Goal: Task Accomplishment & Management: Use online tool/utility

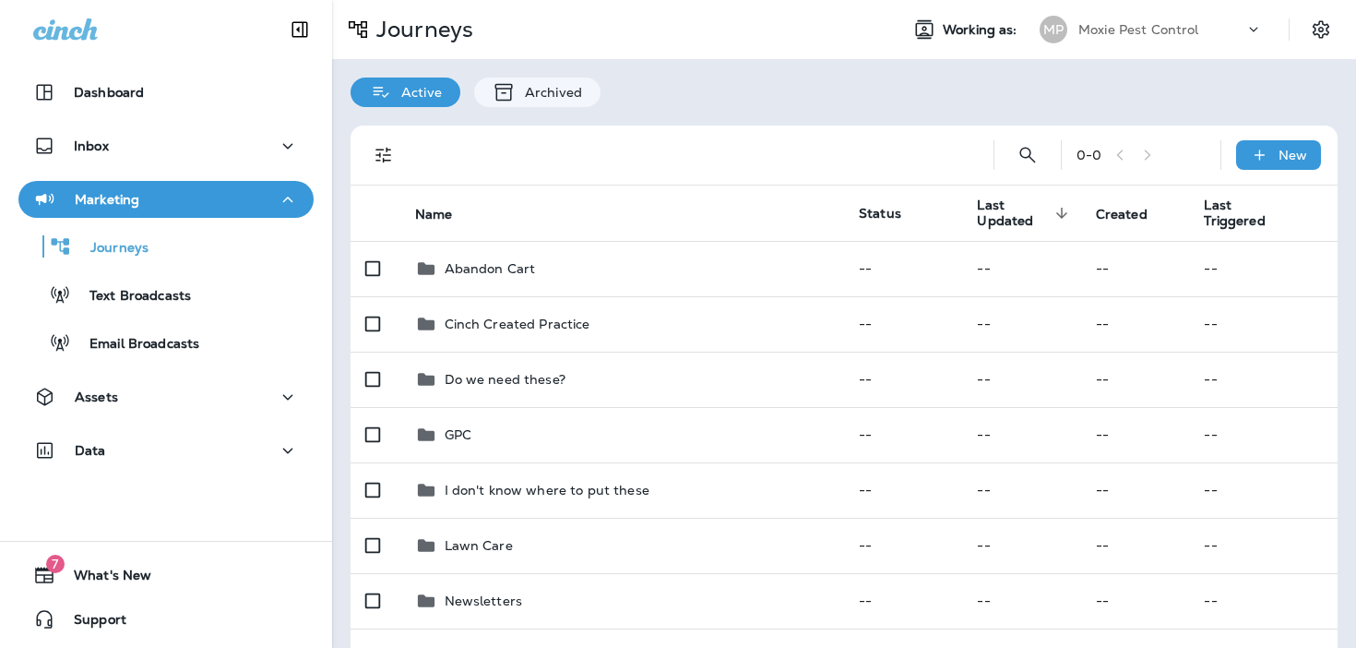
scroll to position [214, 0]
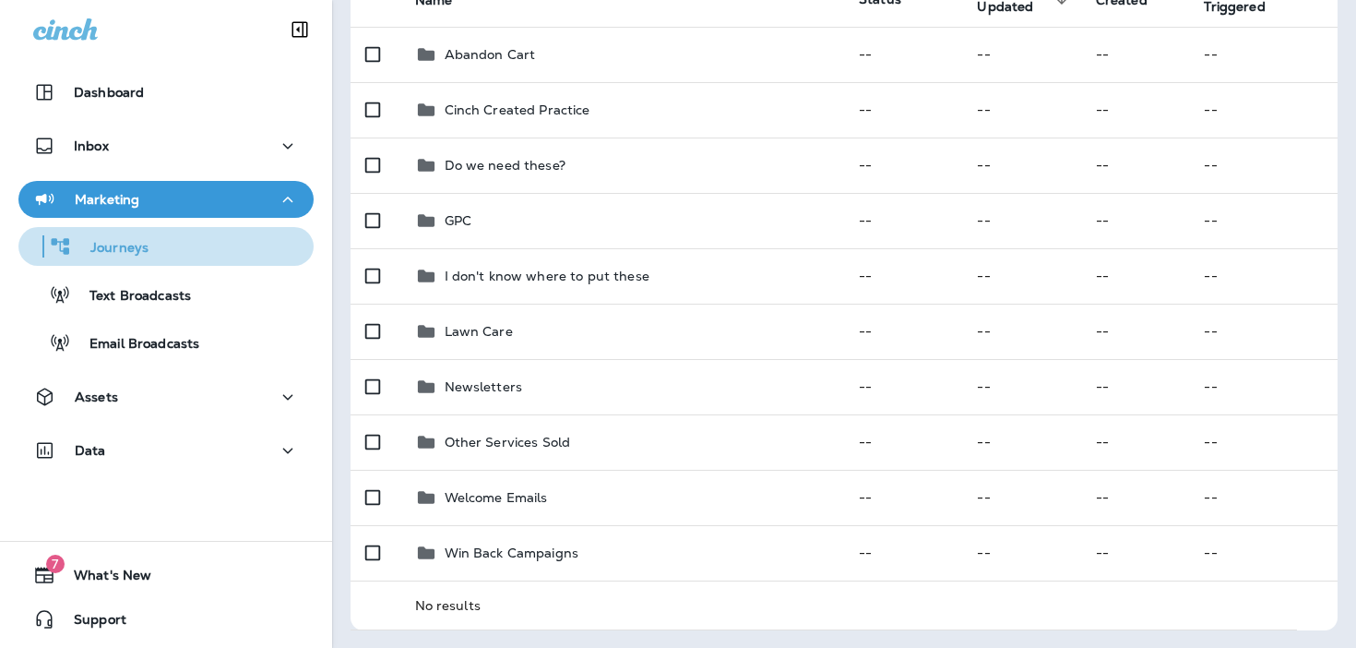
click at [180, 260] on button "Journeys" at bounding box center [165, 246] width 295 height 39
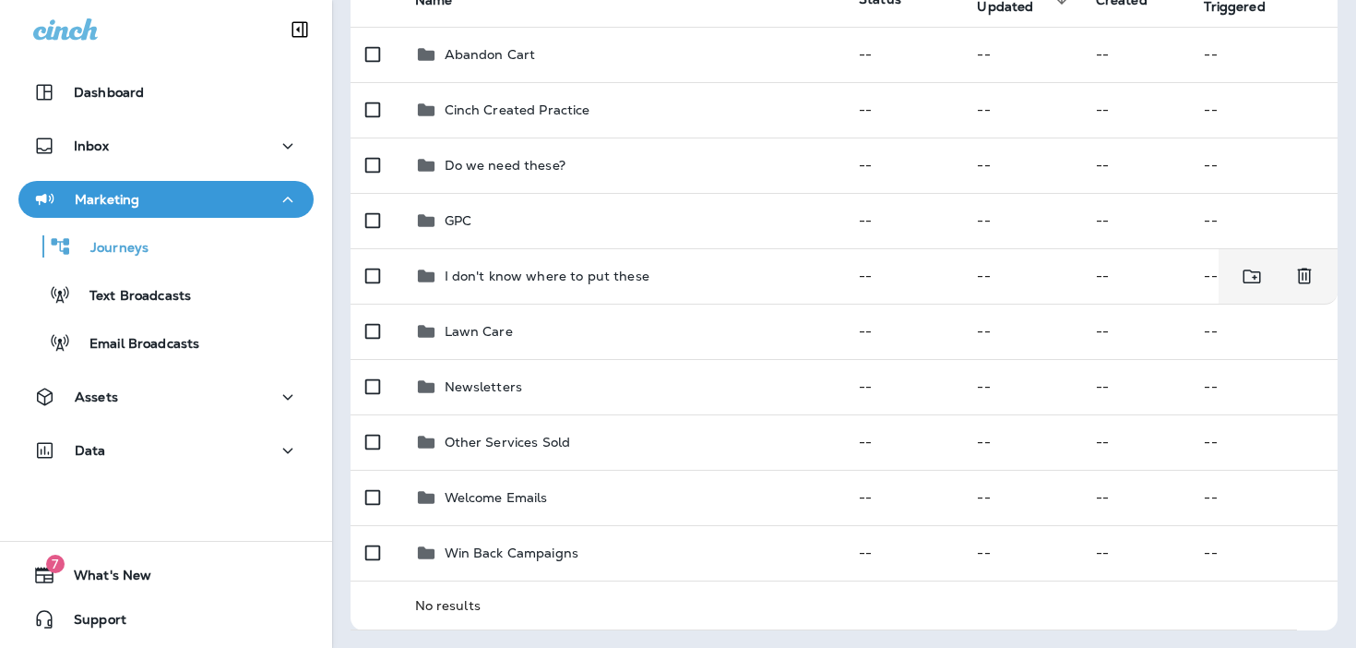
scroll to position [0, 0]
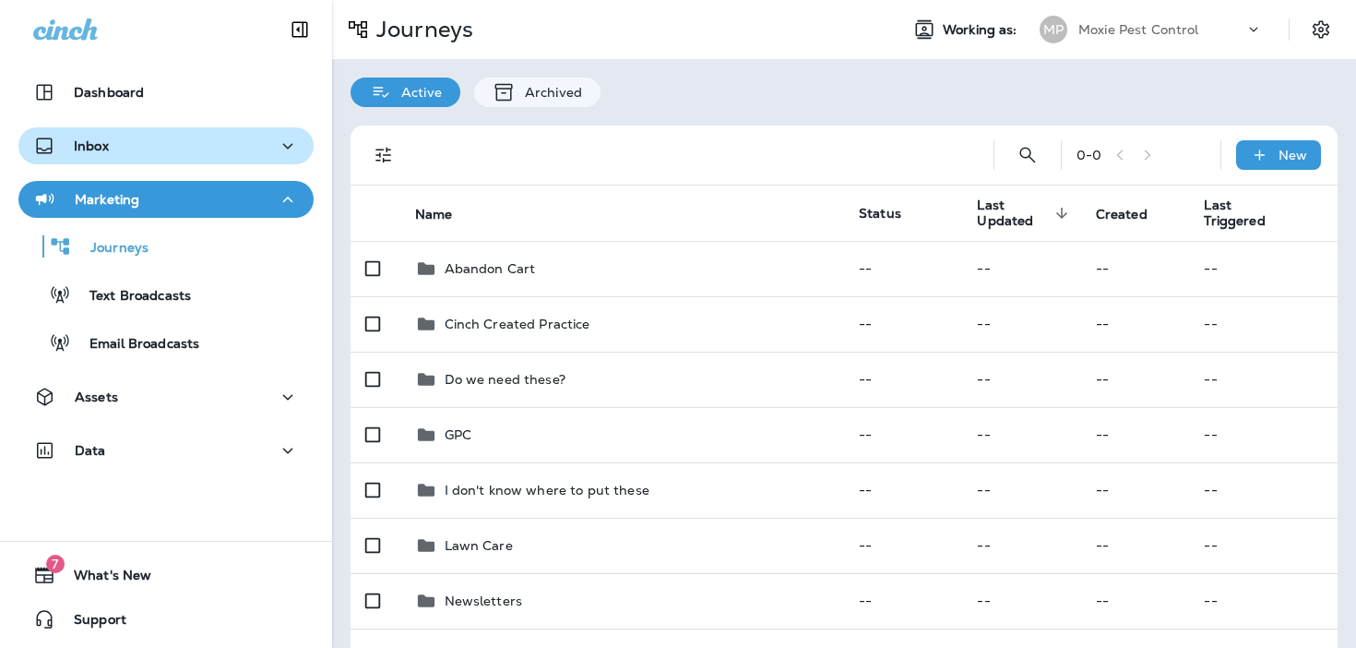
click at [197, 150] on div "Inbox" at bounding box center [166, 146] width 266 height 23
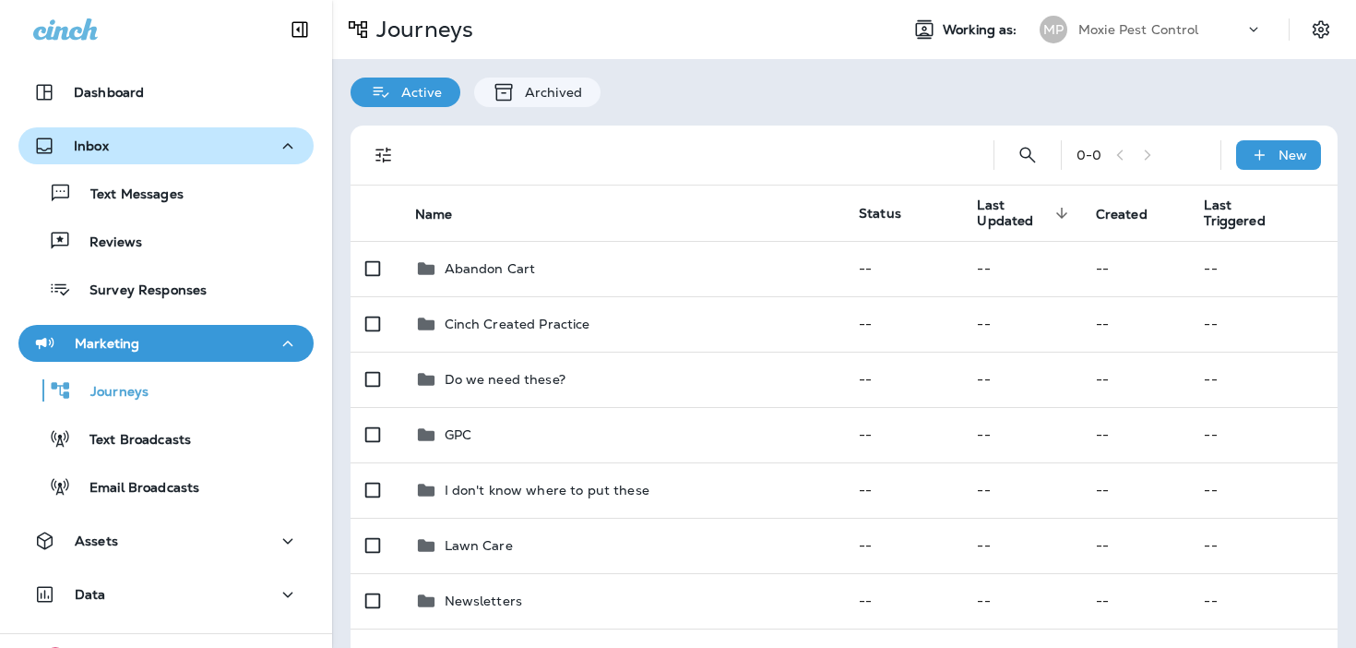
click at [197, 150] on div "Inbox" at bounding box center [166, 146] width 266 height 23
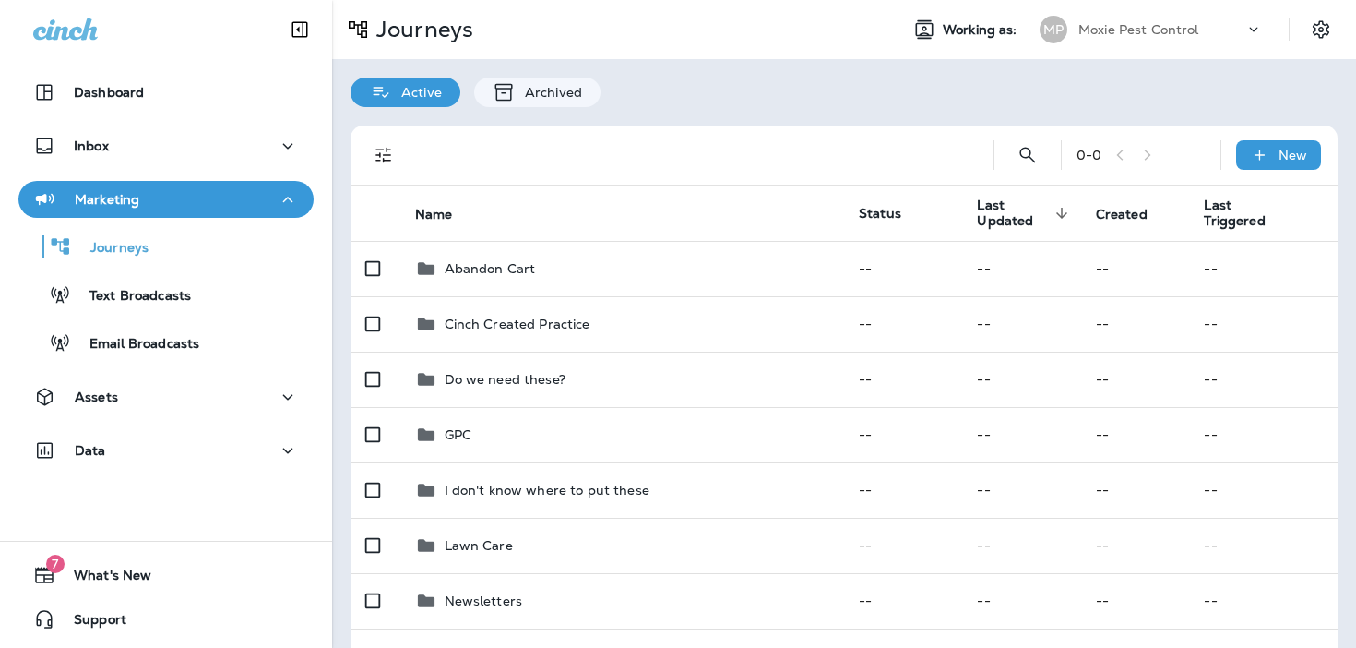
click at [199, 194] on div "Marketing" at bounding box center [166, 199] width 266 height 23
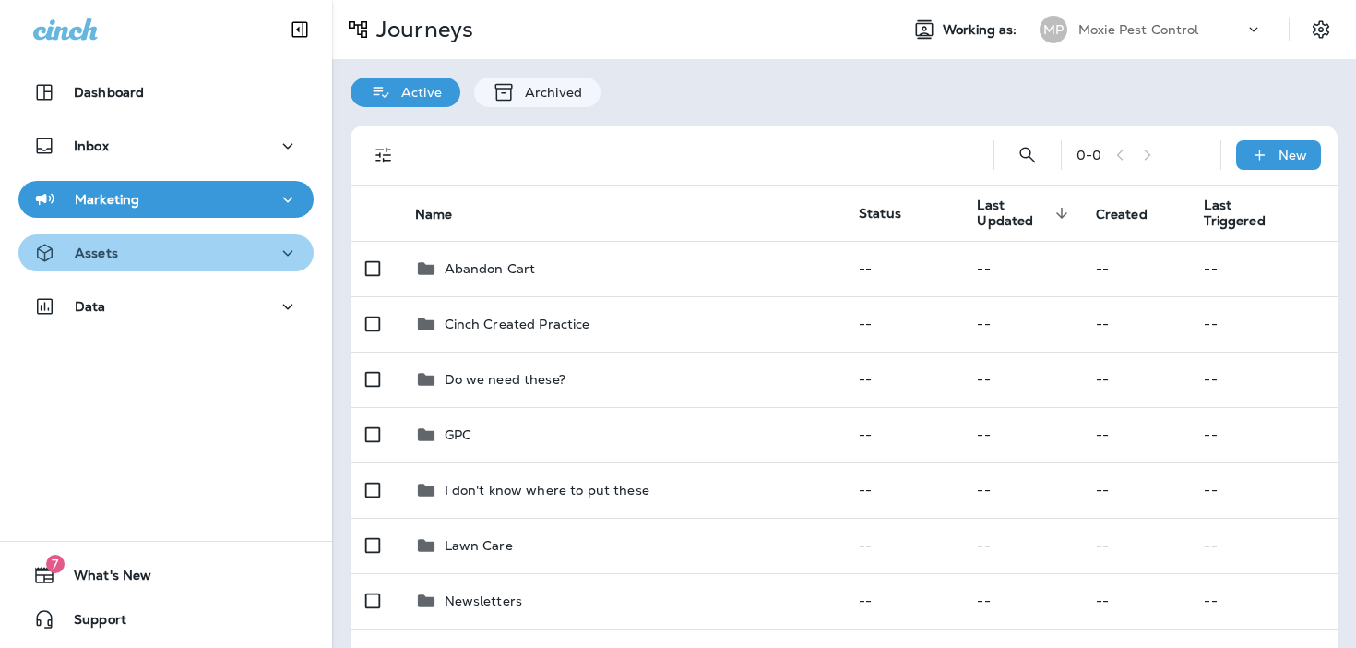
click at [178, 252] on div "Assets" at bounding box center [166, 253] width 266 height 23
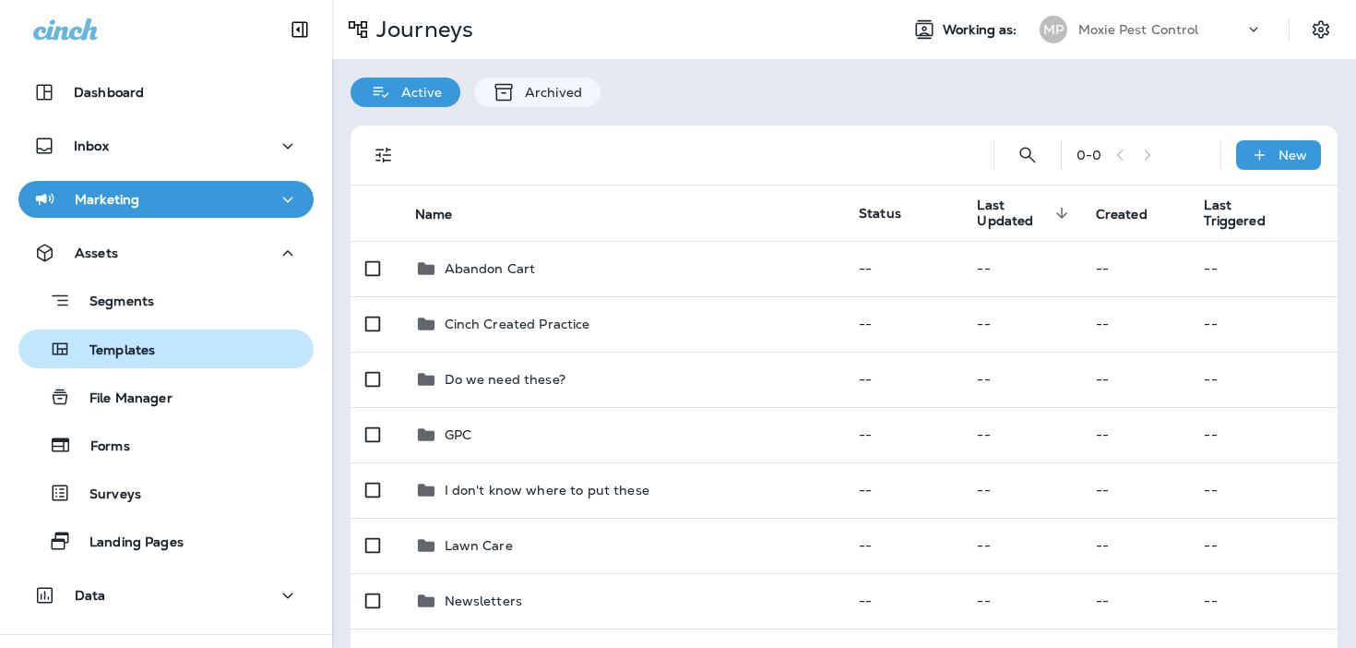
click at [119, 350] on p "Templates" at bounding box center [113, 351] width 84 height 18
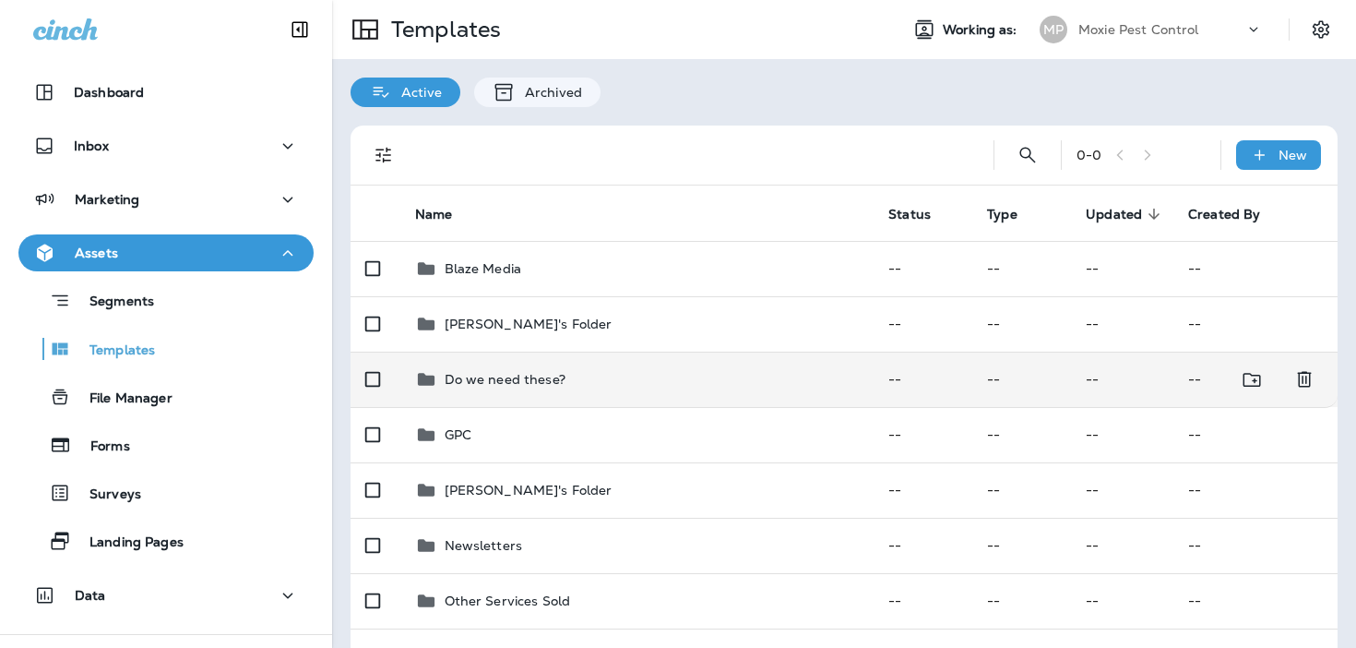
scroll to position [159, 0]
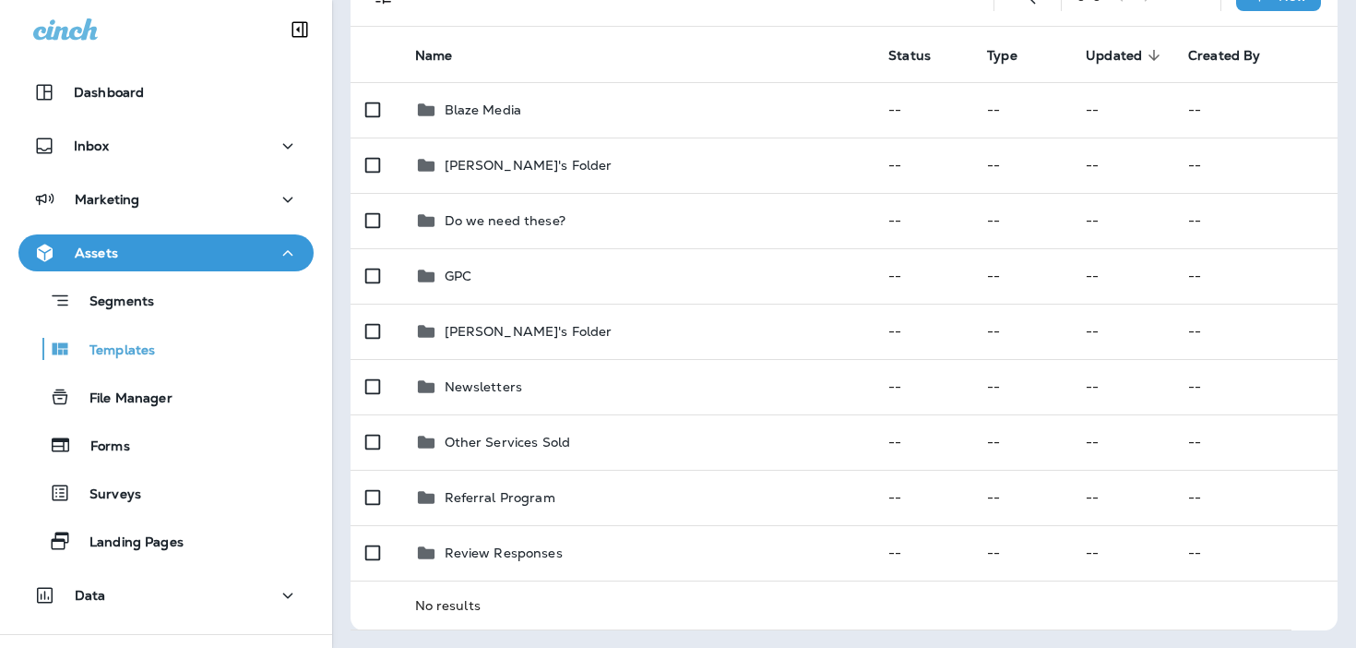
click at [254, 266] on button "Assets" at bounding box center [165, 252] width 295 height 37
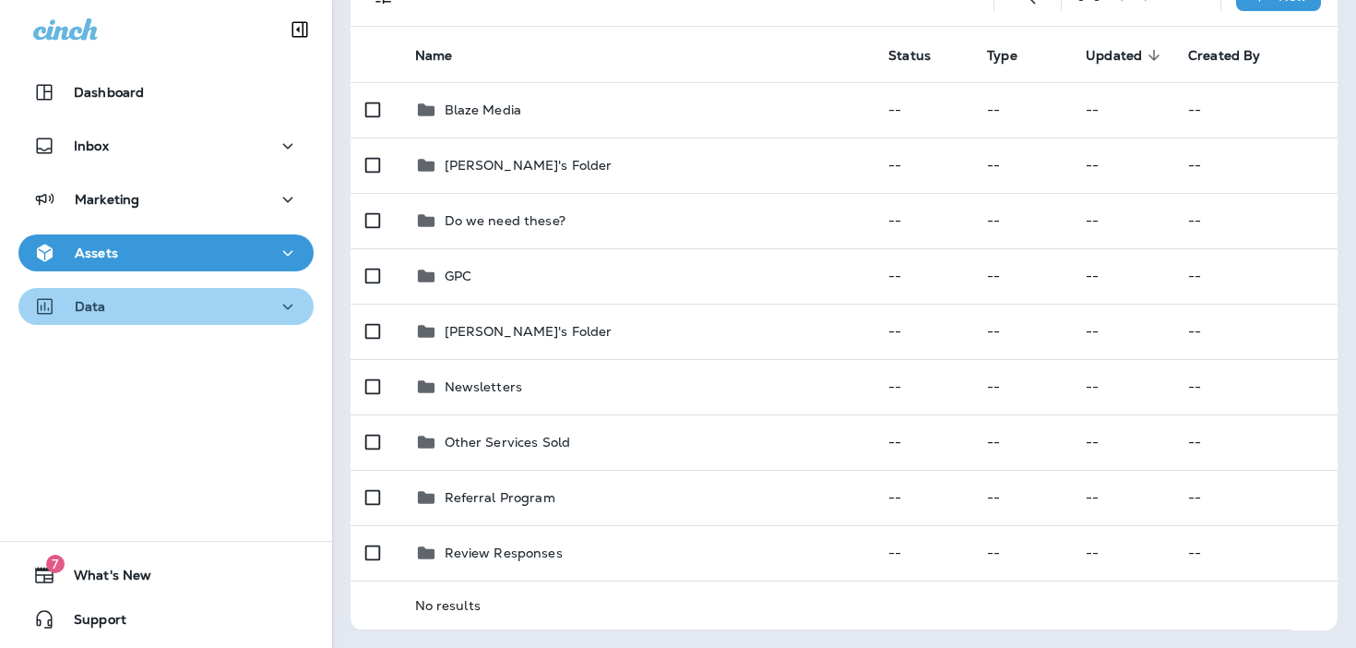
click at [230, 305] on div "Data" at bounding box center [166, 306] width 266 height 23
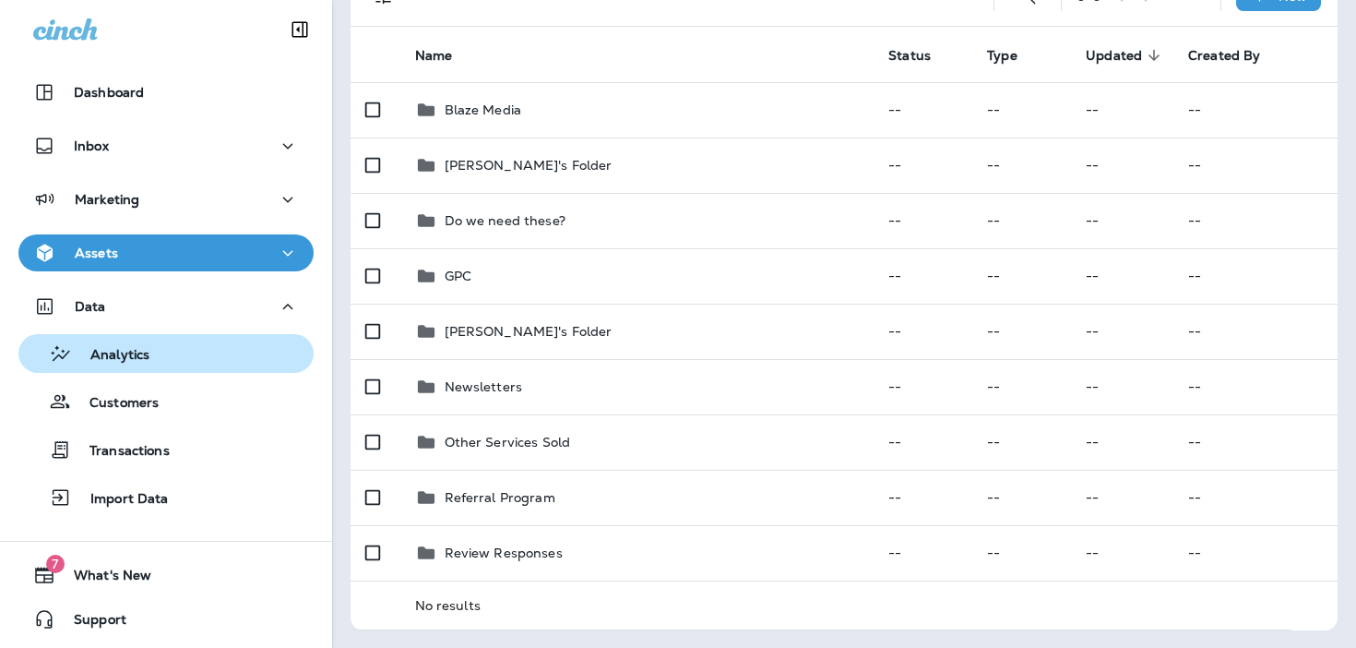
click at [197, 346] on div "Analytics" at bounding box center [166, 353] width 280 height 28
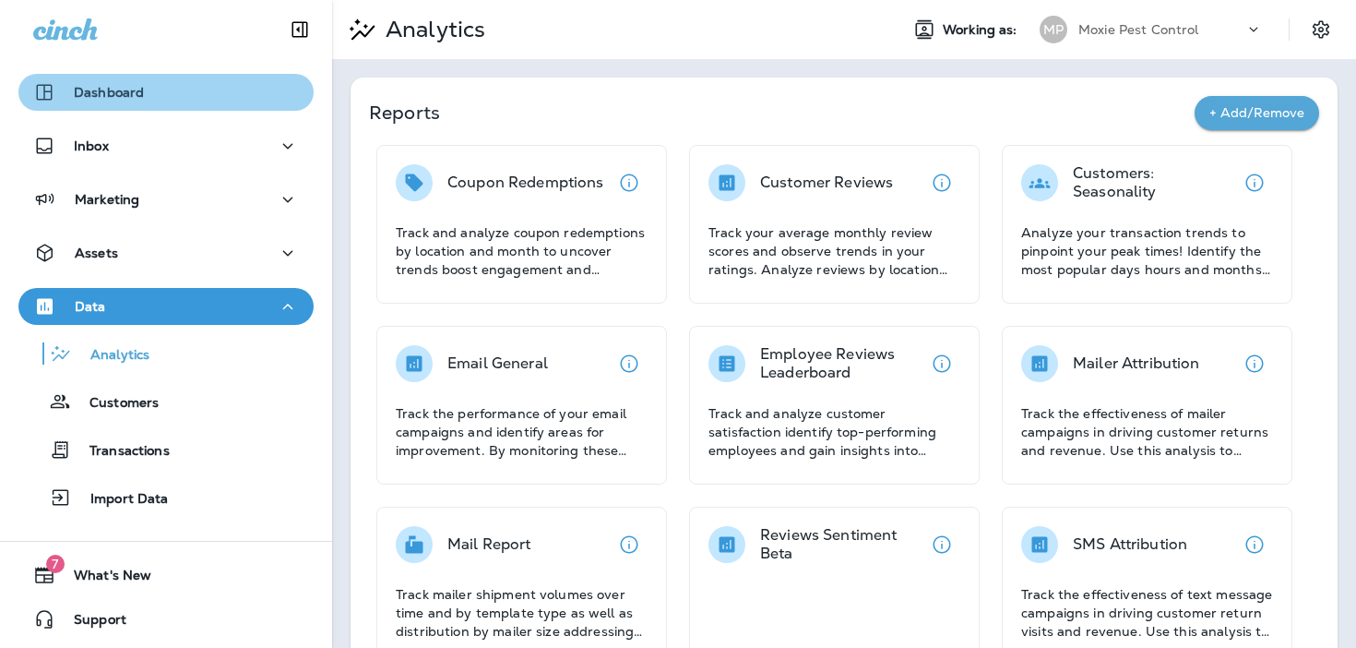
click at [226, 90] on div "Dashboard" at bounding box center [166, 92] width 266 height 22
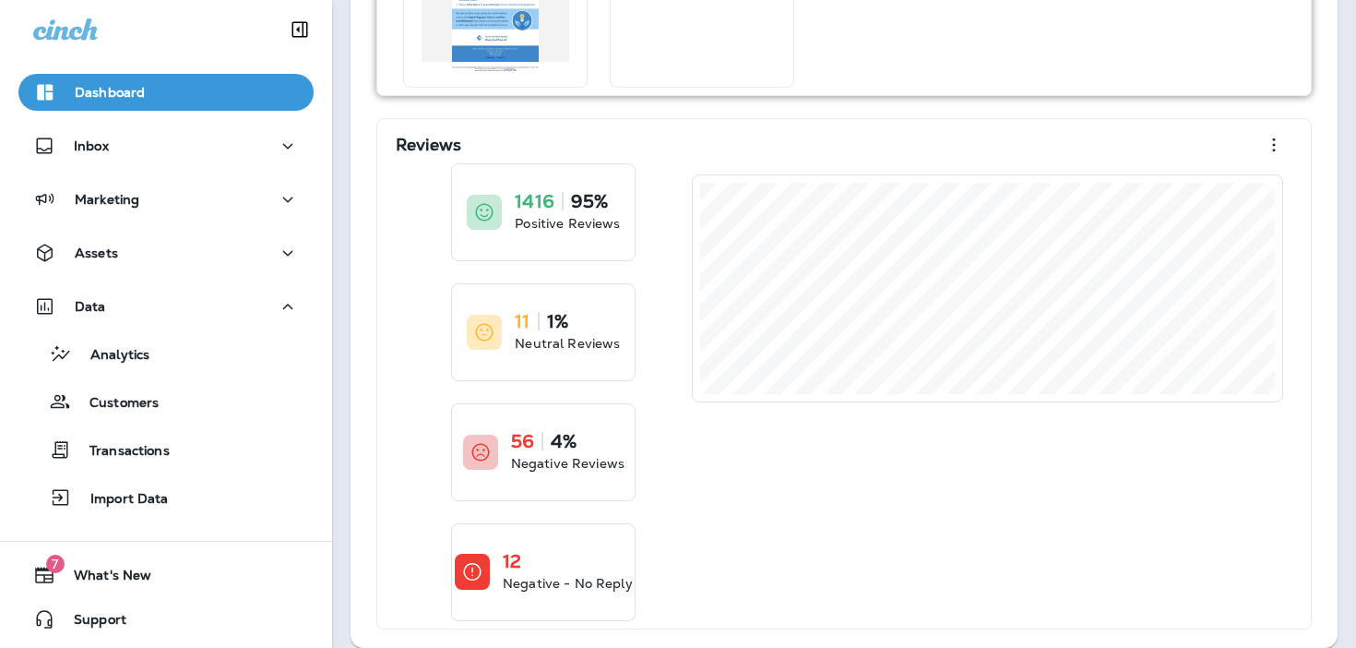
scroll to position [1021, 0]
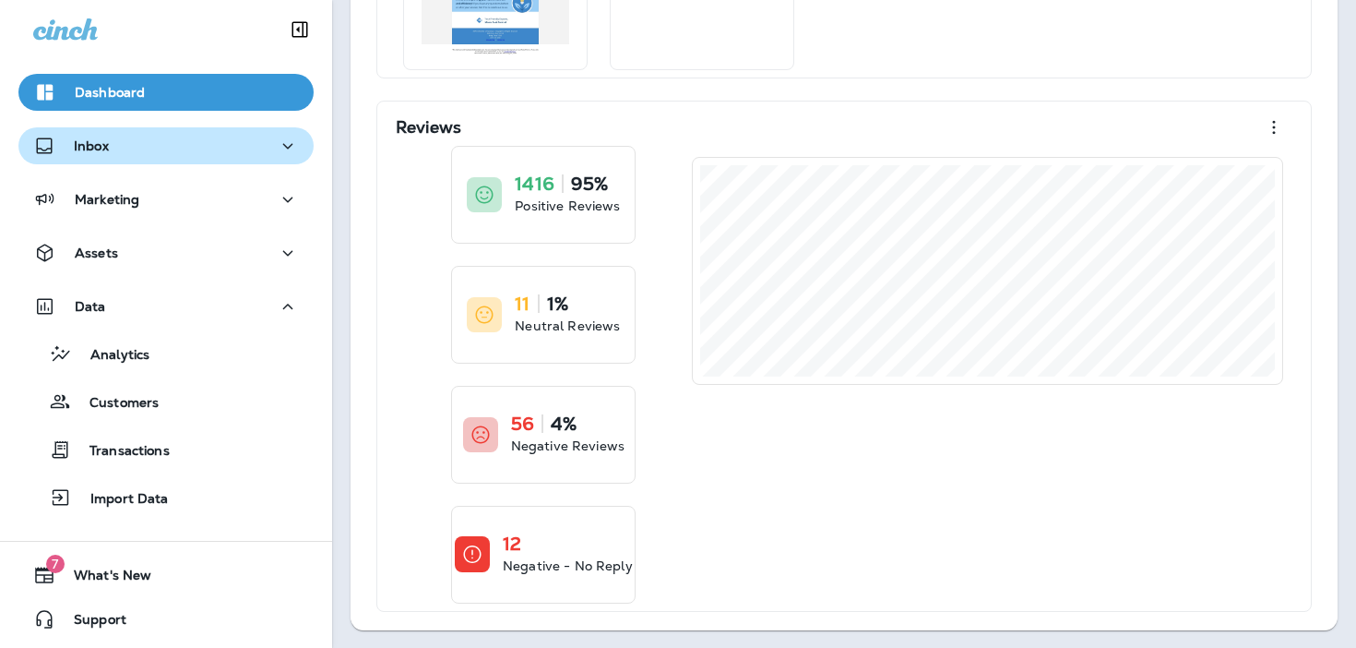
click at [210, 145] on div "Inbox" at bounding box center [166, 146] width 266 height 23
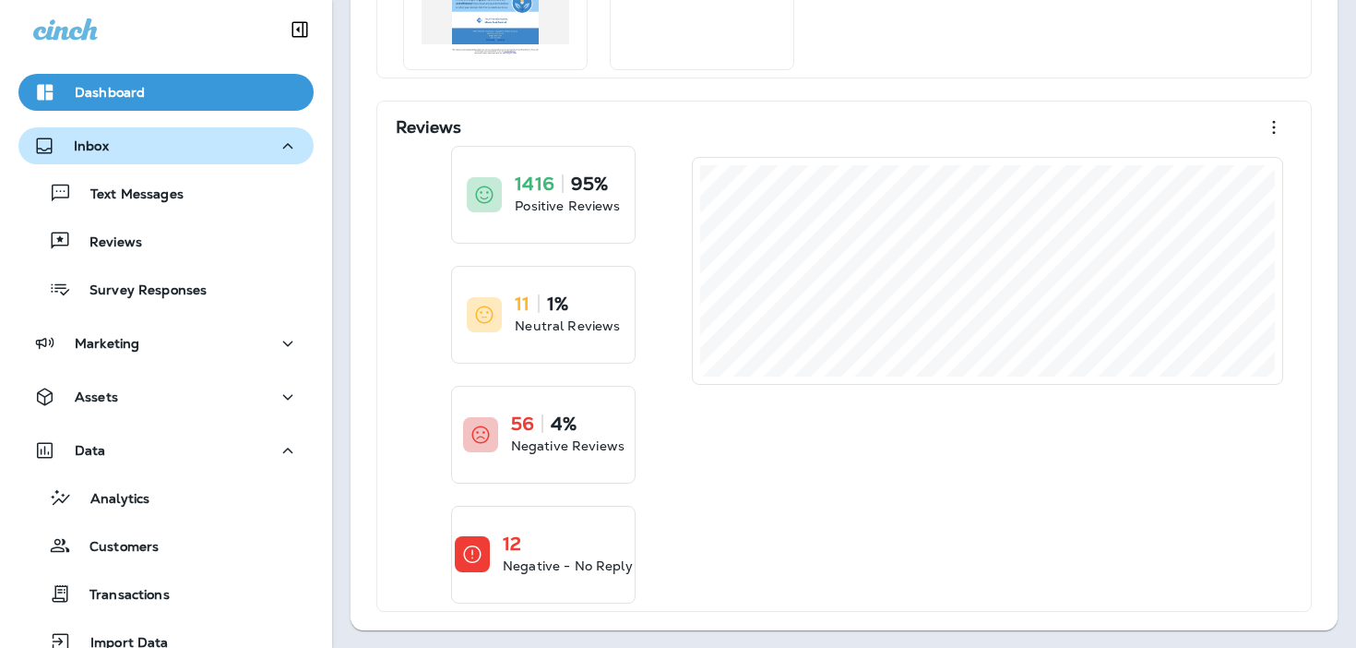
click at [218, 145] on div "Inbox" at bounding box center [166, 146] width 266 height 23
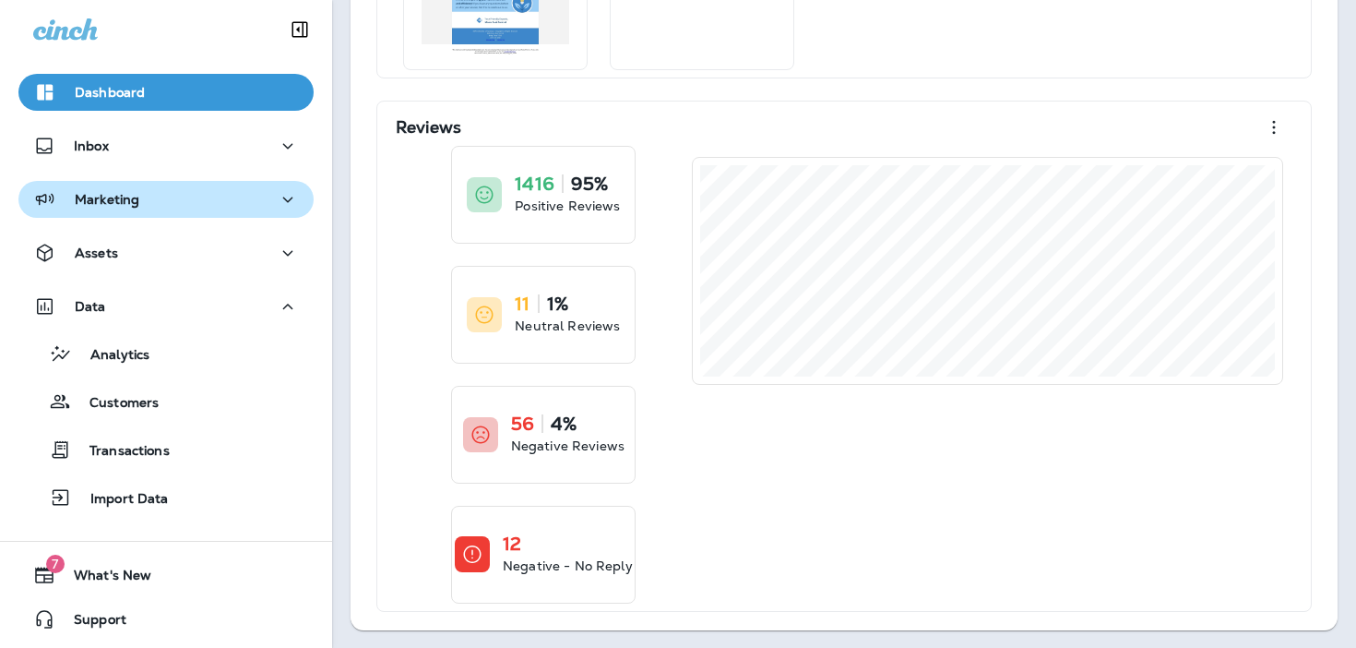
click at [201, 212] on button "Marketing" at bounding box center [165, 199] width 295 height 37
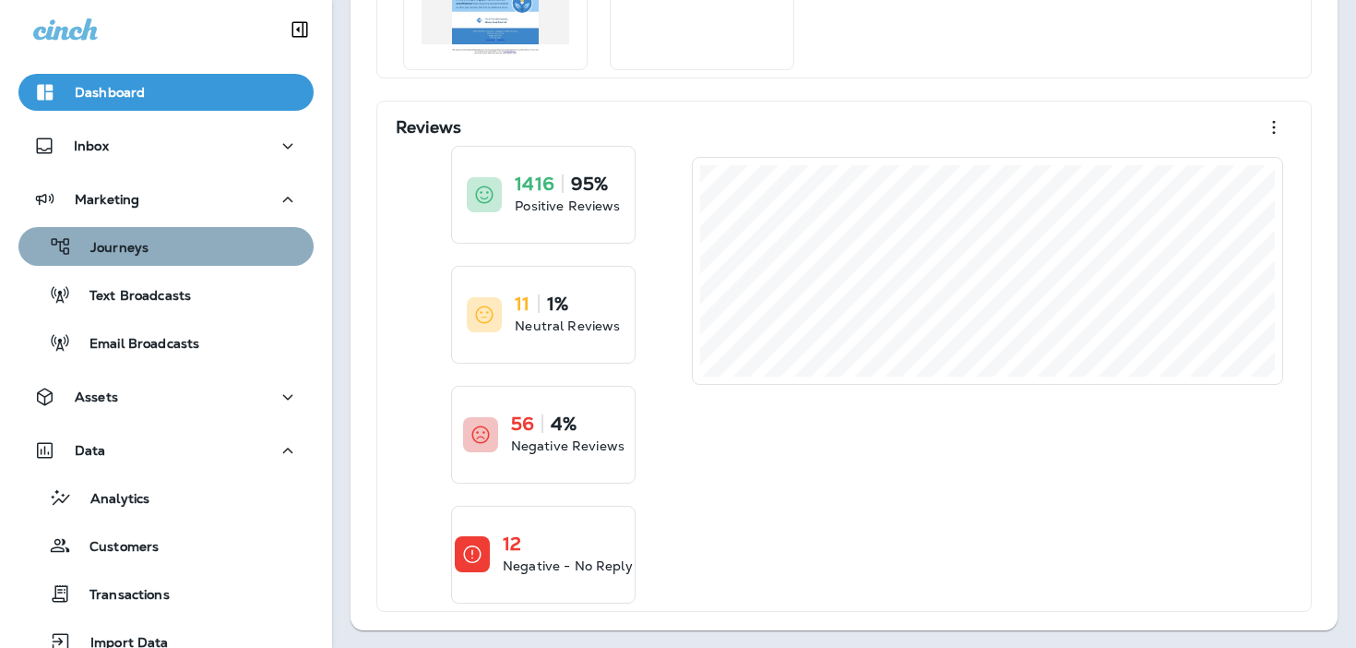
click at [191, 252] on div "Journeys" at bounding box center [166, 246] width 280 height 28
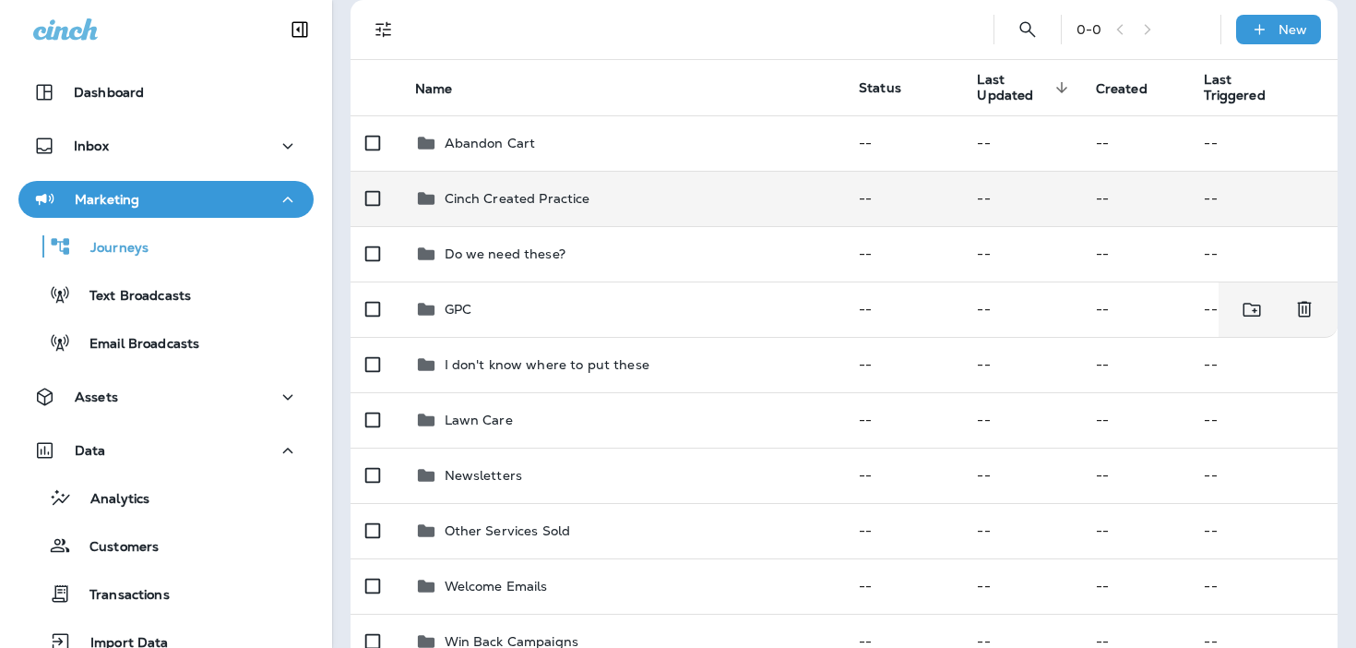
scroll to position [214, 0]
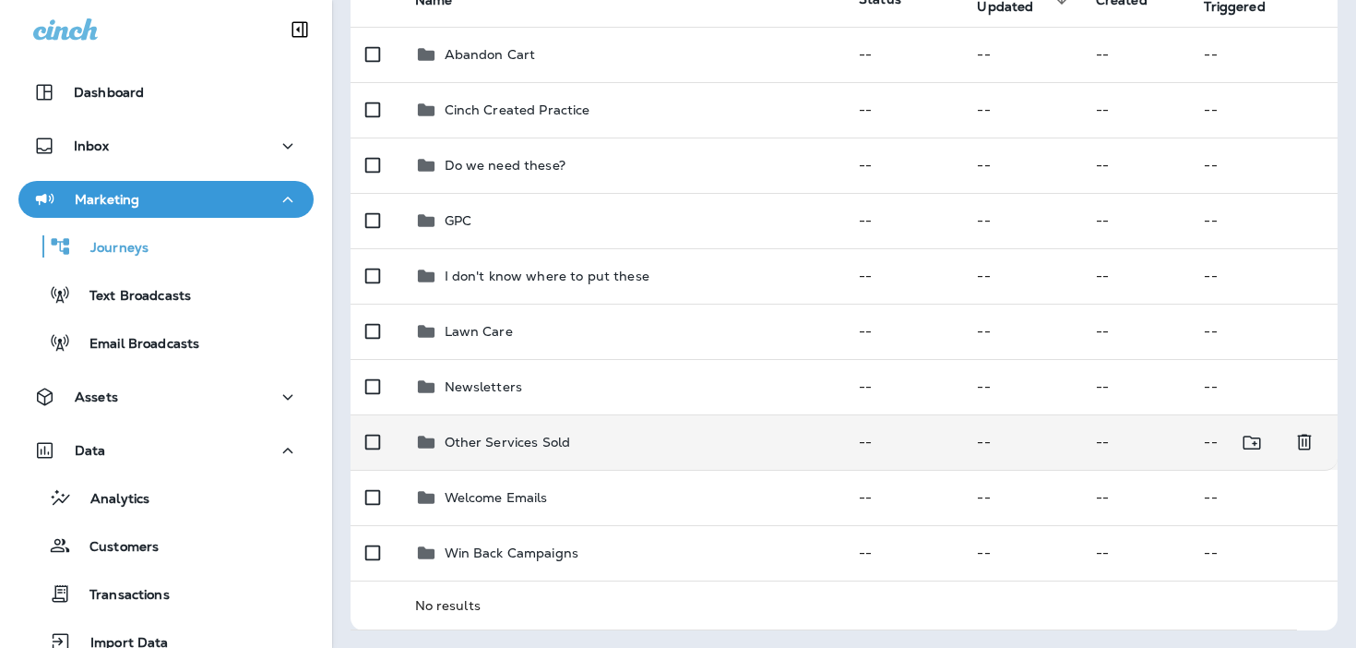
click at [528, 454] on td "Other Services Sold" at bounding box center [622, 441] width 445 height 55
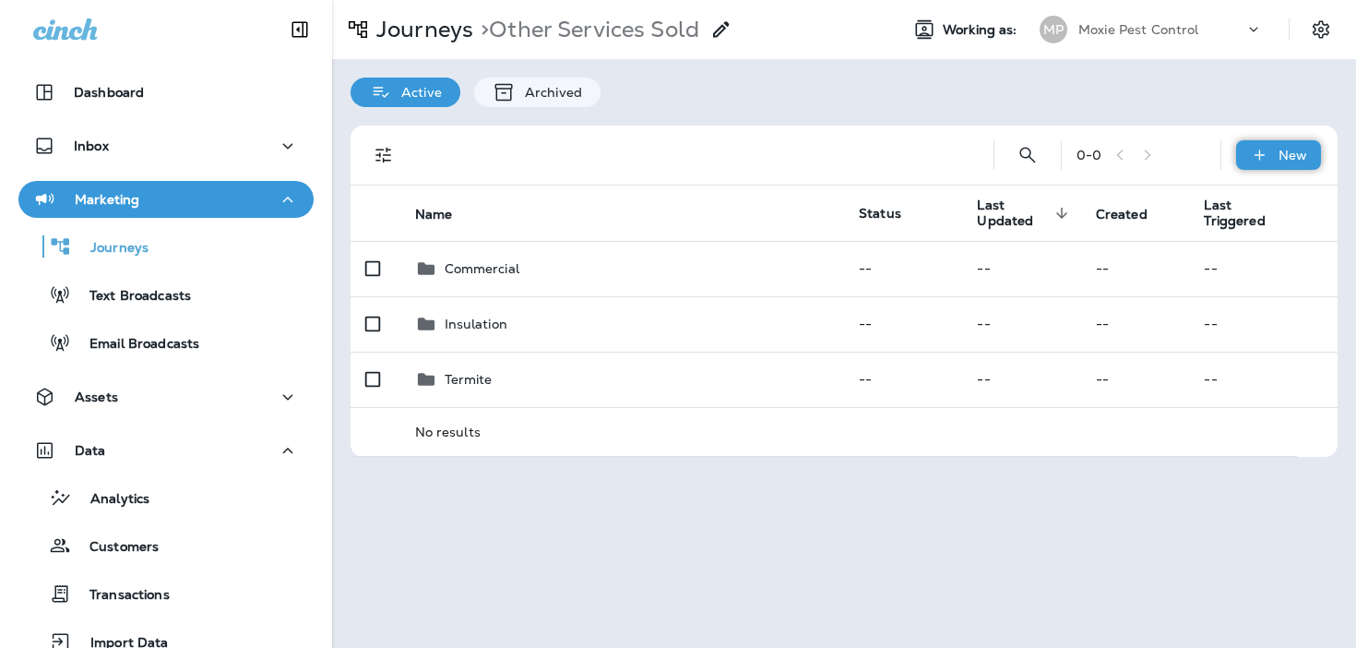
click at [1262, 157] on icon at bounding box center [1259, 155] width 19 height 18
click at [1227, 246] on p "New Folder" at bounding box center [1254, 243] width 80 height 15
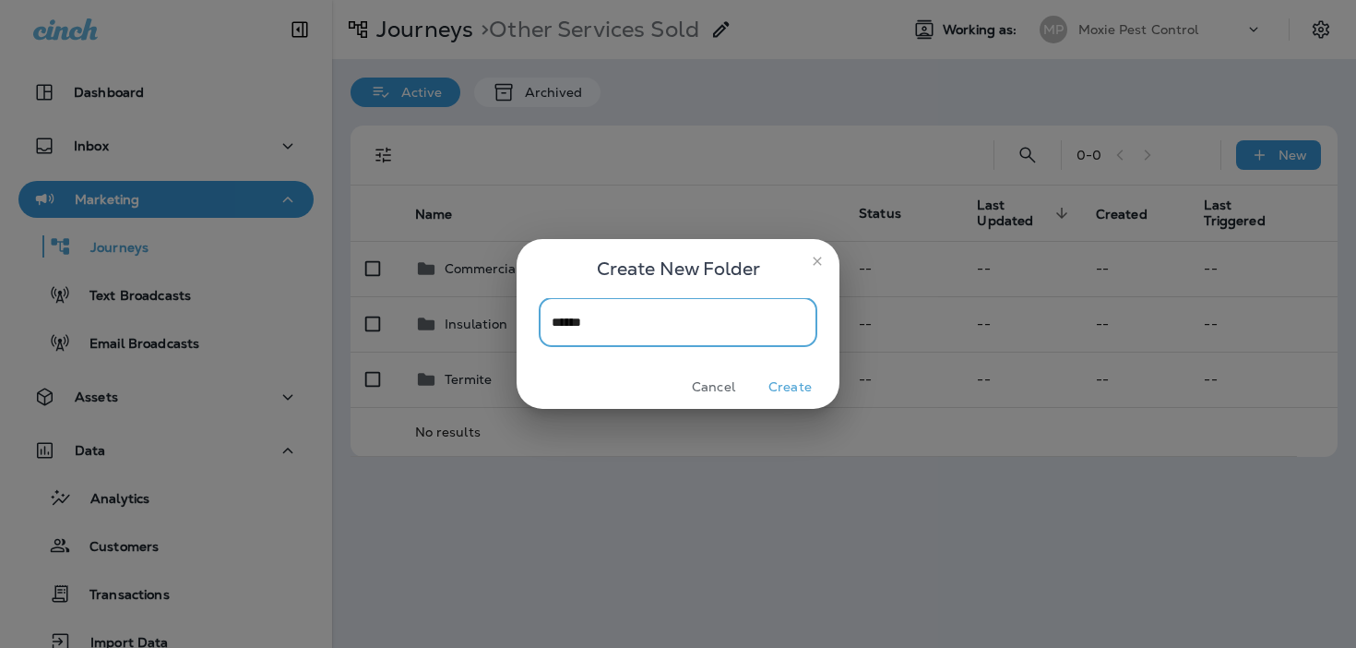
type input "******"
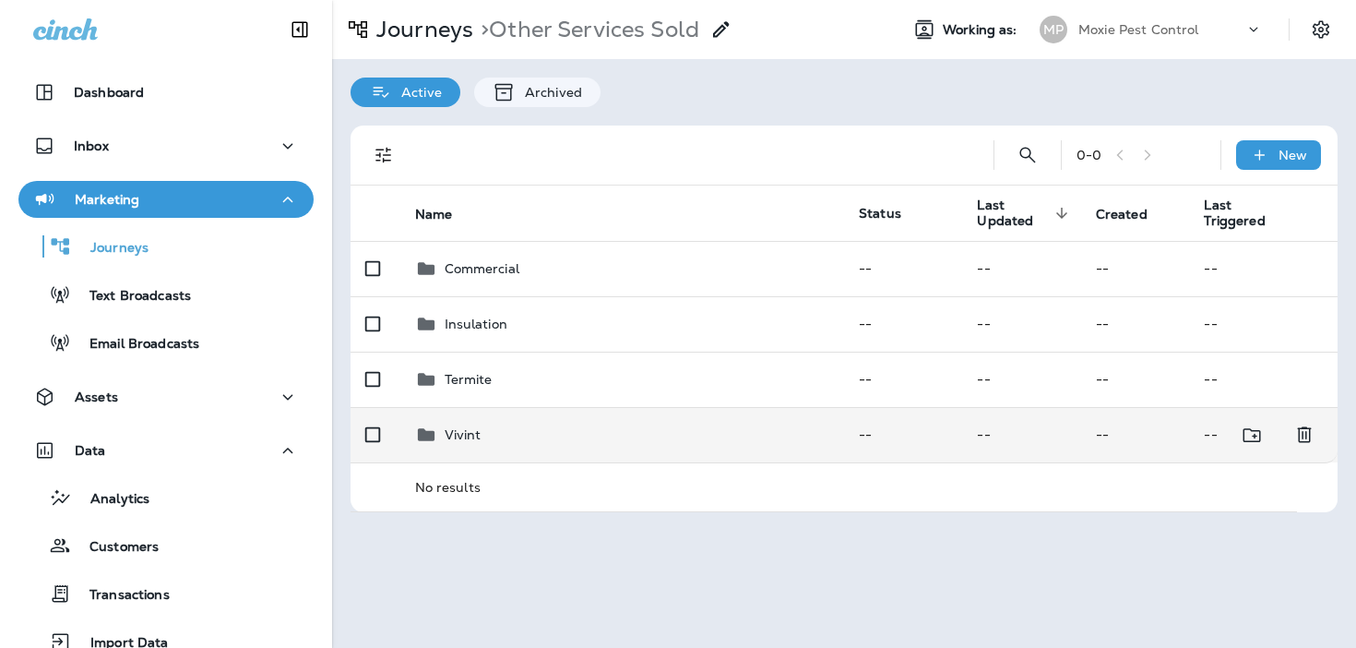
click at [520, 434] on div "Vivint" at bounding box center [622, 434] width 415 height 22
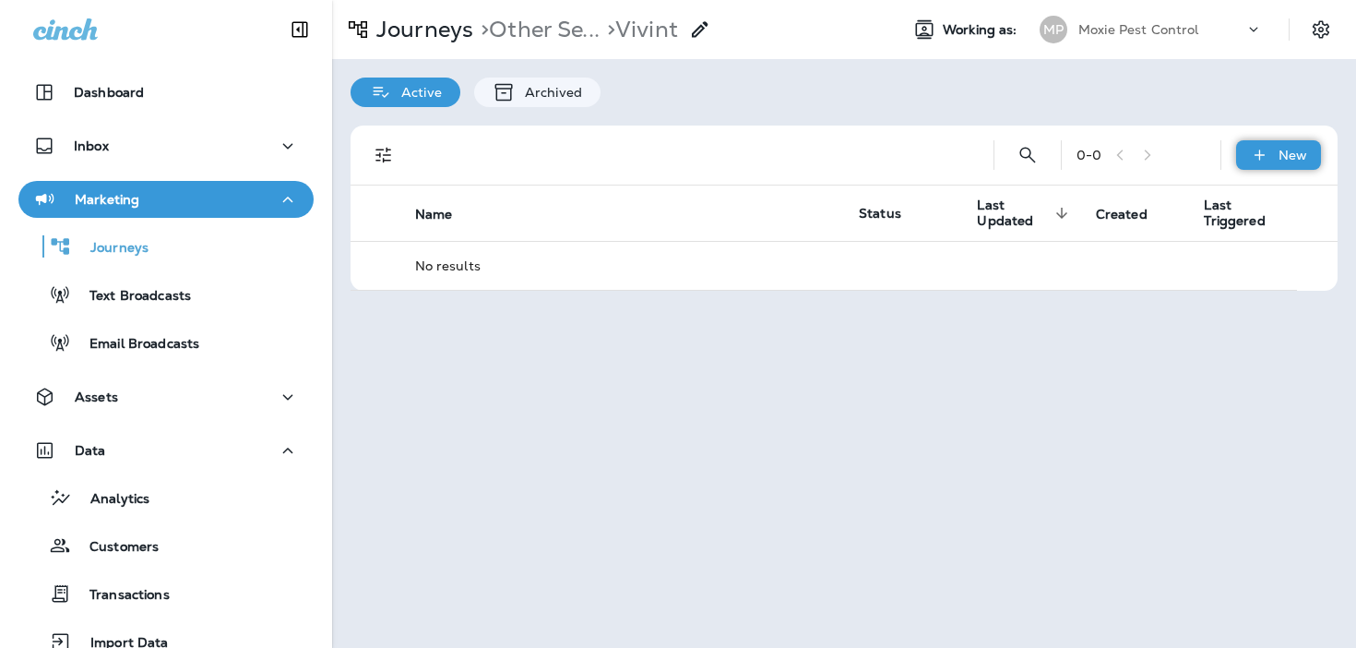
click at [1255, 157] on icon at bounding box center [1259, 155] width 19 height 18
click at [1254, 202] on p "New Journey" at bounding box center [1260, 199] width 92 height 15
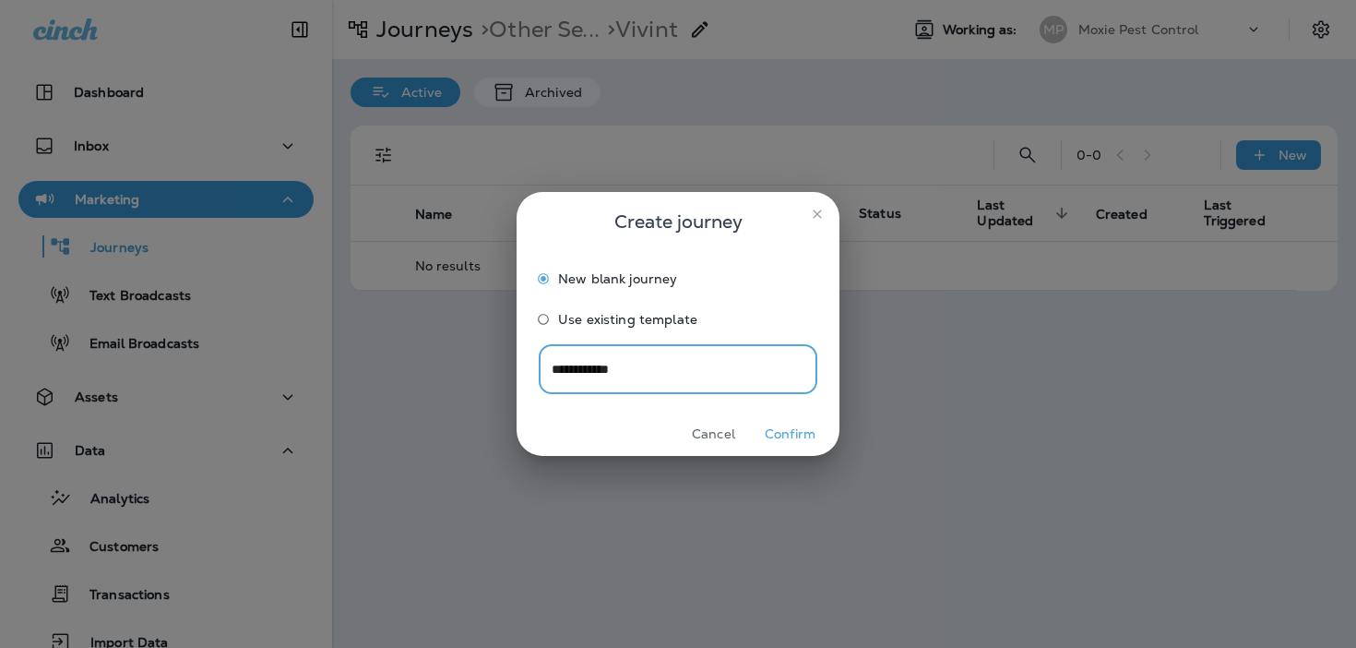
type input "**********"
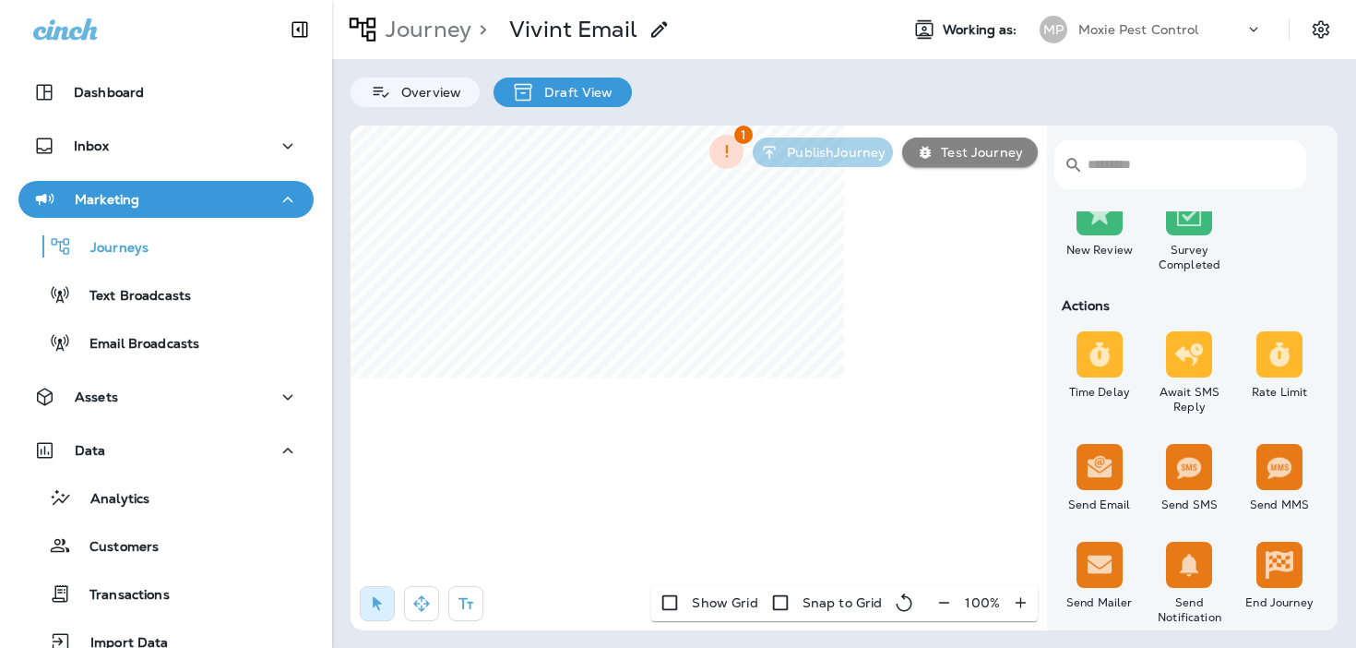
scroll to position [604, 0]
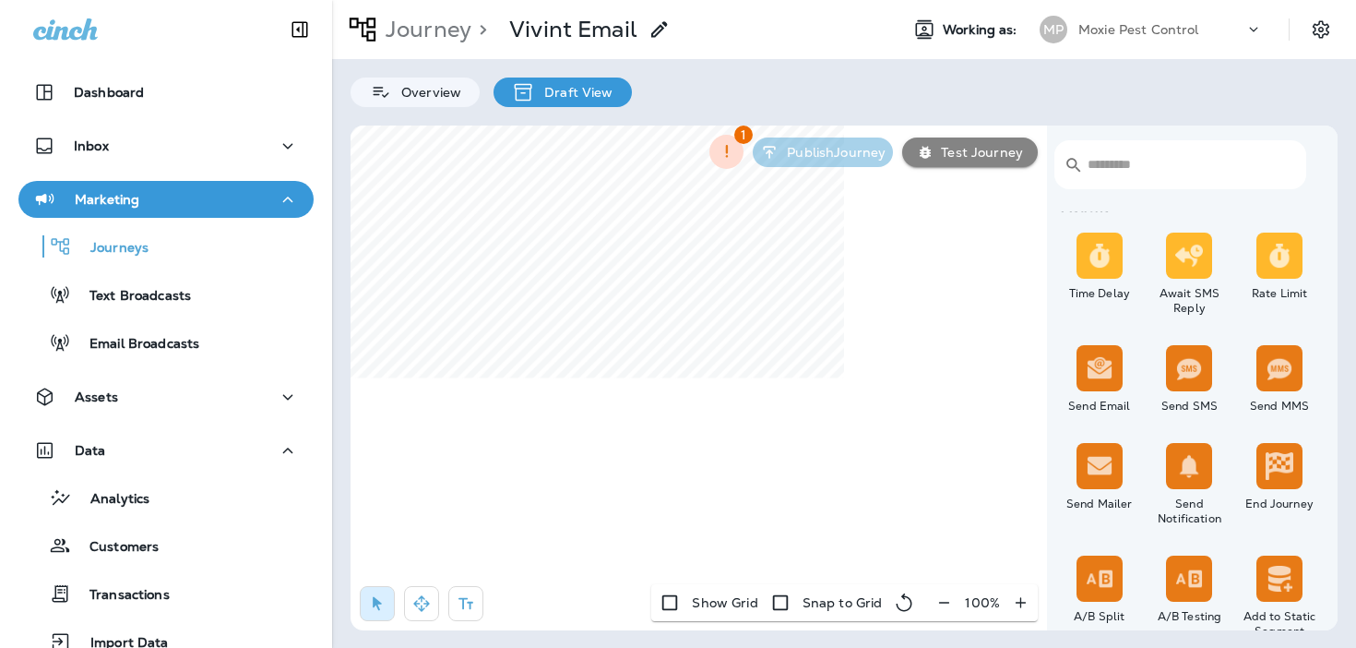
click at [941, 604] on icon "button" at bounding box center [944, 602] width 19 height 18
click at [941, 604] on button "button" at bounding box center [952, 602] width 34 height 33
click at [941, 604] on button "button" at bounding box center [953, 602] width 34 height 33
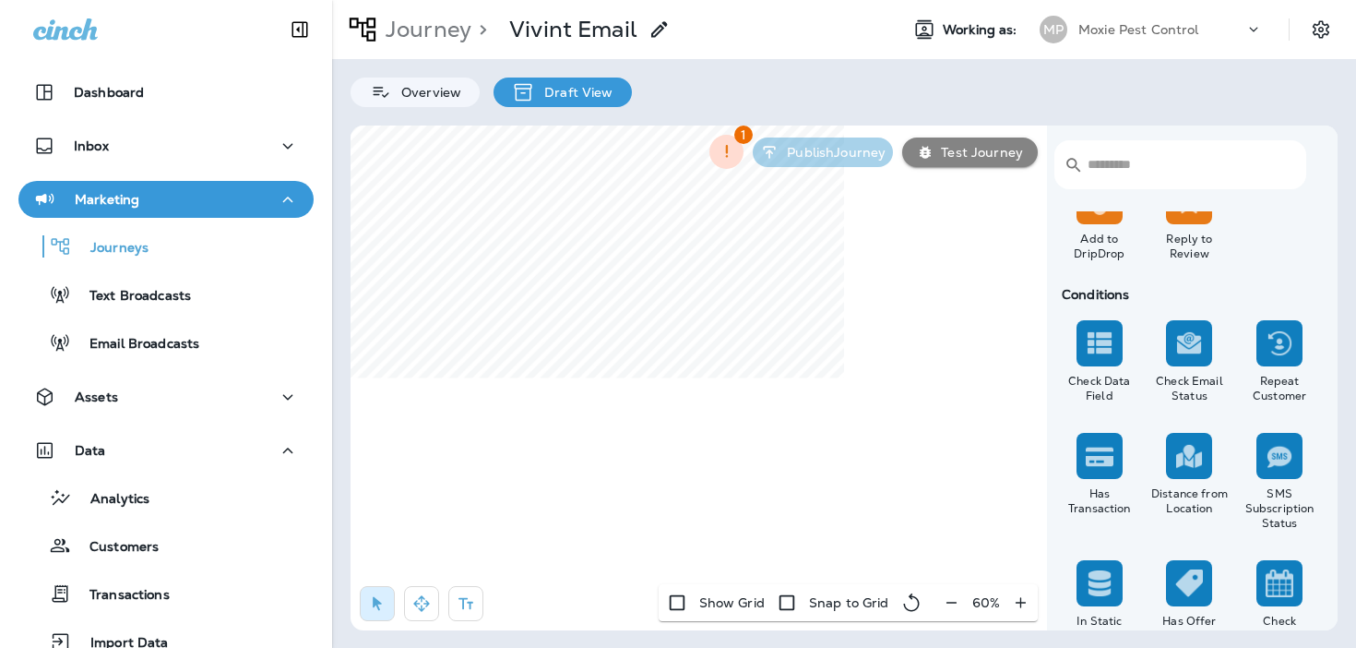
scroll to position [1574, 0]
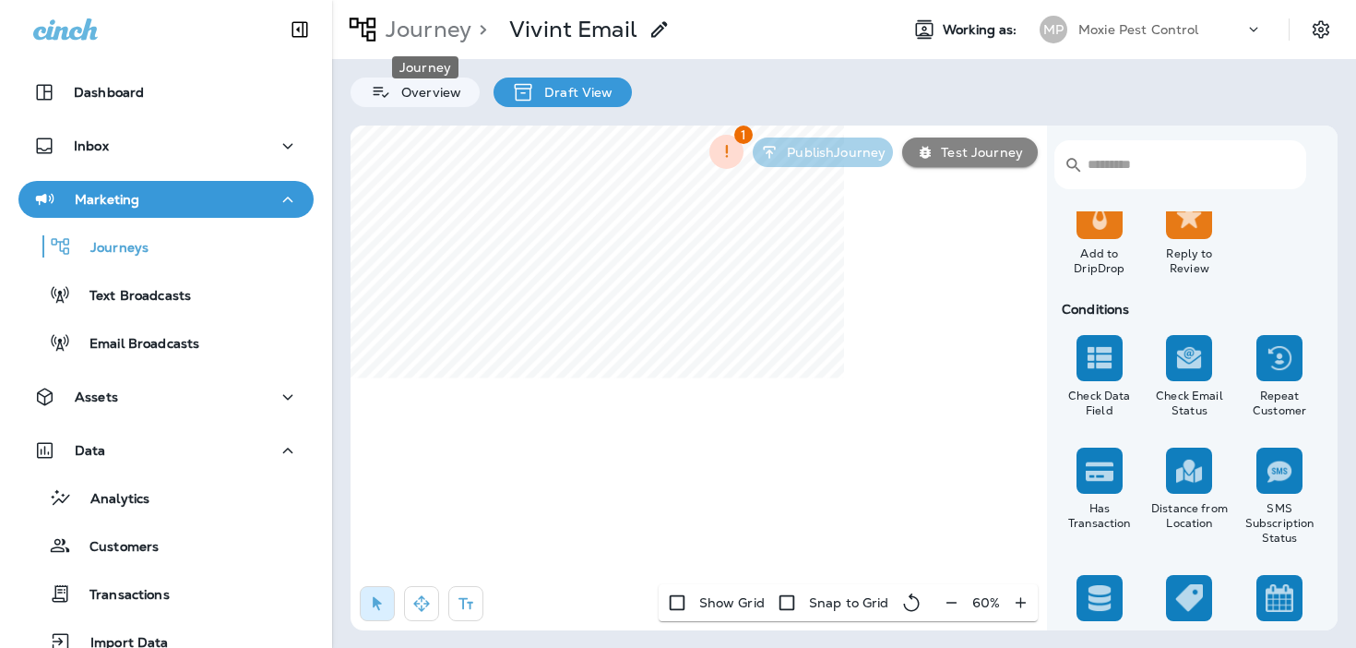
click at [434, 37] on p "Journey" at bounding box center [424, 30] width 93 height 28
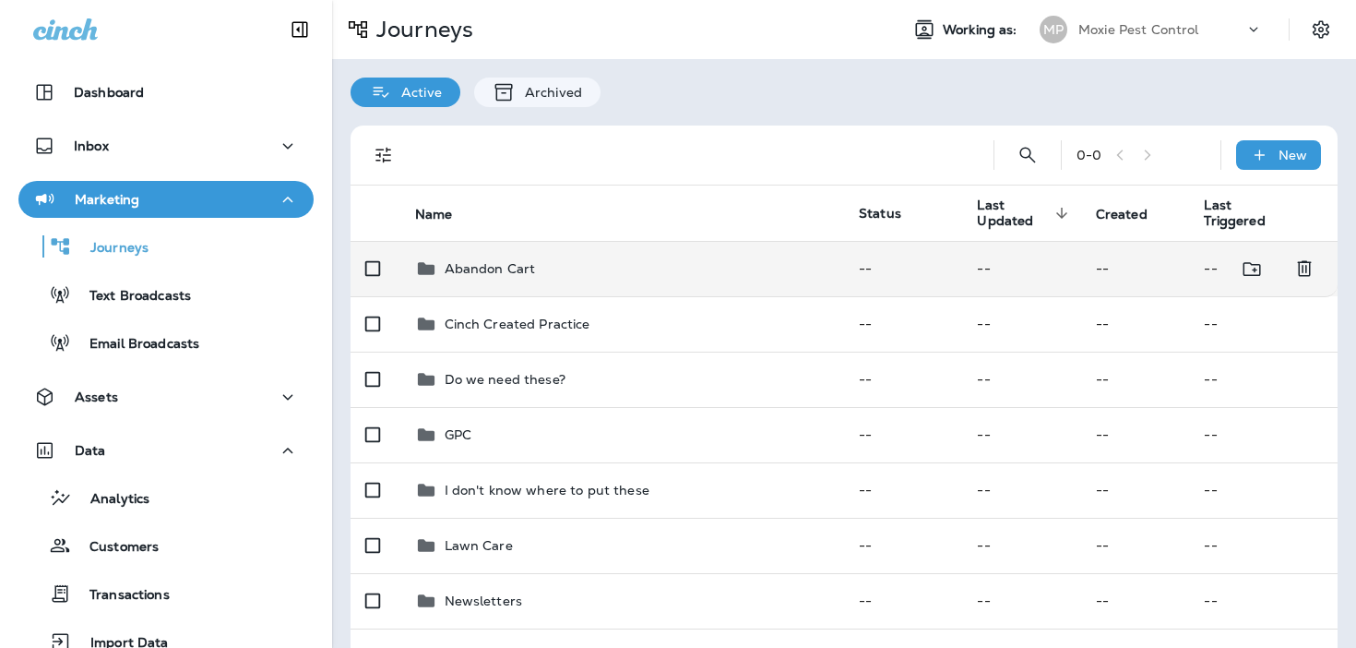
scroll to position [214, 0]
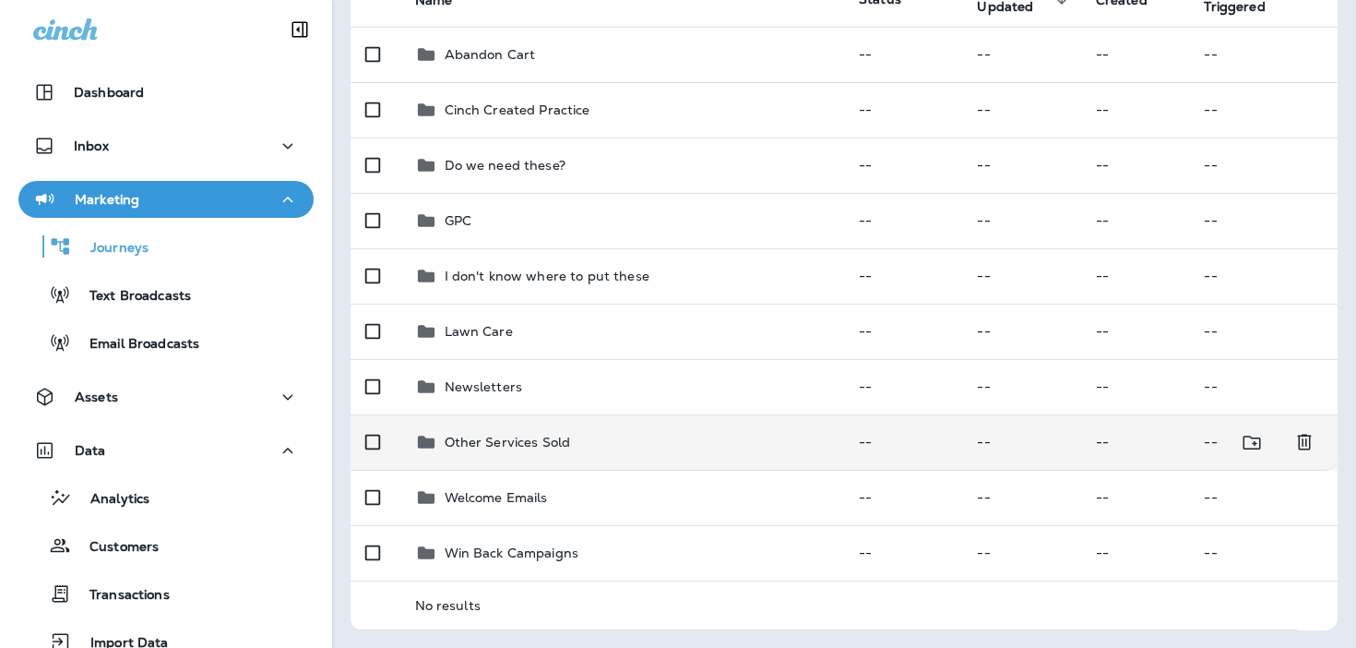
click at [513, 449] on p "Other Services Sold" at bounding box center [508, 442] width 126 height 15
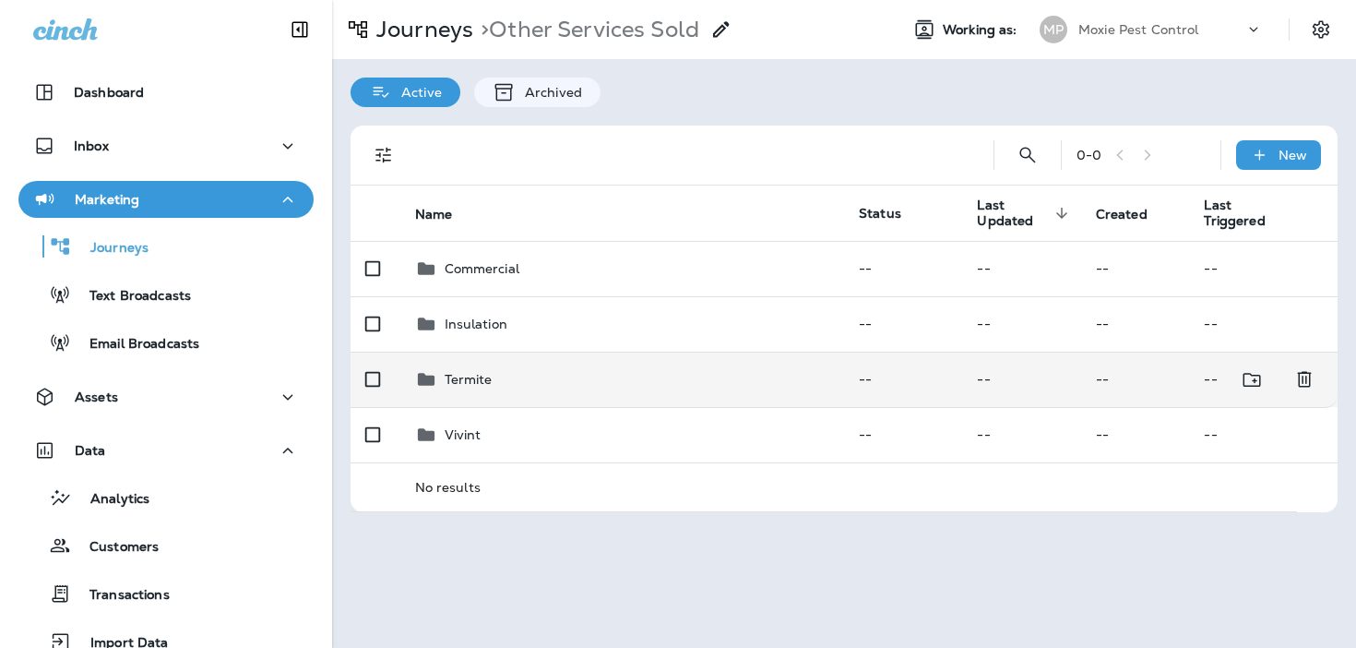
click at [497, 390] on td "Termite" at bounding box center [622, 378] width 445 height 55
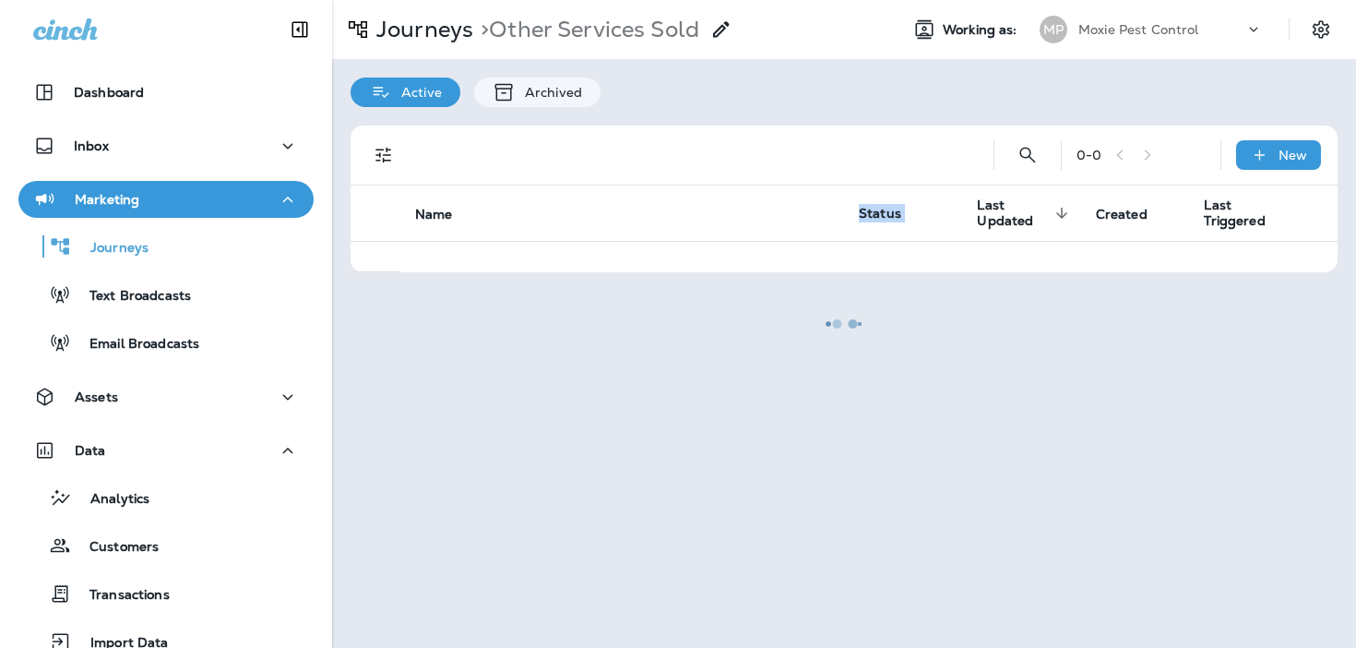
click at [497, 390] on div at bounding box center [844, 324] width 1020 height 644
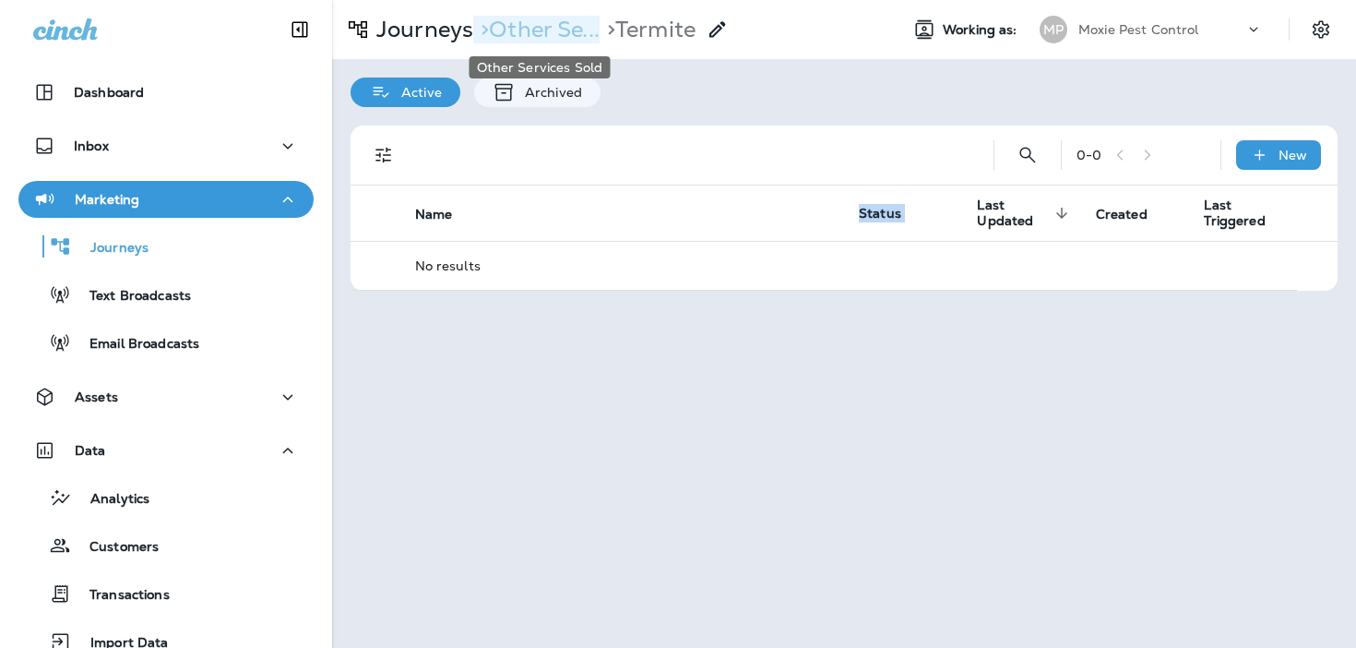
click at [552, 26] on p "> Other Se..." at bounding box center [536, 30] width 126 height 28
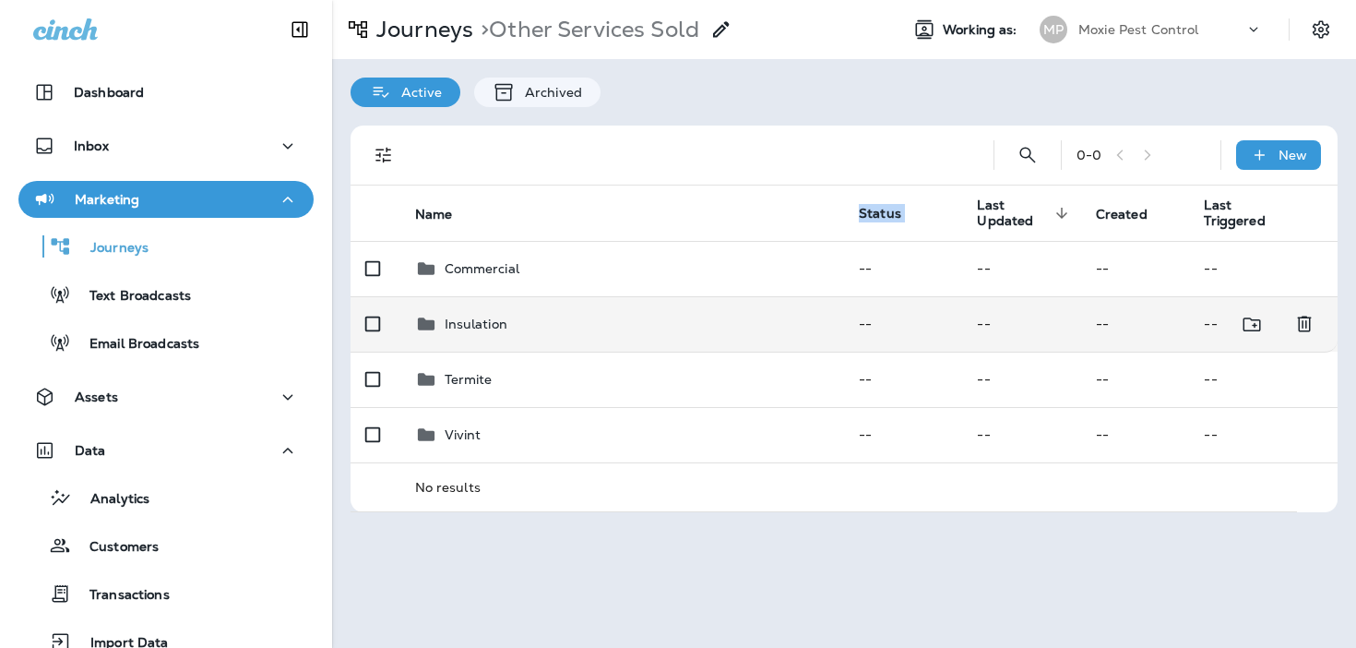
click at [545, 337] on td "Insulation" at bounding box center [622, 323] width 445 height 55
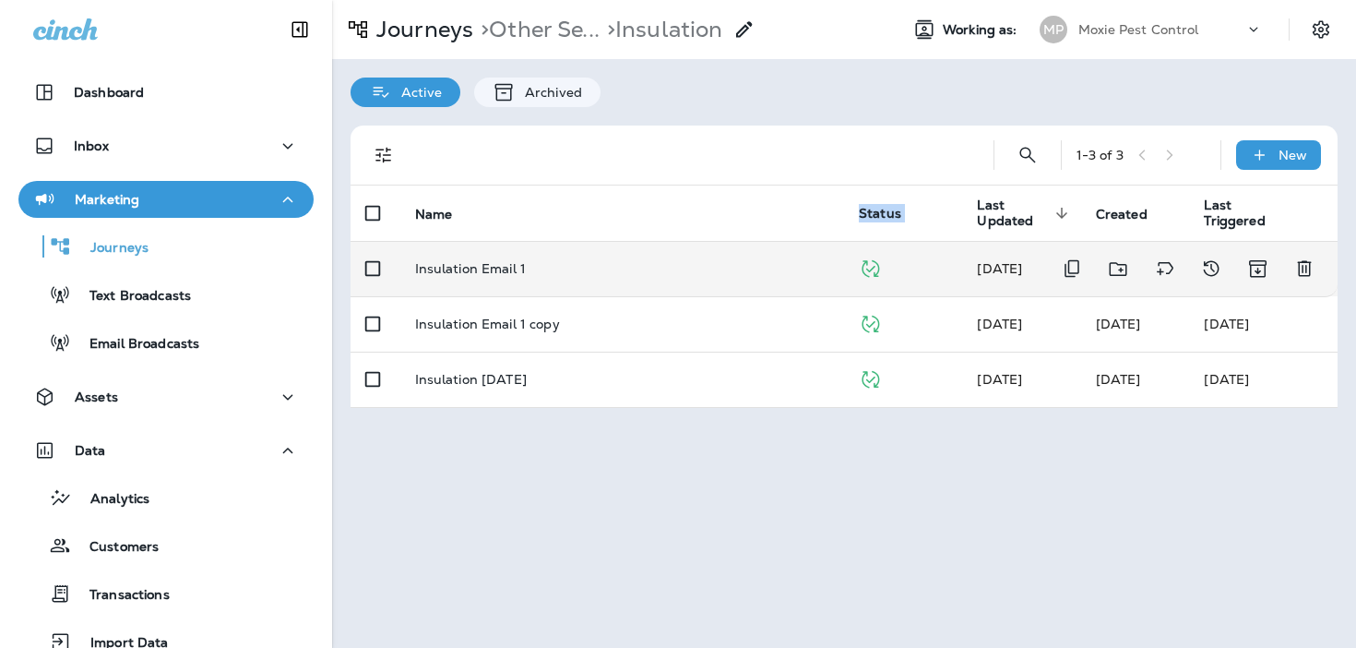
click at [522, 265] on p "Insulation Email 1" at bounding box center [471, 268] width 112 height 15
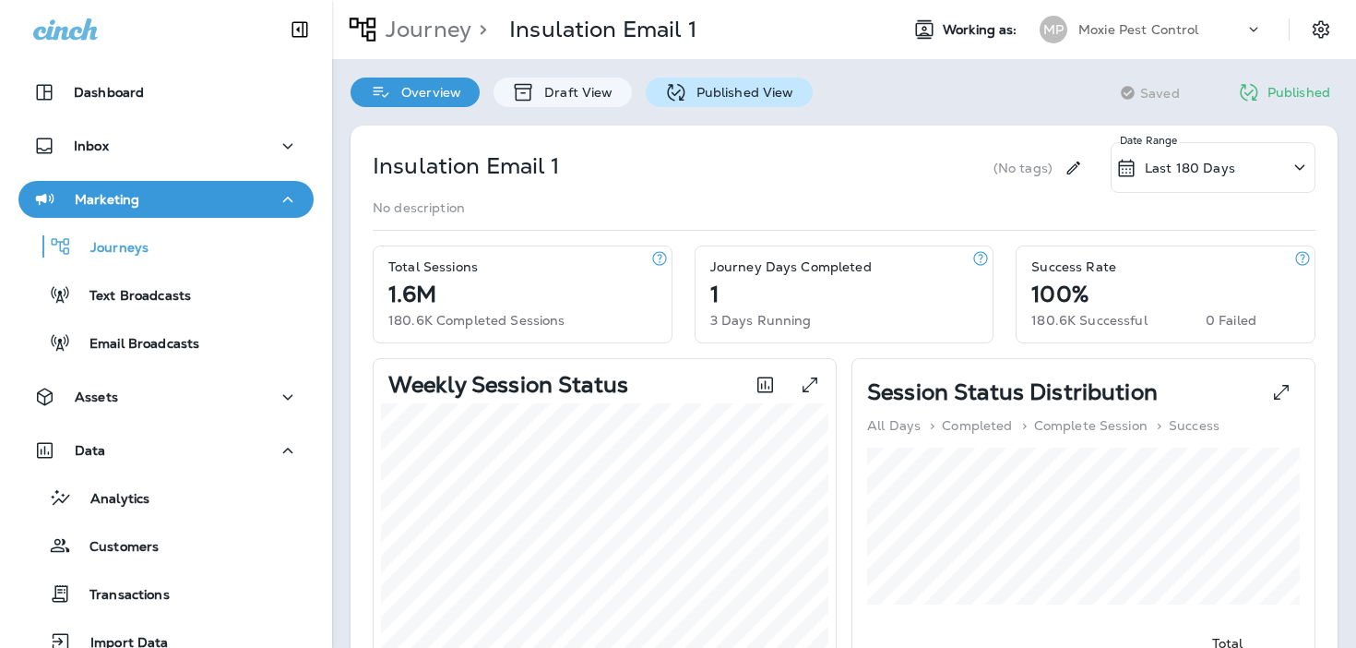
click at [677, 99] on icon at bounding box center [676, 92] width 18 height 18
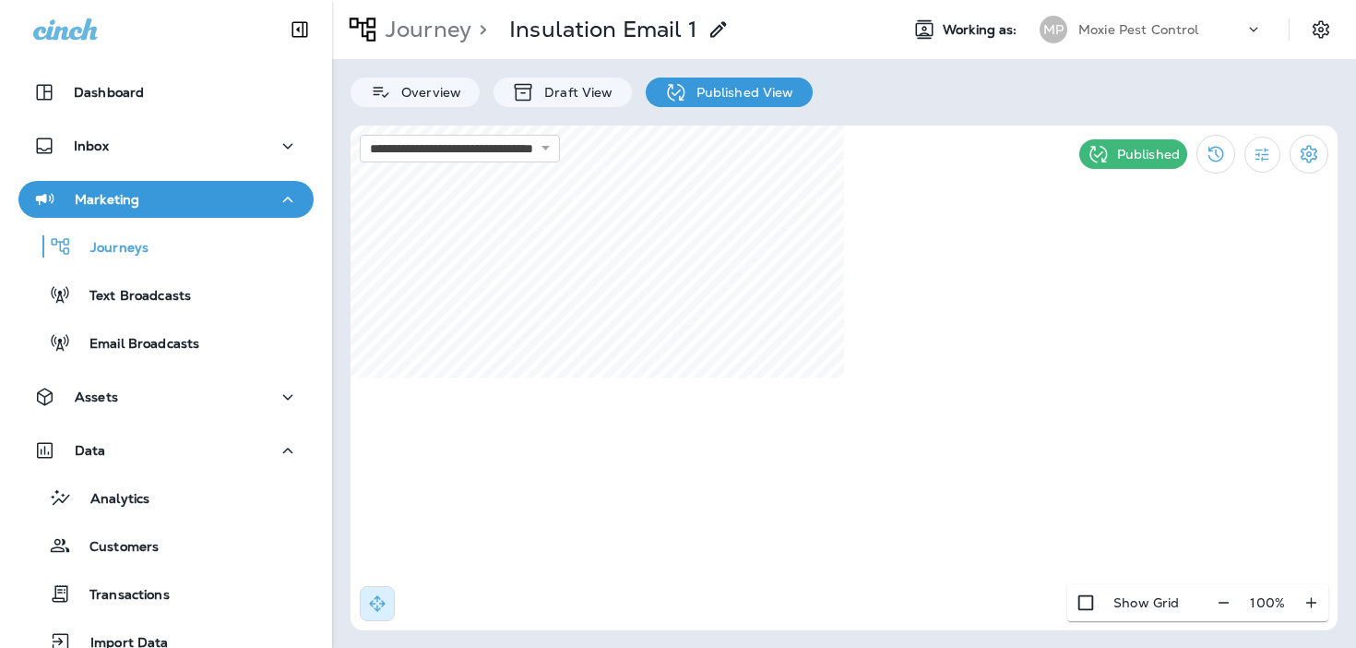
click at [414, 25] on p "Journey" at bounding box center [424, 30] width 93 height 28
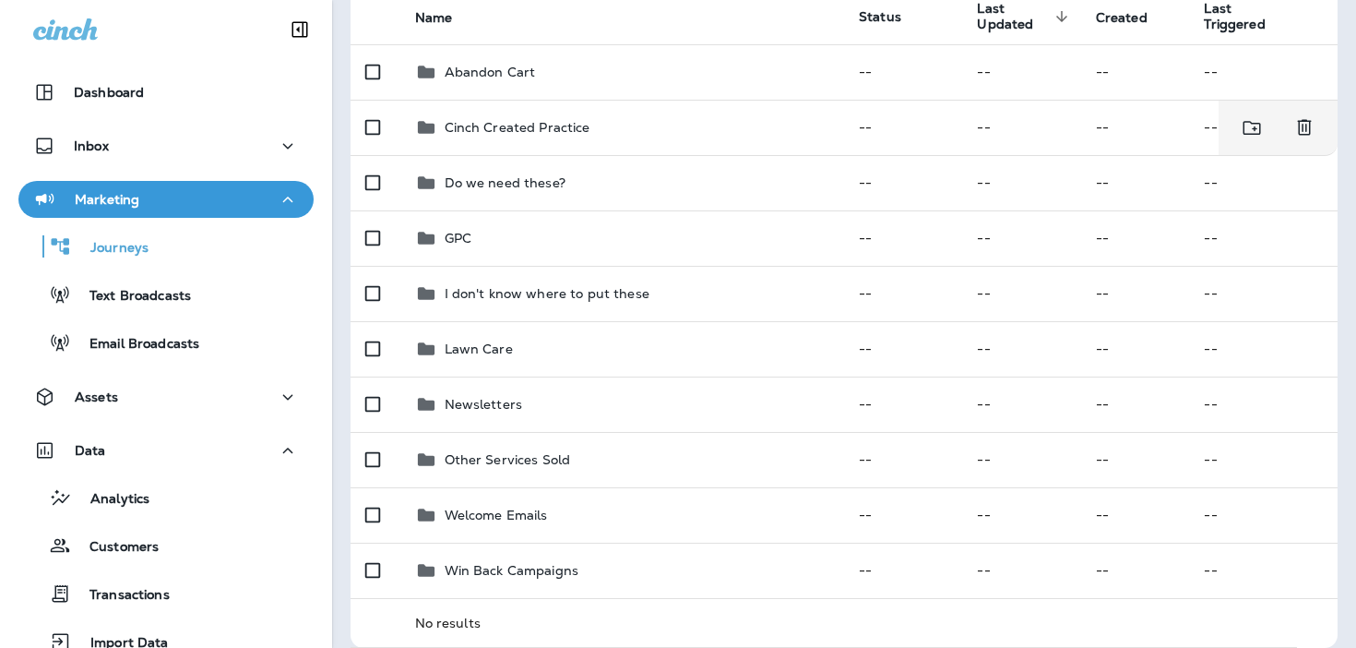
scroll to position [214, 0]
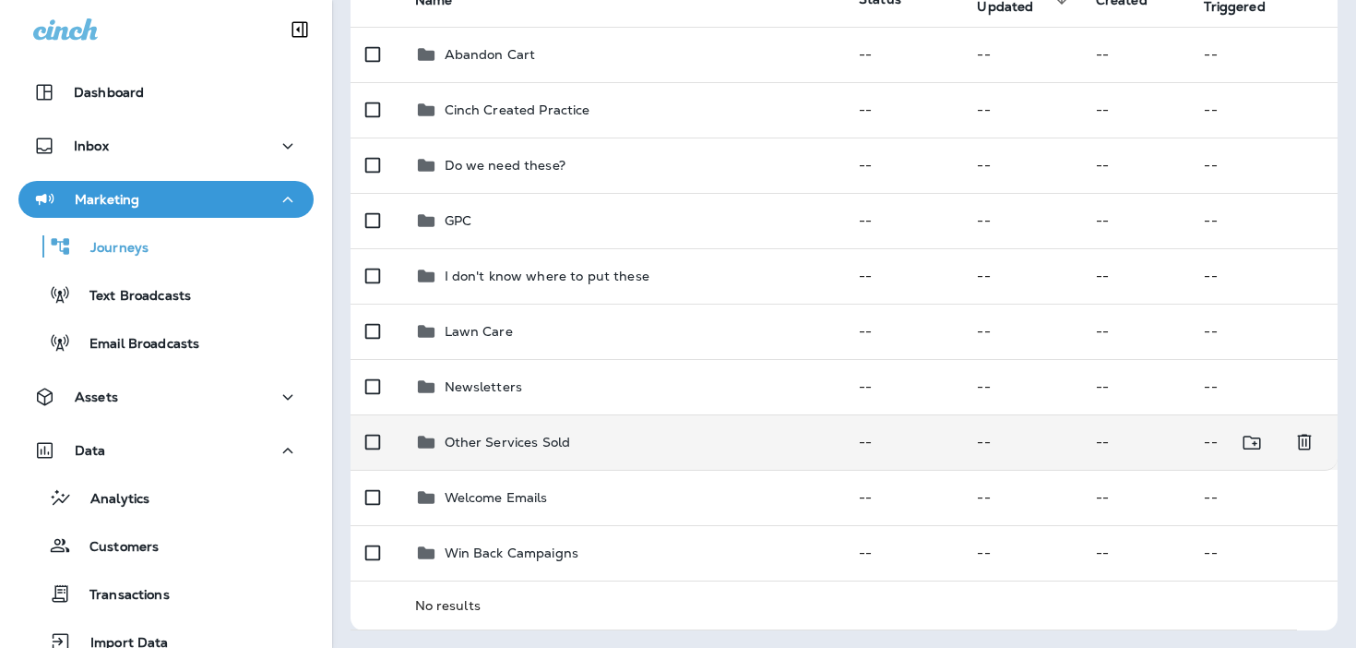
click at [518, 428] on td "Other Services Sold" at bounding box center [622, 441] width 445 height 55
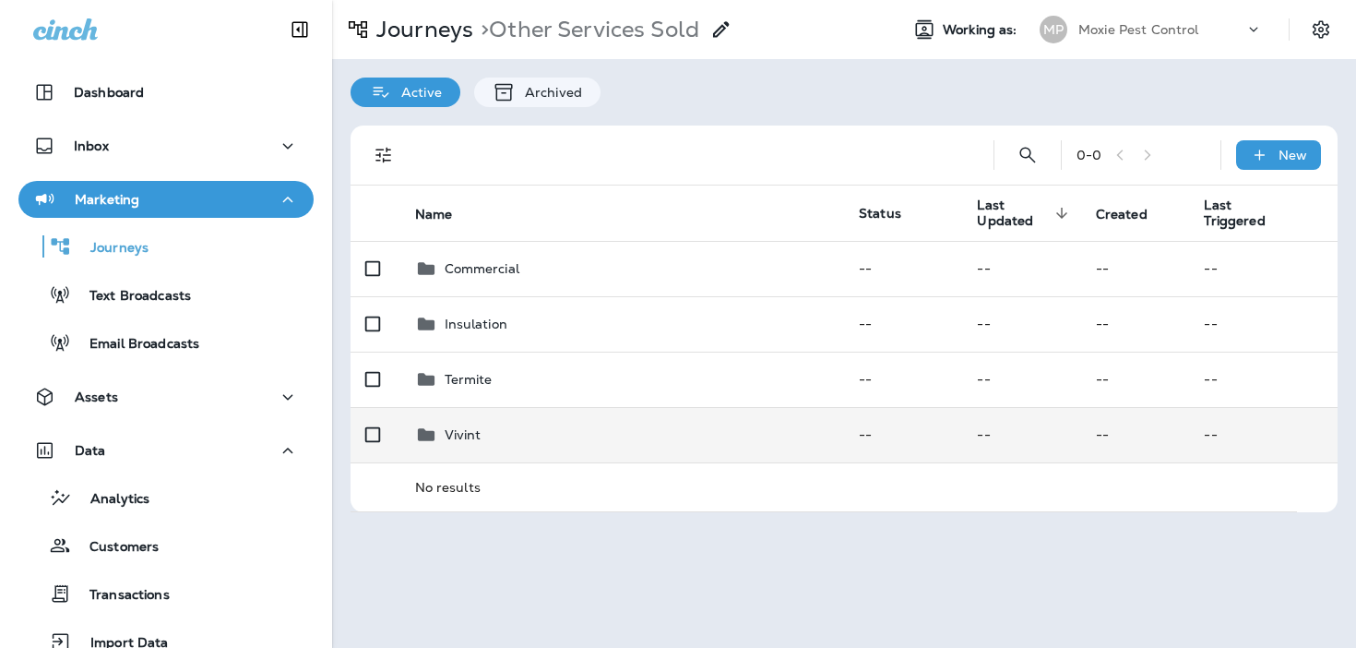
click at [512, 444] on div "Vivint" at bounding box center [622, 434] width 415 height 22
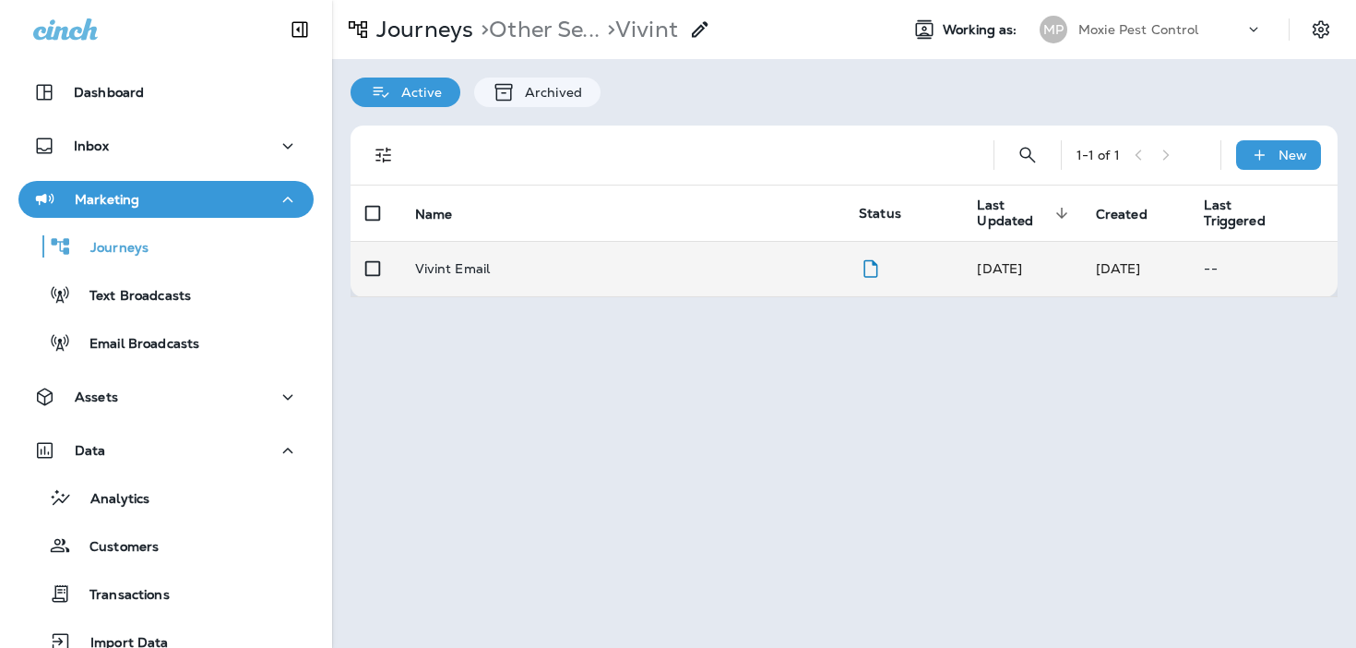
click at [574, 292] on td "Vivint Email" at bounding box center [622, 268] width 445 height 55
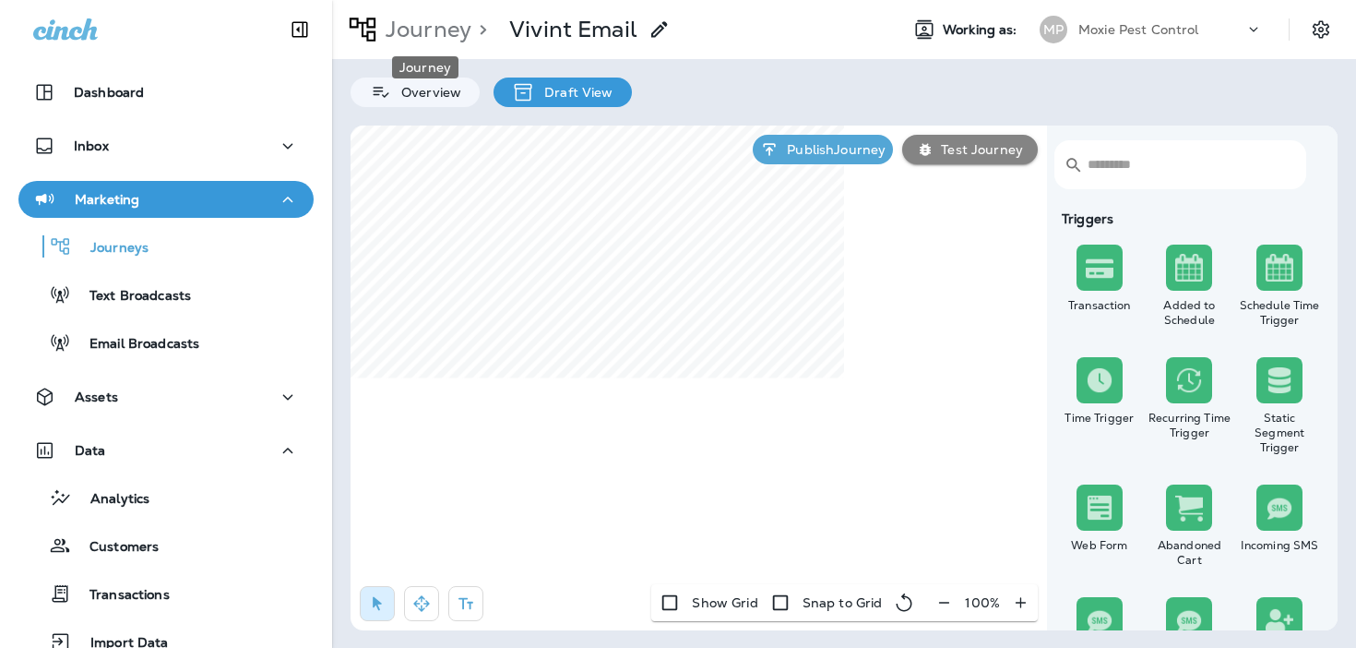
click at [405, 37] on p "Journey" at bounding box center [424, 30] width 93 height 28
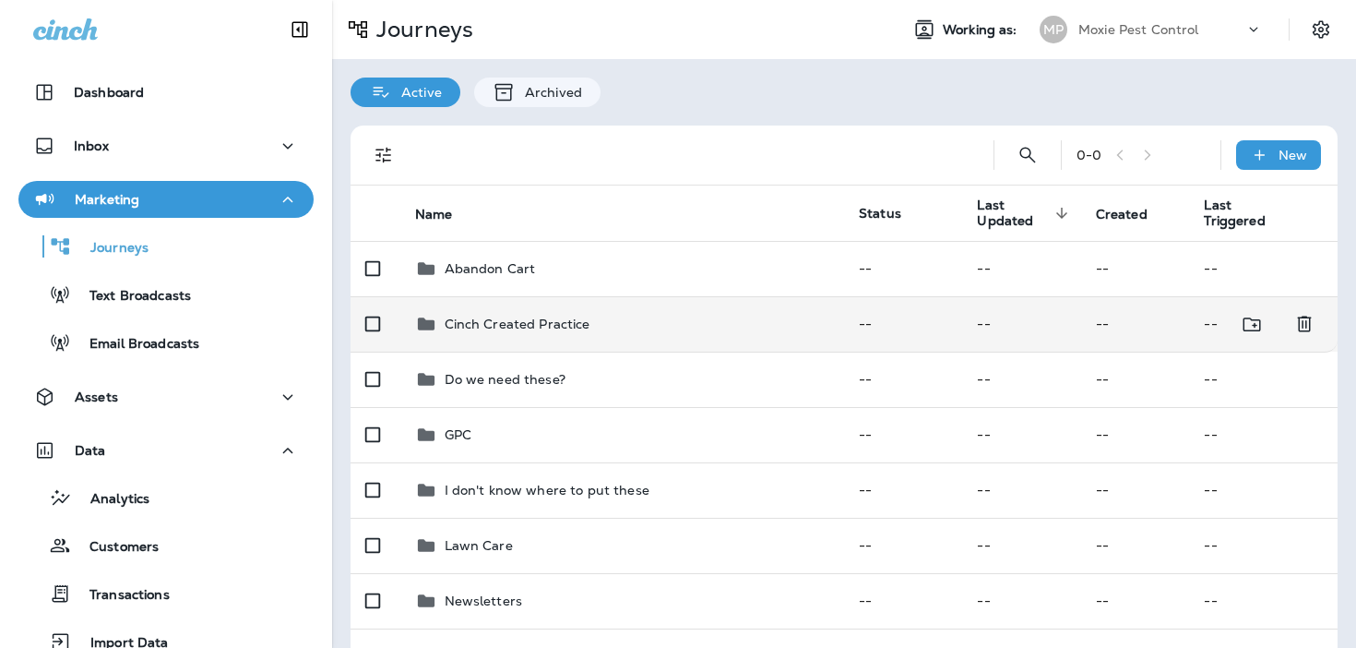
click at [518, 339] on td "Cinch Created Practice" at bounding box center [622, 323] width 445 height 55
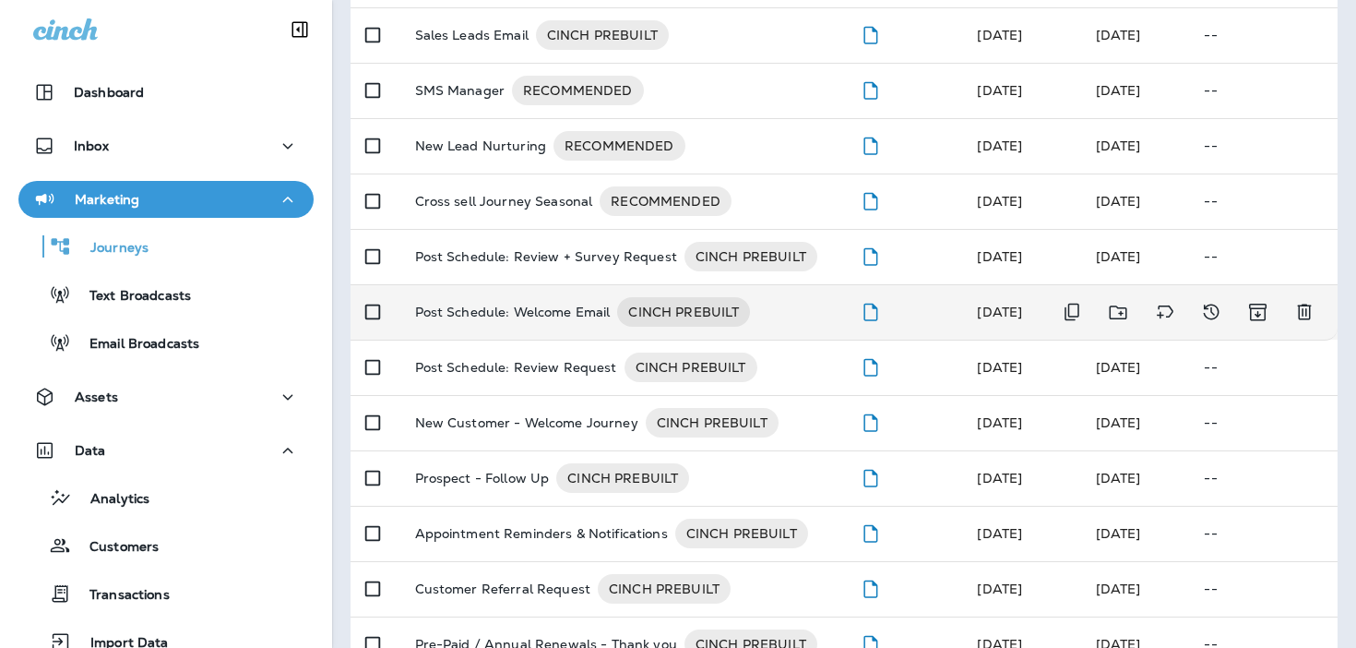
scroll to position [497, 0]
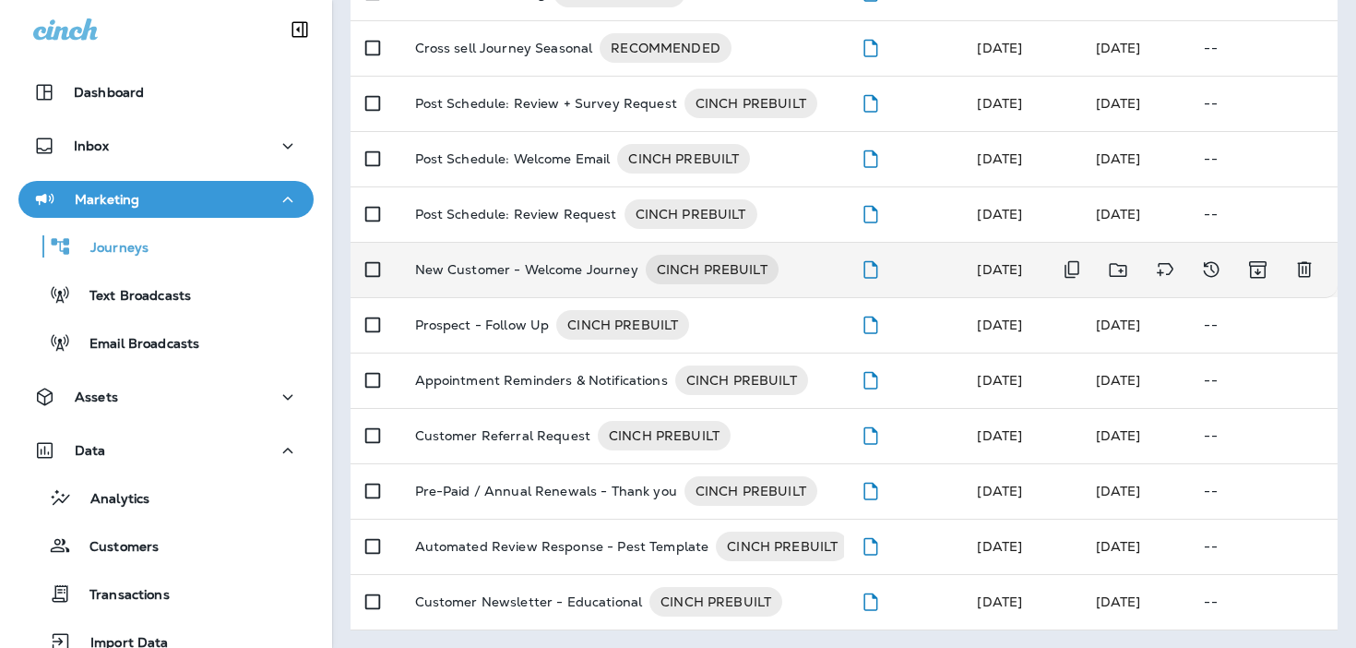
click at [492, 282] on p "New Customer - Welcome Journey" at bounding box center [526, 270] width 223 height 30
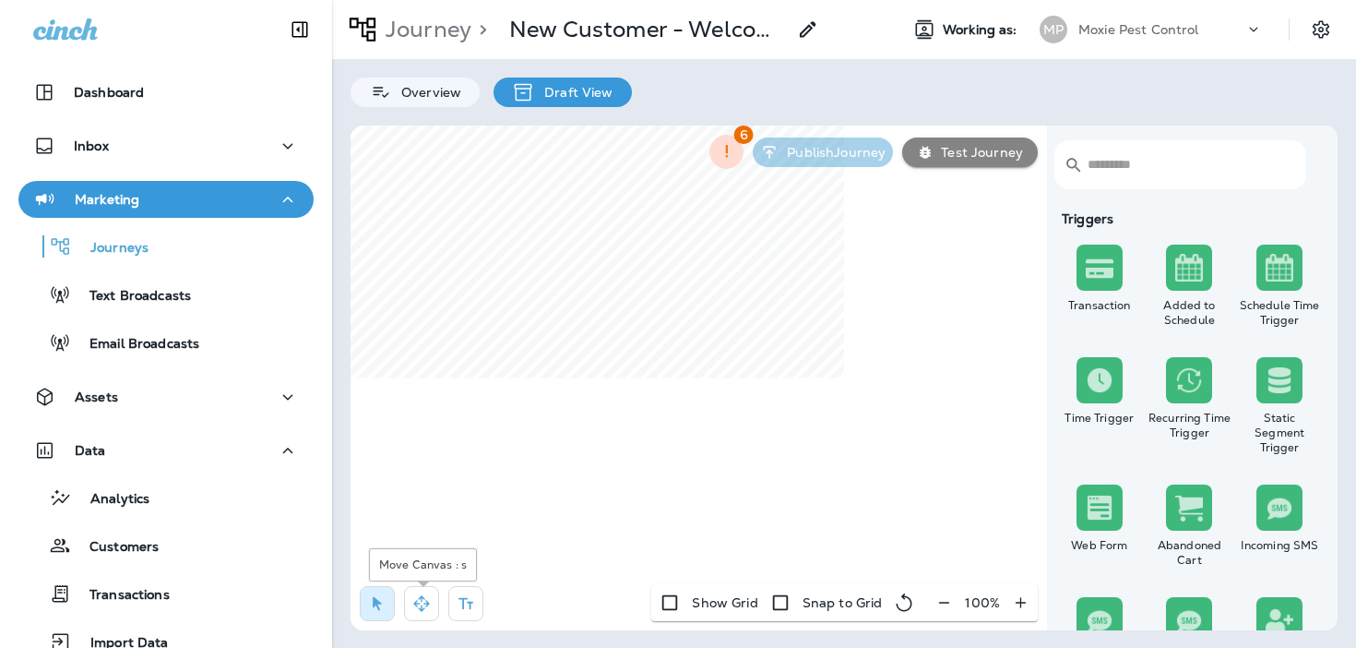
click at [428, 609] on icon "button" at bounding box center [421, 603] width 18 height 18
click at [378, 601] on icon "button" at bounding box center [377, 604] width 9 height 14
click at [997, 208] on html "Dashboard Inbox Marketing Journeys Text Broadcasts Email Broadcasts Assets Data…" at bounding box center [678, 104] width 1356 height 208
click at [943, 597] on icon "button" at bounding box center [944, 602] width 19 height 18
click at [943, 597] on icon "button" at bounding box center [951, 602] width 19 height 18
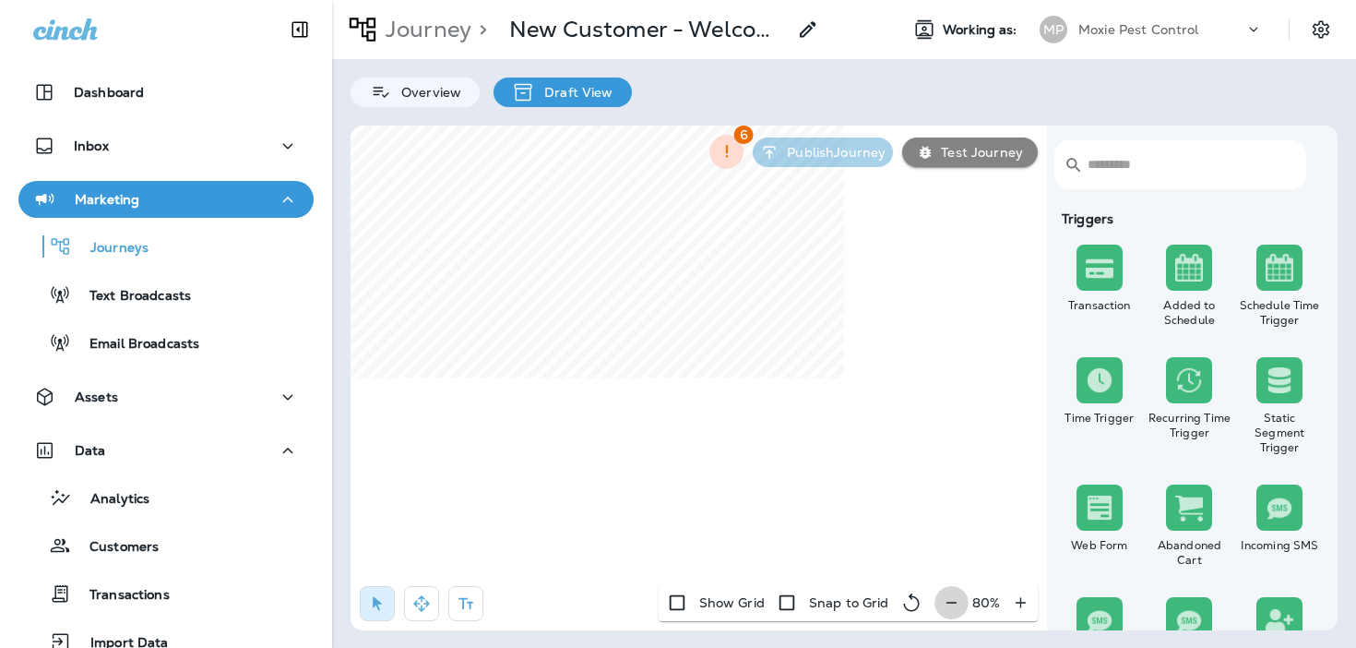
click at [943, 597] on icon "button" at bounding box center [951, 602] width 19 height 18
click at [943, 597] on button "button" at bounding box center [952, 602] width 34 height 33
click at [943, 597] on icon "button" at bounding box center [951, 602] width 19 height 18
click at [423, 609] on icon "button" at bounding box center [421, 603] width 16 height 16
click at [715, 617] on div "​ ​ Triggers Transaction Added to Schedule Schedule Time Trigger Time Trigger R…" at bounding box center [844, 377] width 987 height 505
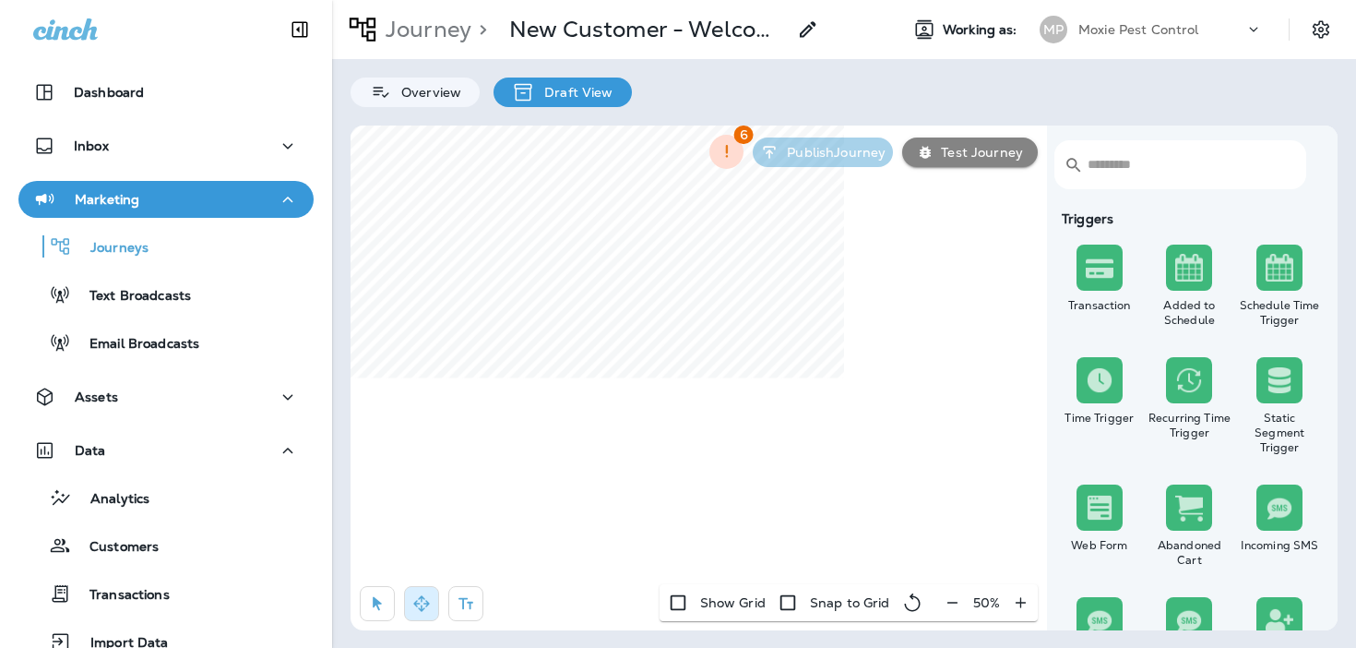
click at [837, 208] on html "Dashboard Inbox Marketing Journeys Text Broadcasts Email Broadcasts Assets Data…" at bounding box center [678, 104] width 1356 height 208
click at [826, 208] on html "Dashboard Inbox Marketing Journeys Text Broadcasts Email Broadcasts Assets Data…" at bounding box center [678, 104] width 1356 height 208
click at [430, 29] on p "Journey" at bounding box center [424, 30] width 93 height 28
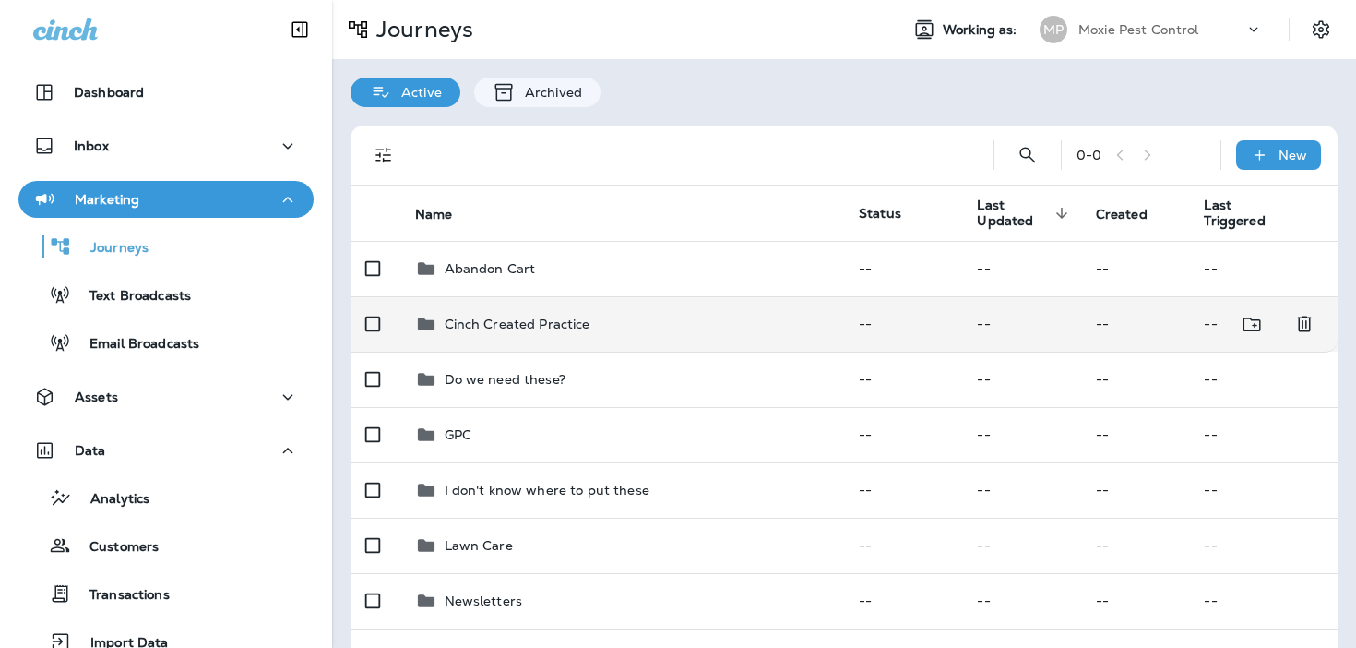
click at [676, 305] on td "Cinch Created Practice" at bounding box center [622, 323] width 445 height 55
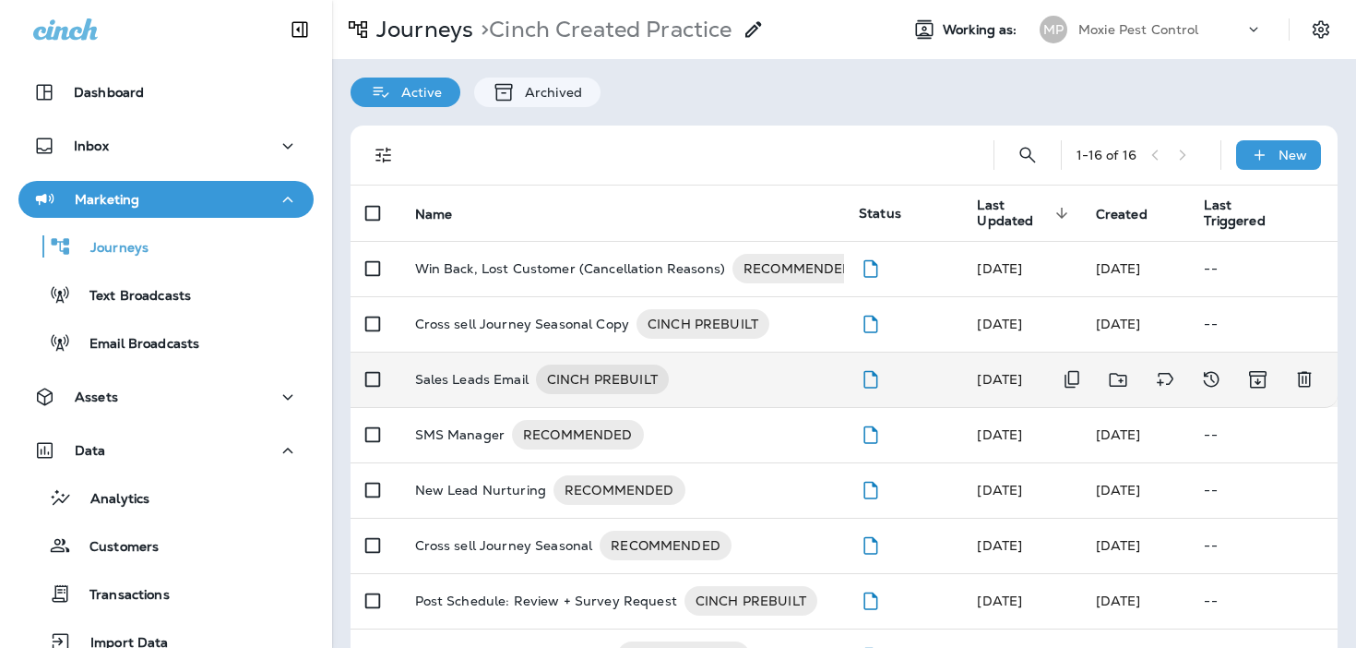
click at [495, 375] on p "Sales Leads Email" at bounding box center [471, 379] width 113 height 30
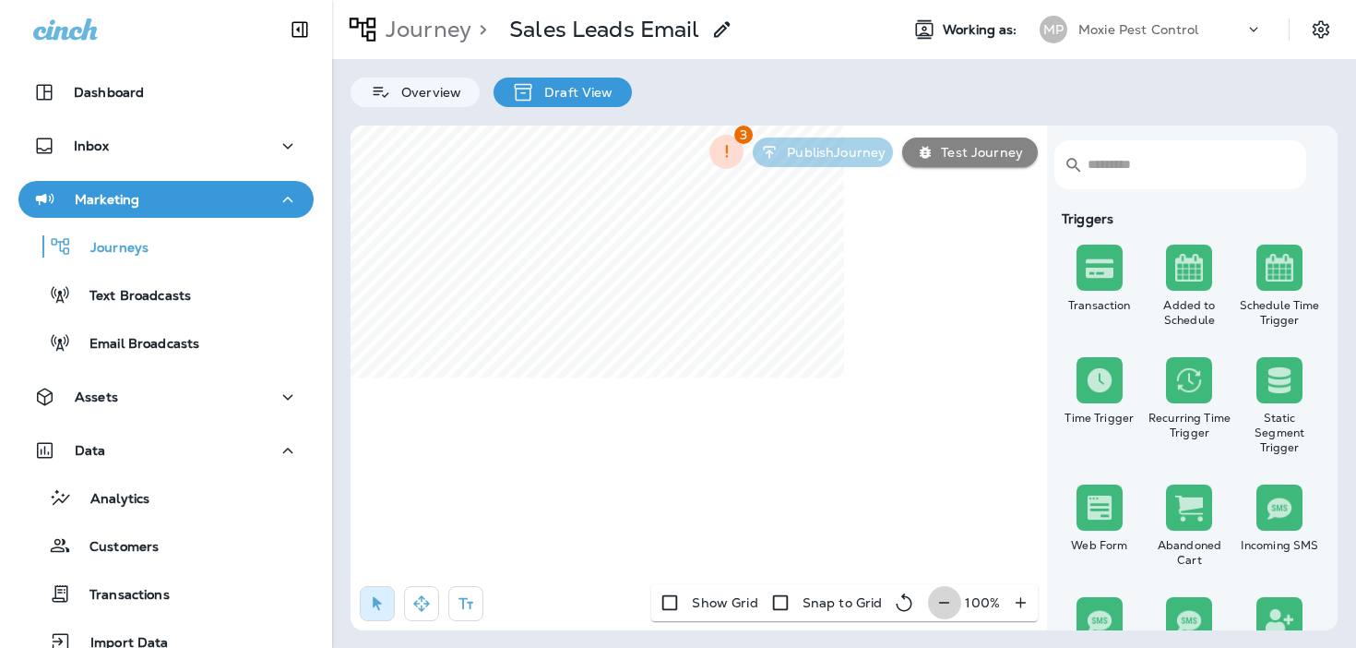
click at [951, 597] on icon "button" at bounding box center [944, 602] width 19 height 18
click at [951, 597] on icon "button" at bounding box center [951, 602] width 19 height 18
click at [951, 597] on icon "button" at bounding box center [953, 602] width 19 height 18
click at [951, 597] on icon "button" at bounding box center [951, 602] width 19 height 18
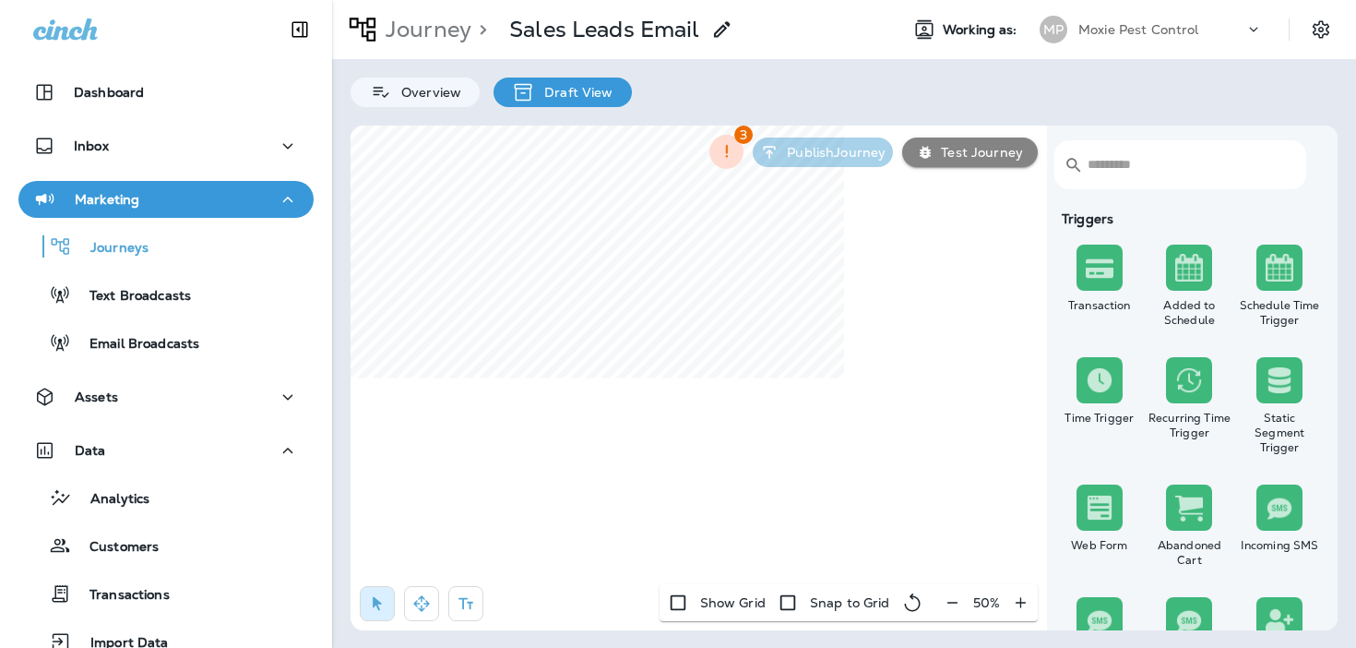
click at [951, 597] on div "50 %" at bounding box center [986, 602] width 102 height 37
click at [421, 601] on icon "button" at bounding box center [421, 603] width 16 height 16
click at [375, 600] on icon "button" at bounding box center [377, 604] width 9 height 14
click at [343, 293] on div "Journey > Sales Leads Email Working as: MP Moxie Pest Control Overview Draft Vi…" at bounding box center [844, 324] width 1024 height 648
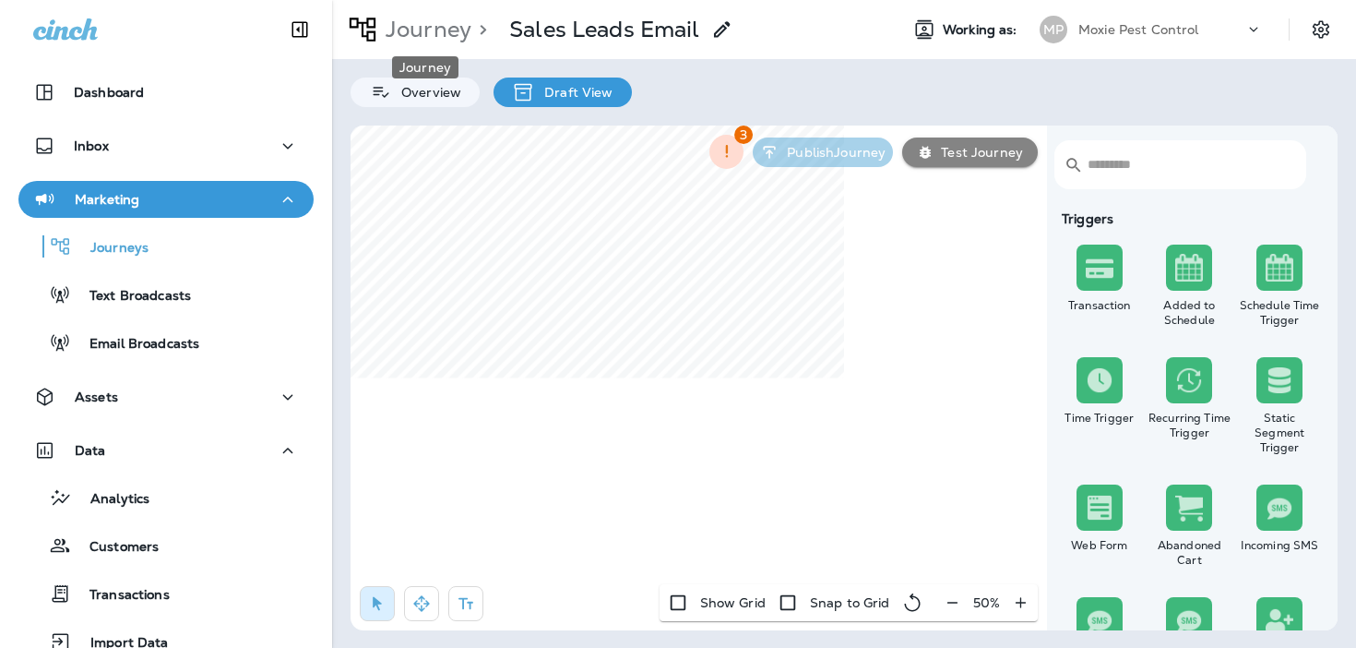
click at [433, 22] on p "Journey" at bounding box center [424, 30] width 93 height 28
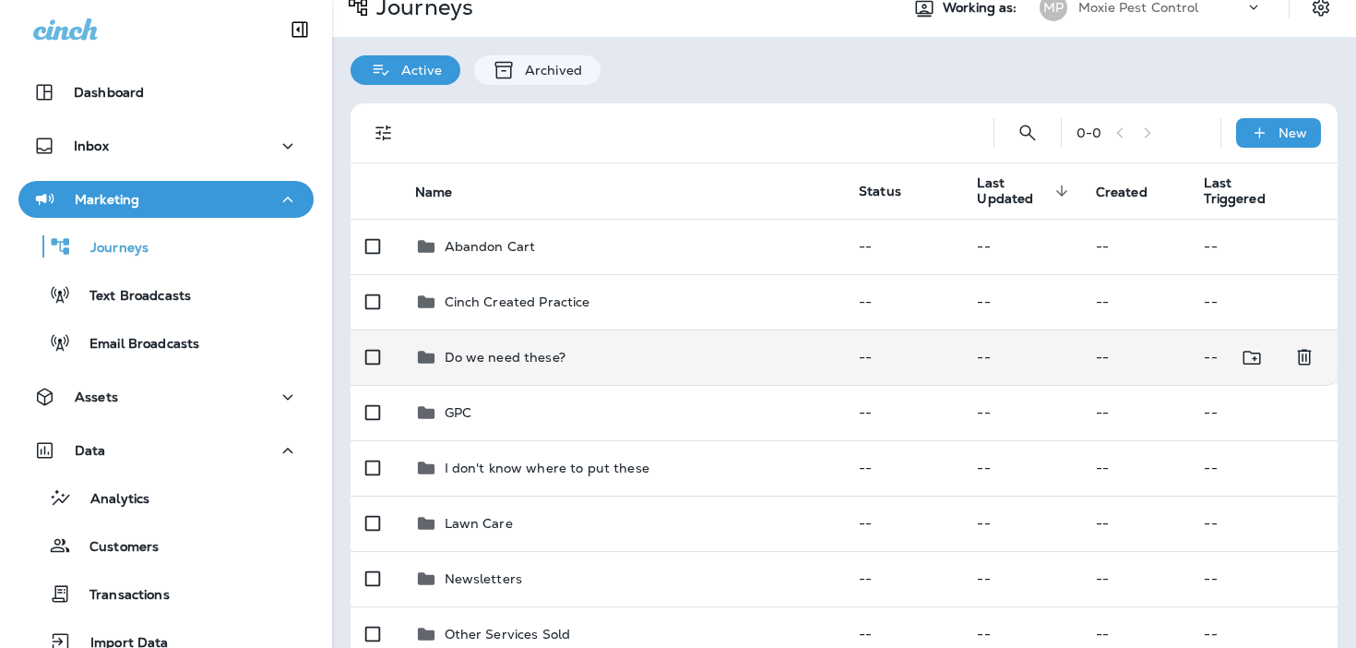
scroll to position [23, 0]
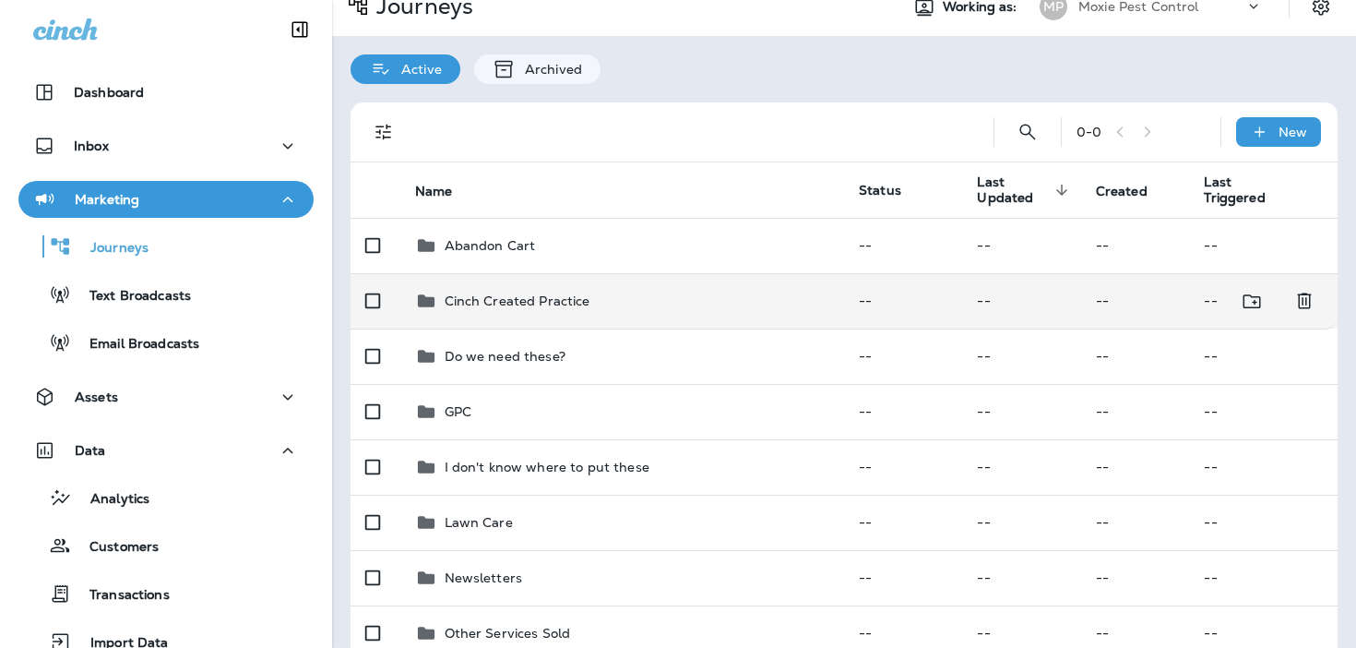
click at [555, 316] on td "Cinch Created Practice" at bounding box center [622, 300] width 445 height 55
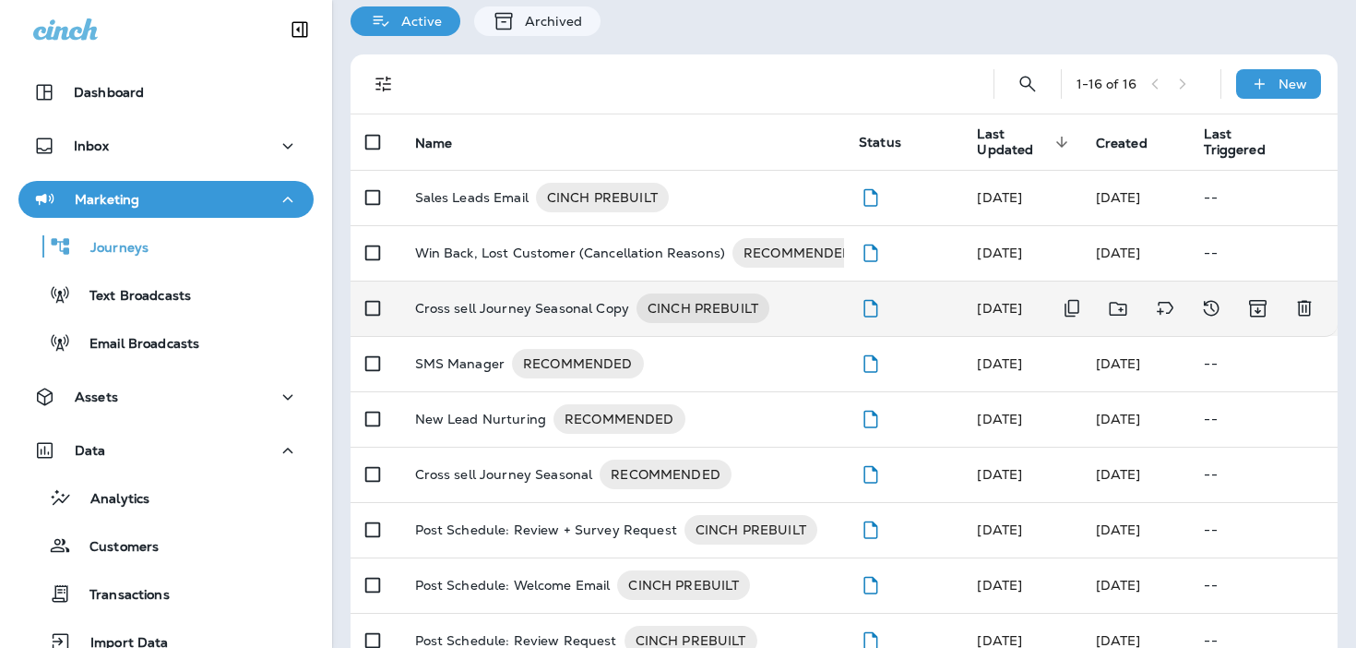
scroll to position [78, 0]
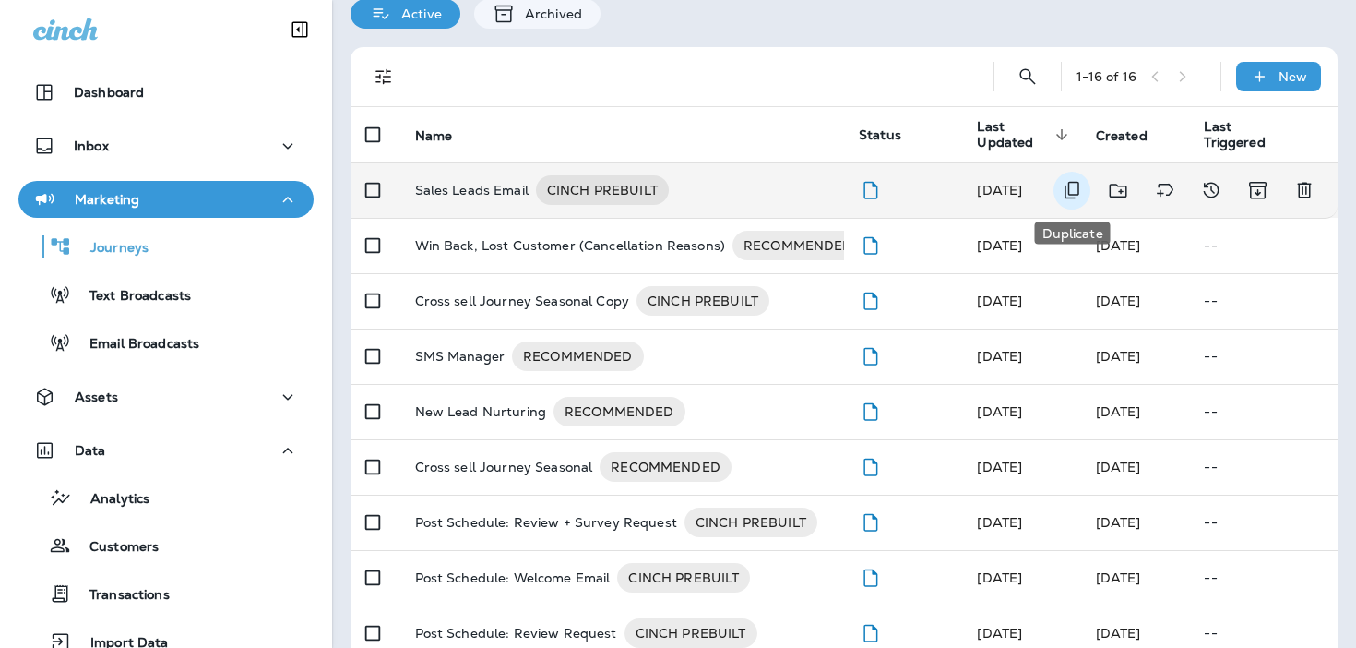
click at [1066, 183] on icon "Duplicate" at bounding box center [1072, 190] width 22 height 22
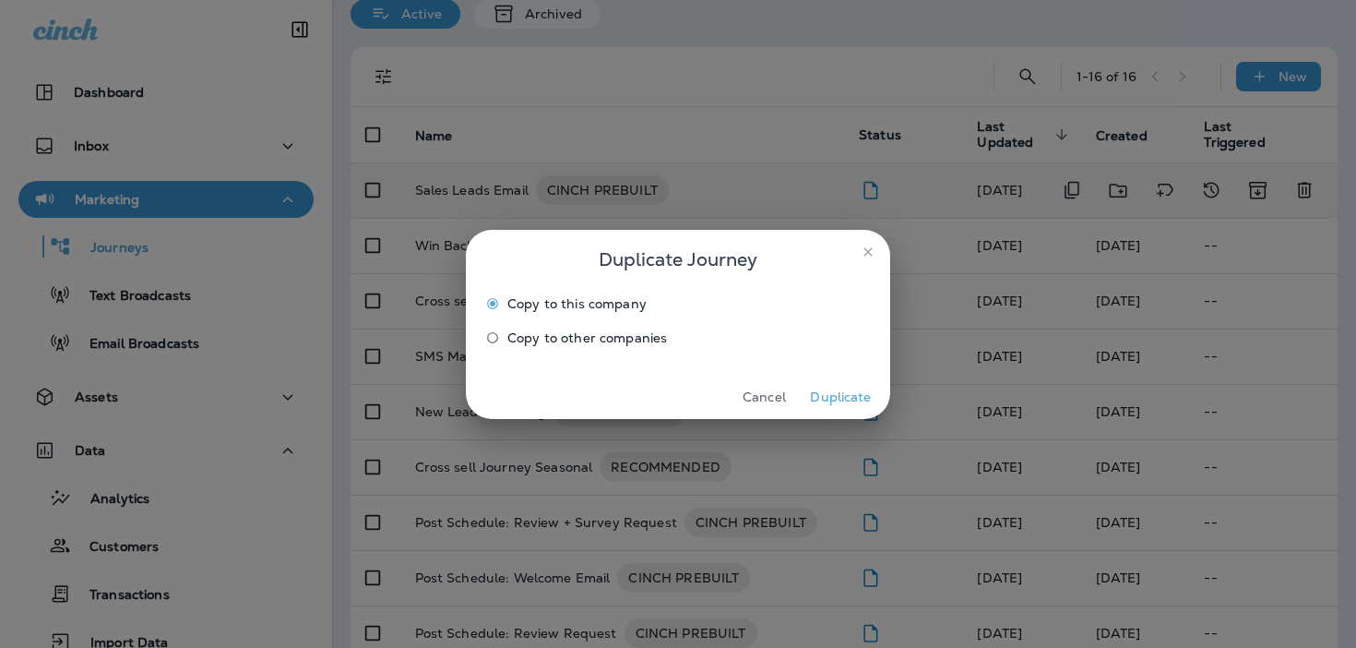
click at [851, 399] on button "Duplicate" at bounding box center [840, 397] width 69 height 29
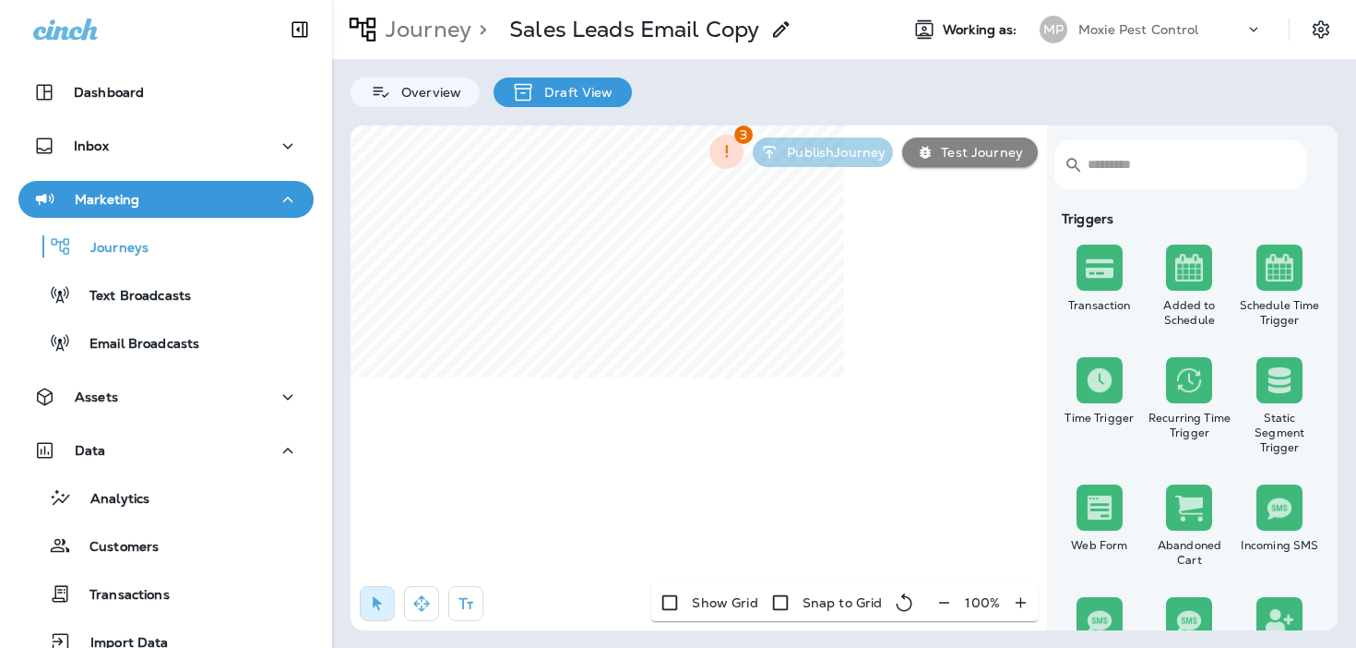
click at [779, 33] on icon at bounding box center [781, 29] width 22 height 22
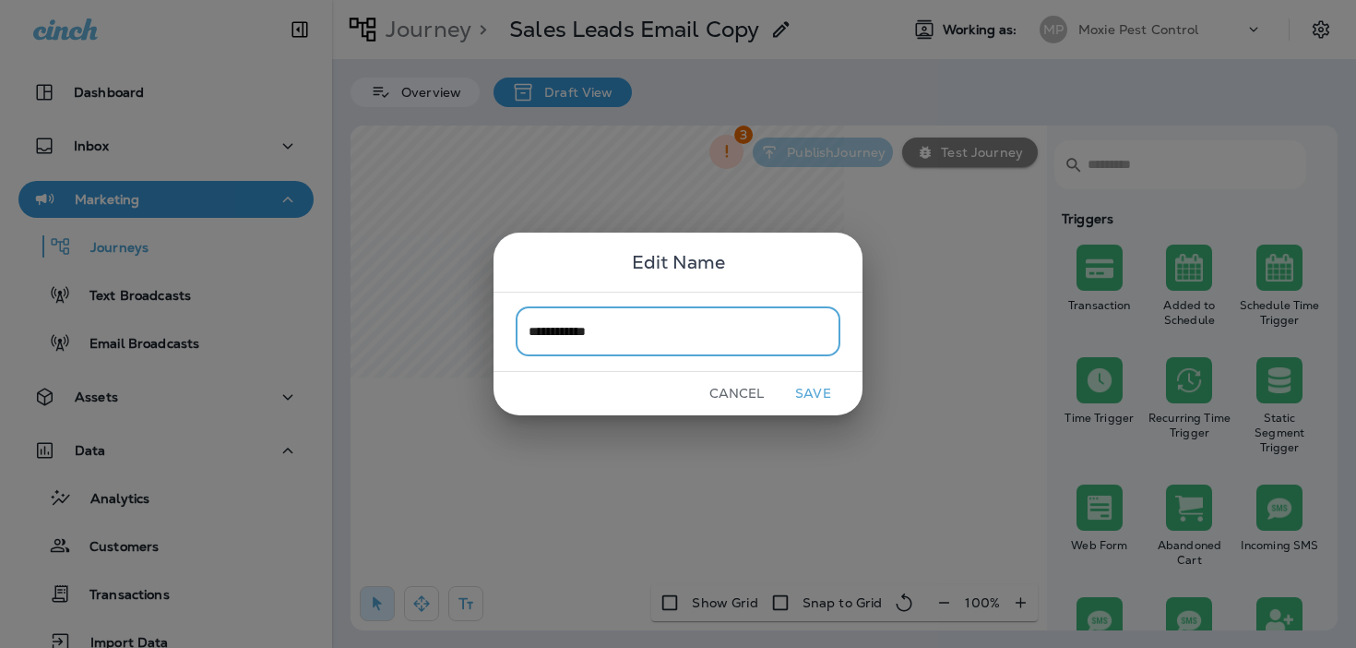
type input "**********"
click at [824, 394] on button "Save" at bounding box center [813, 393] width 69 height 29
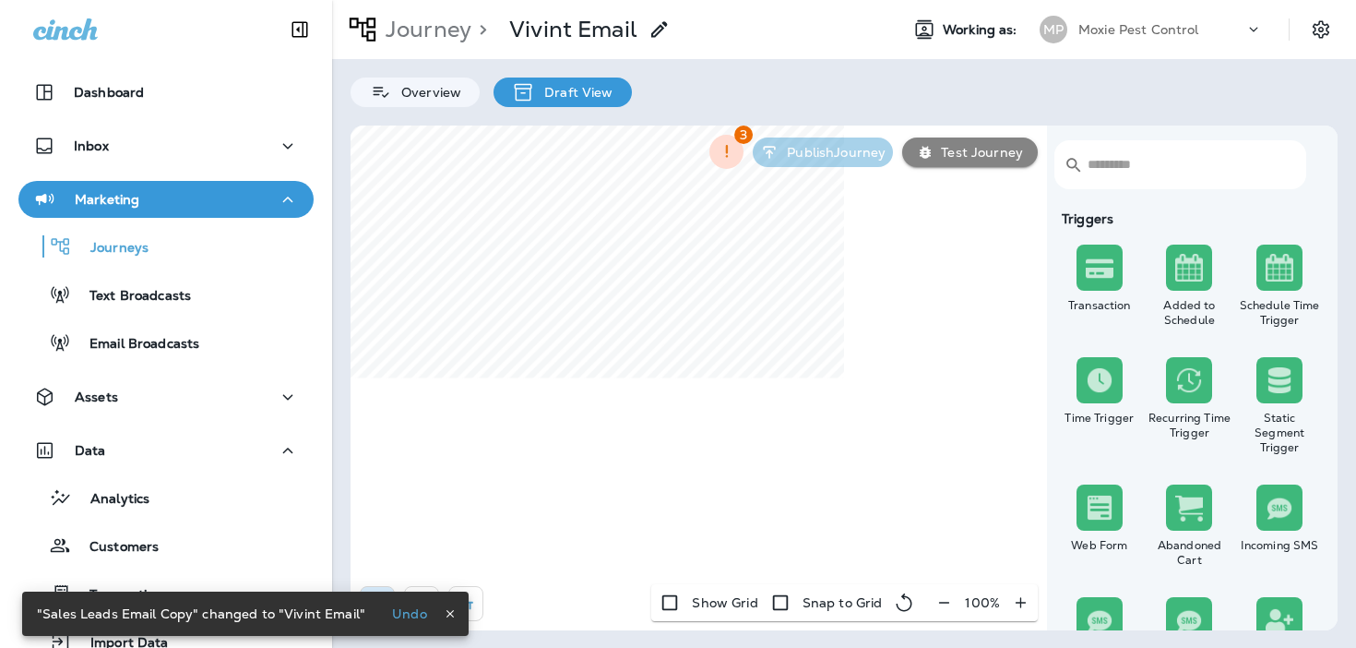
click at [439, 33] on p "Journey" at bounding box center [424, 30] width 93 height 28
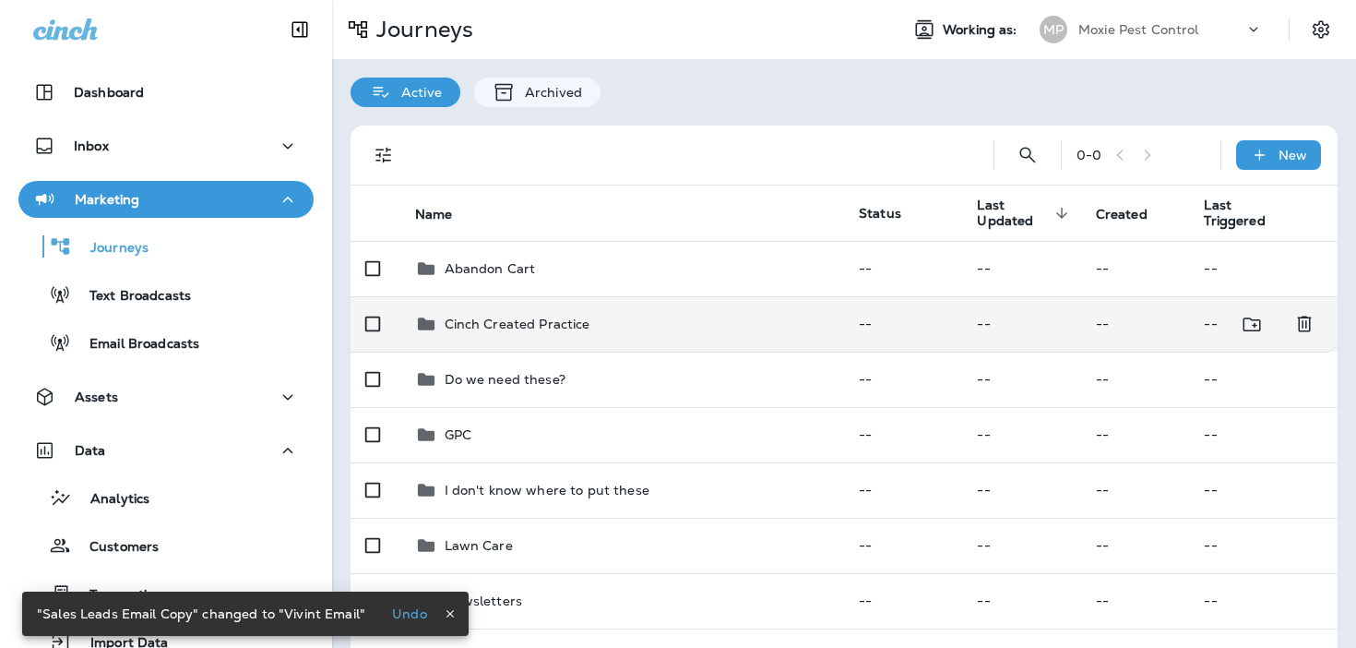
click at [658, 330] on div "Cinch Created Practice" at bounding box center [622, 324] width 415 height 22
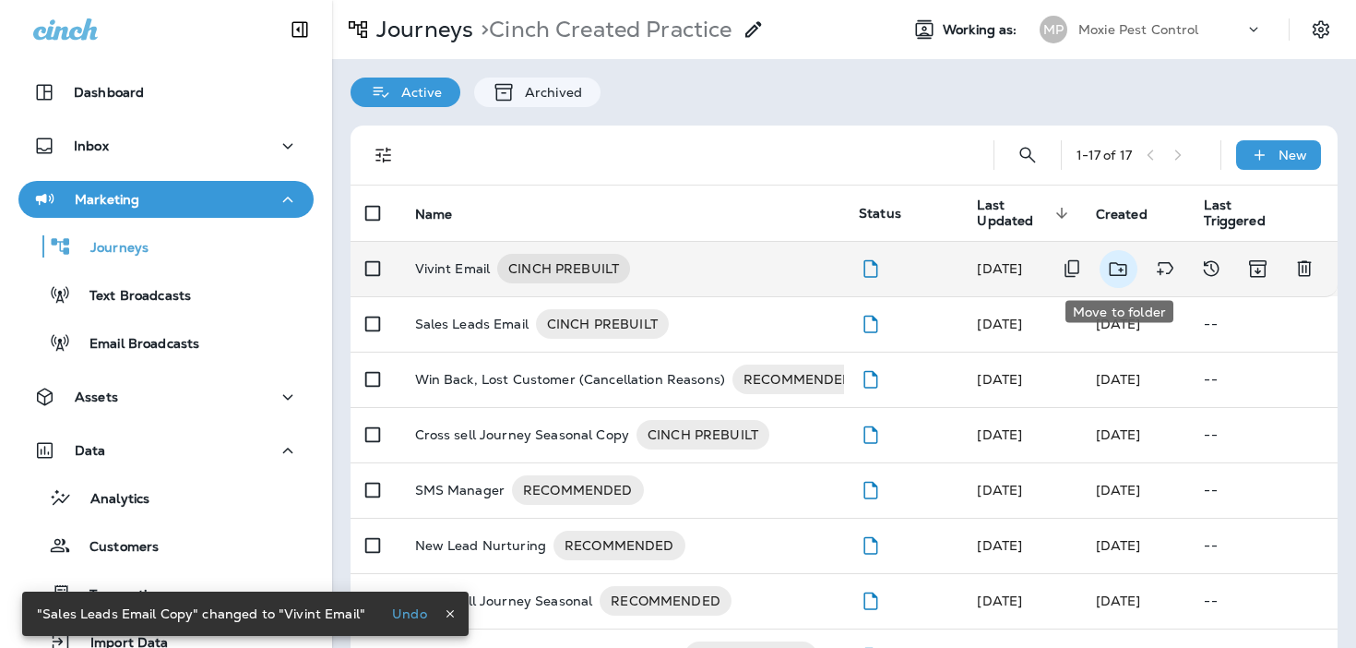
click at [1124, 265] on icon "Move to folder" at bounding box center [1118, 268] width 23 height 23
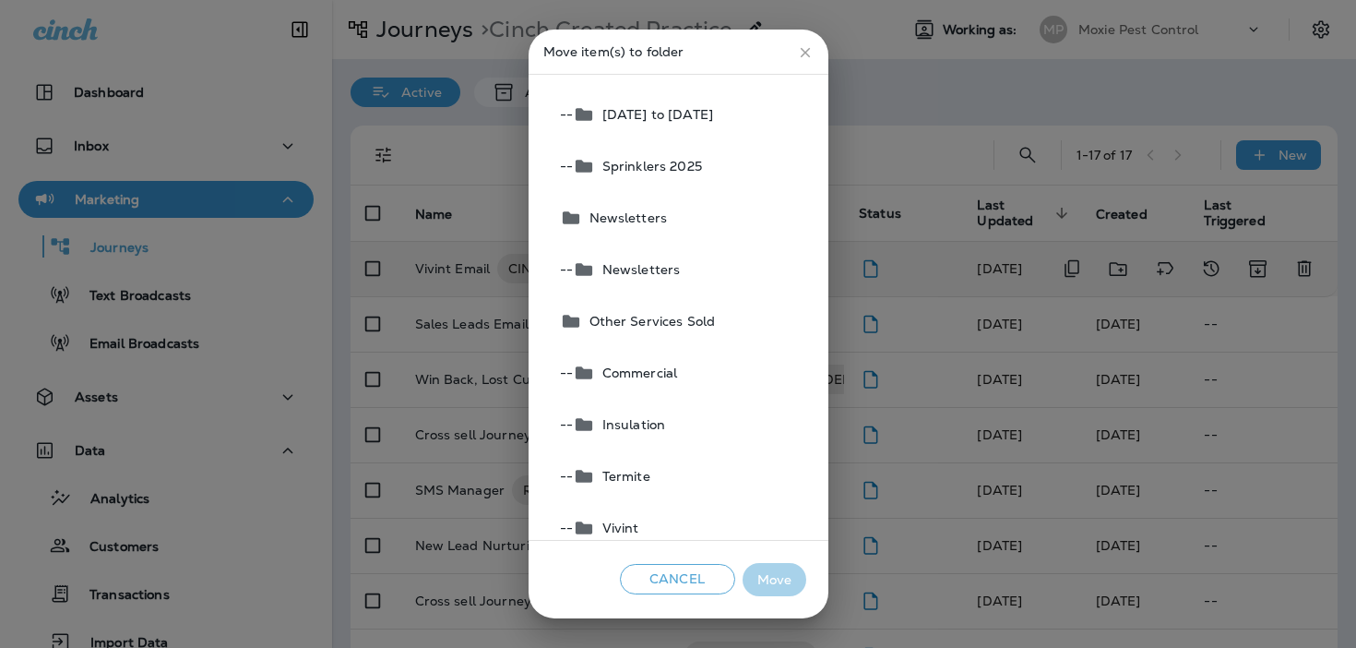
scroll to position [754, 0]
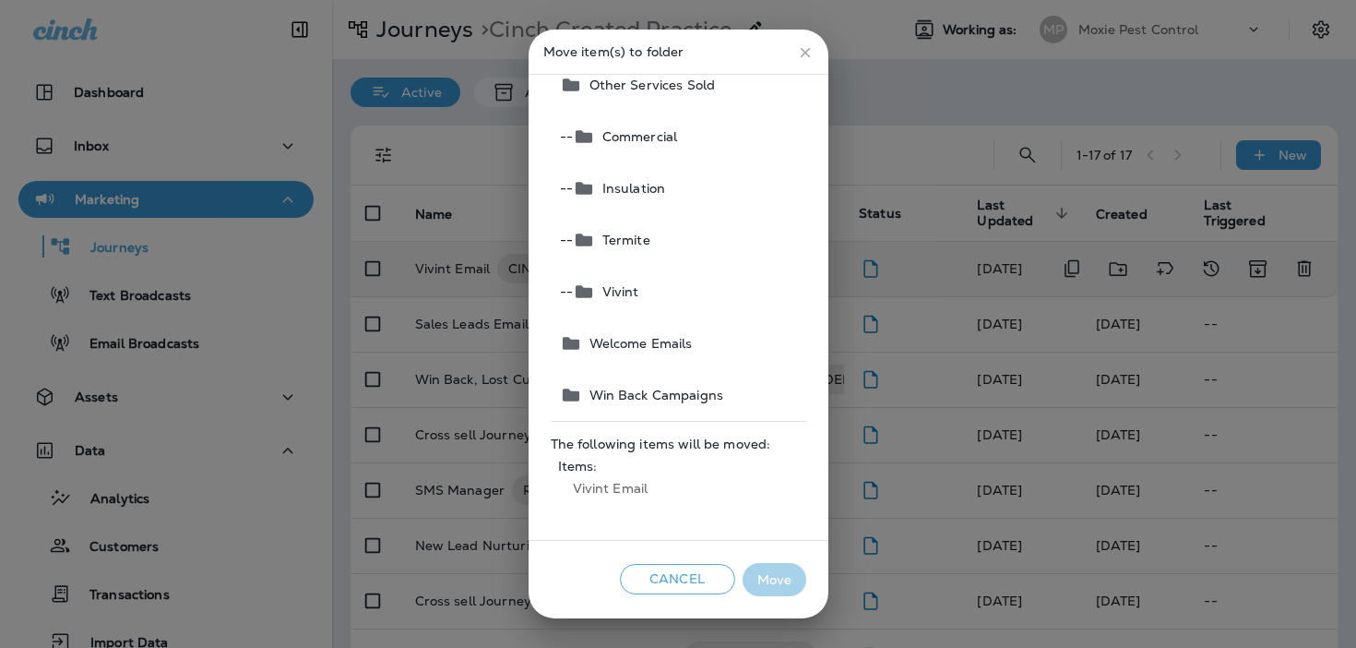
click at [669, 298] on button "-- Vivint" at bounding box center [680, 292] width 254 height 52
click at [771, 585] on button "Move" at bounding box center [775, 580] width 64 height 34
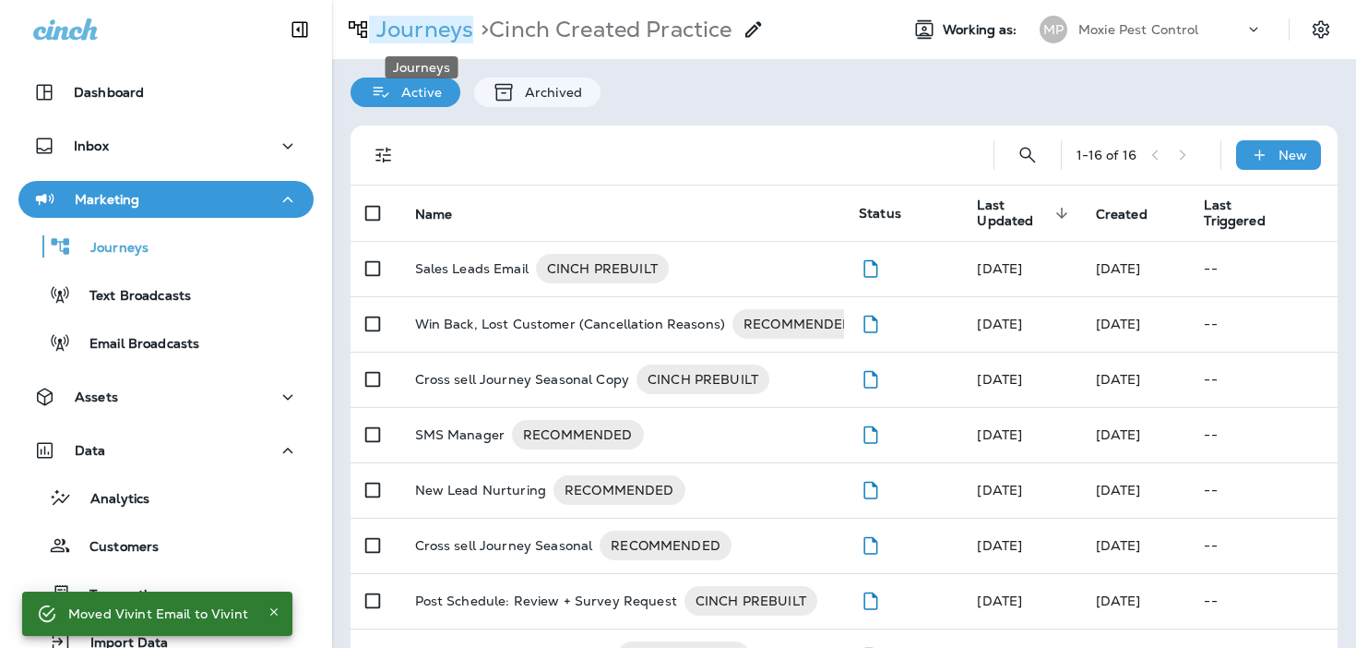
click at [409, 29] on p "Journeys" at bounding box center [421, 30] width 104 height 28
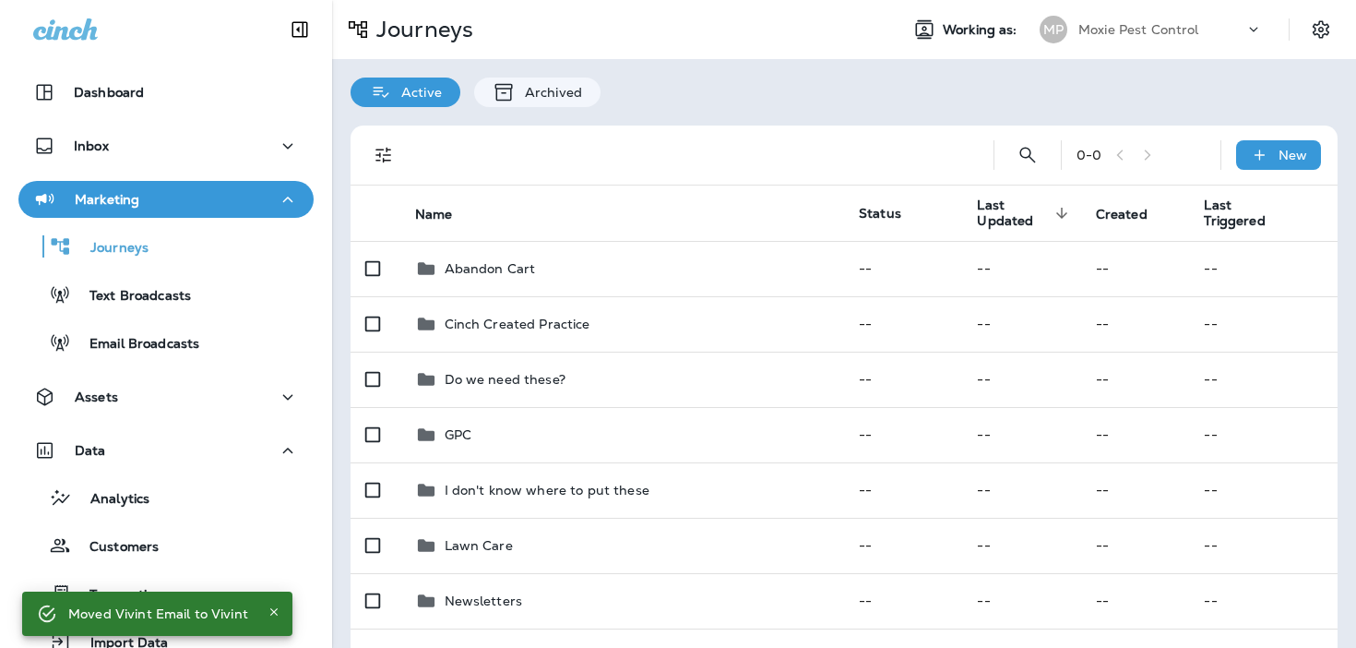
scroll to position [214, 0]
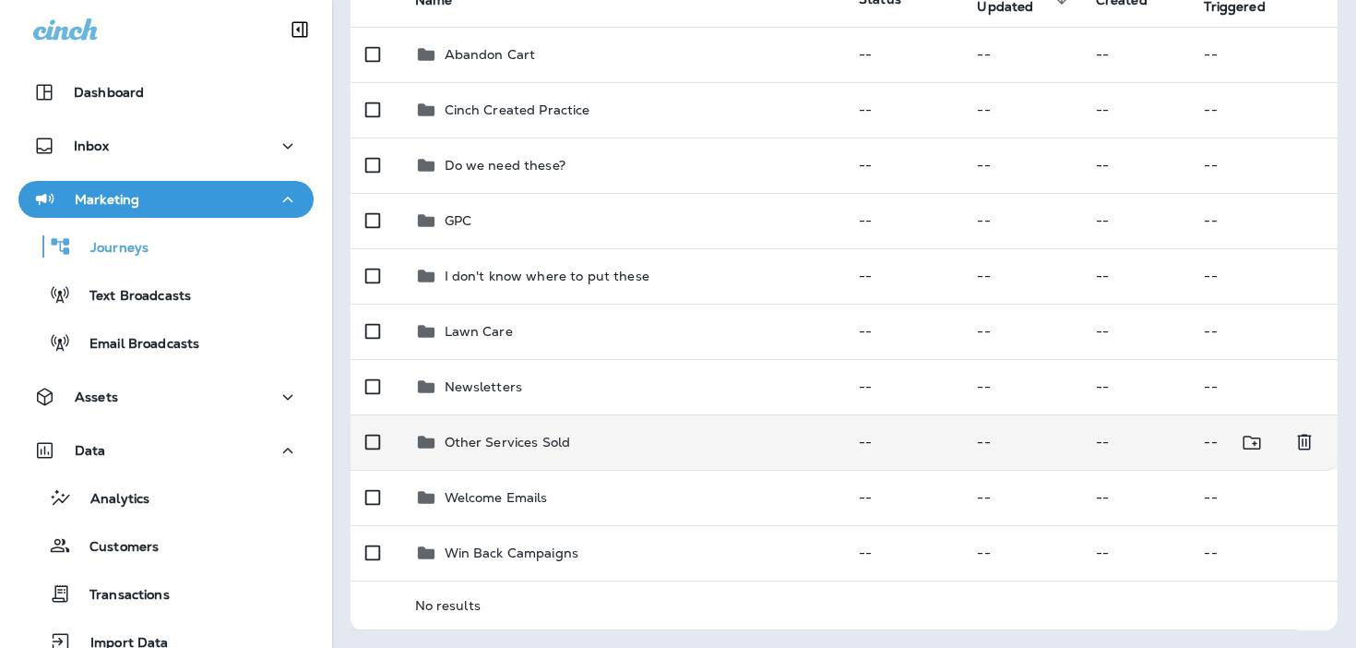
click at [518, 436] on p "Other Services Sold" at bounding box center [508, 442] width 126 height 15
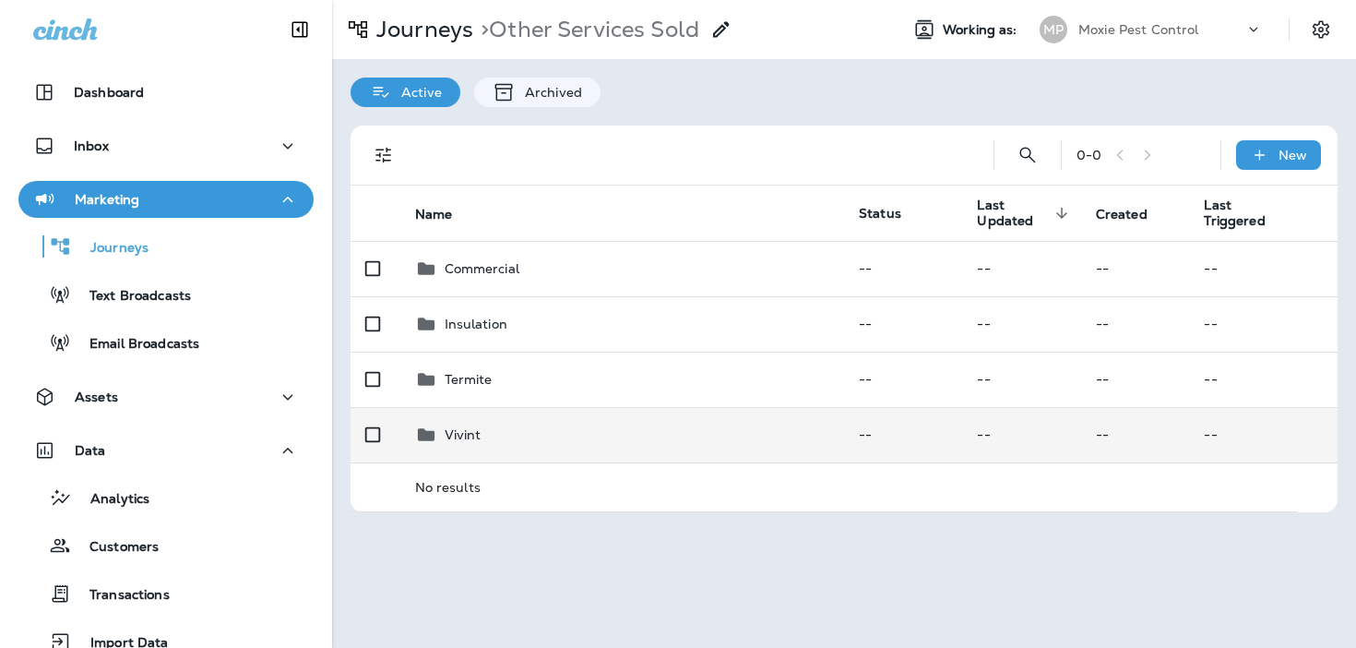
click at [483, 437] on div "Vivint" at bounding box center [622, 434] width 415 height 22
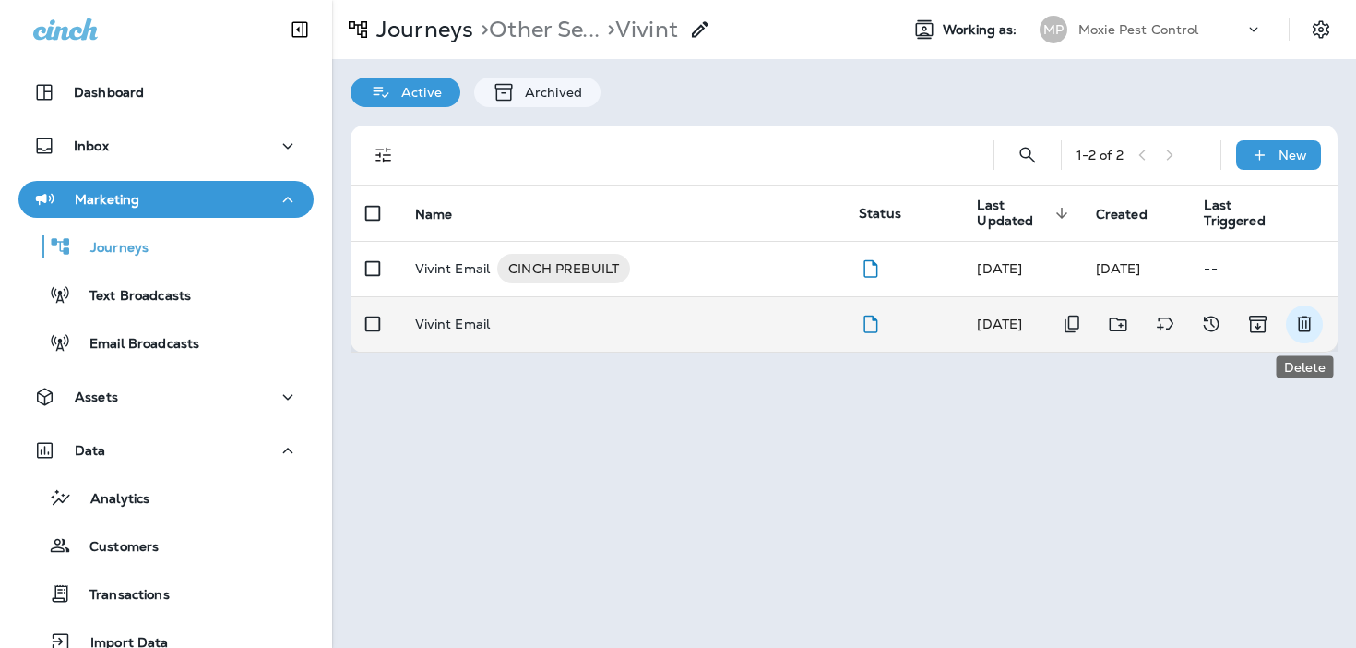
click at [1304, 326] on icon "Delete" at bounding box center [1304, 324] width 22 height 22
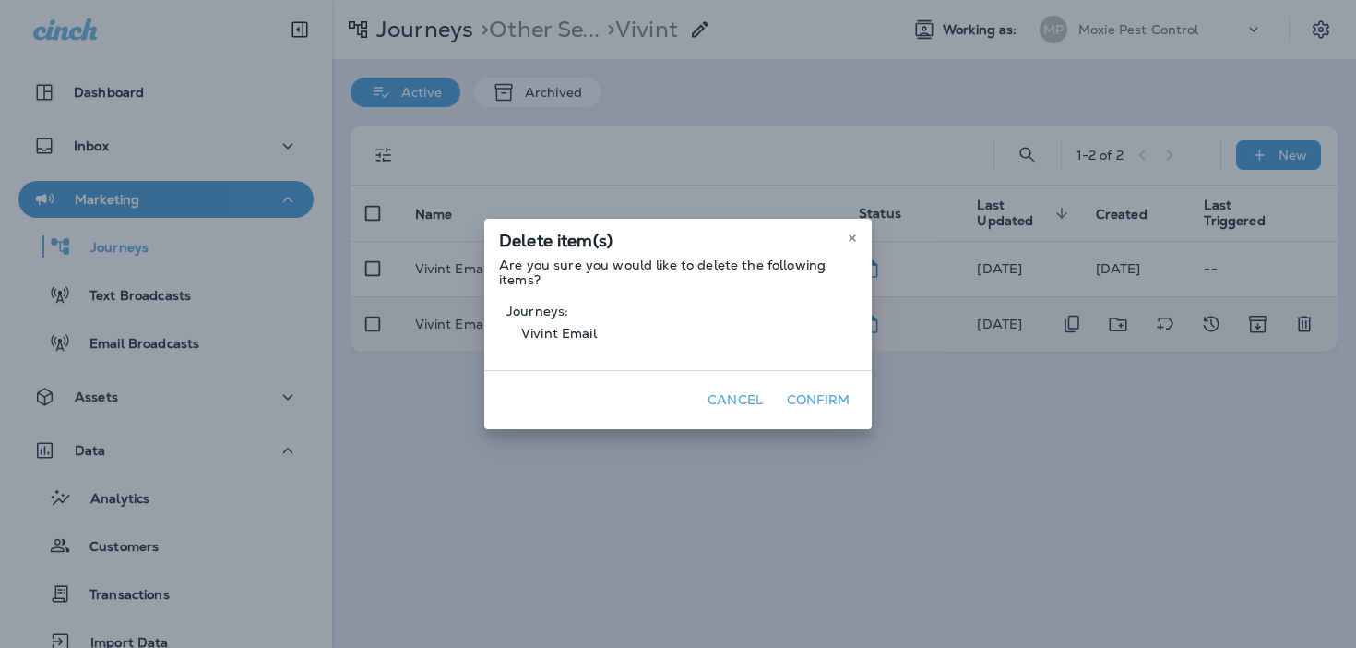
click at [835, 399] on button "Confirm" at bounding box center [818, 400] width 77 height 29
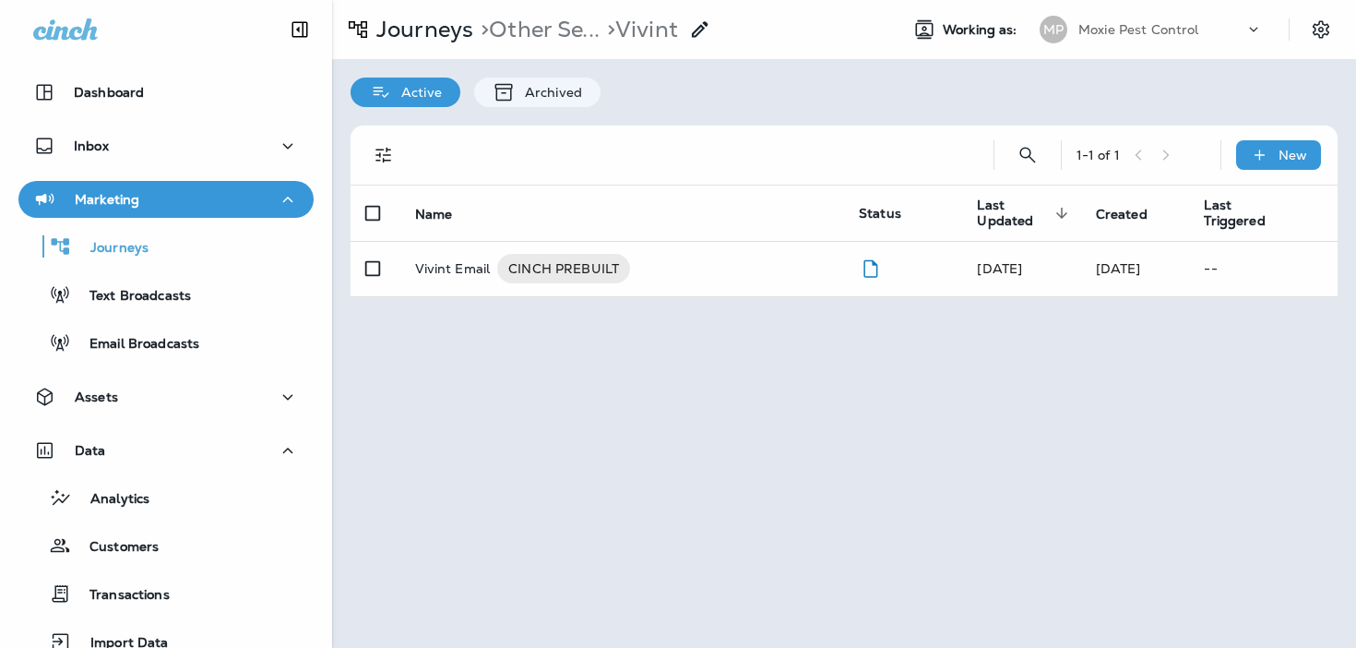
click at [564, 268] on div at bounding box center [678, 324] width 1356 height 648
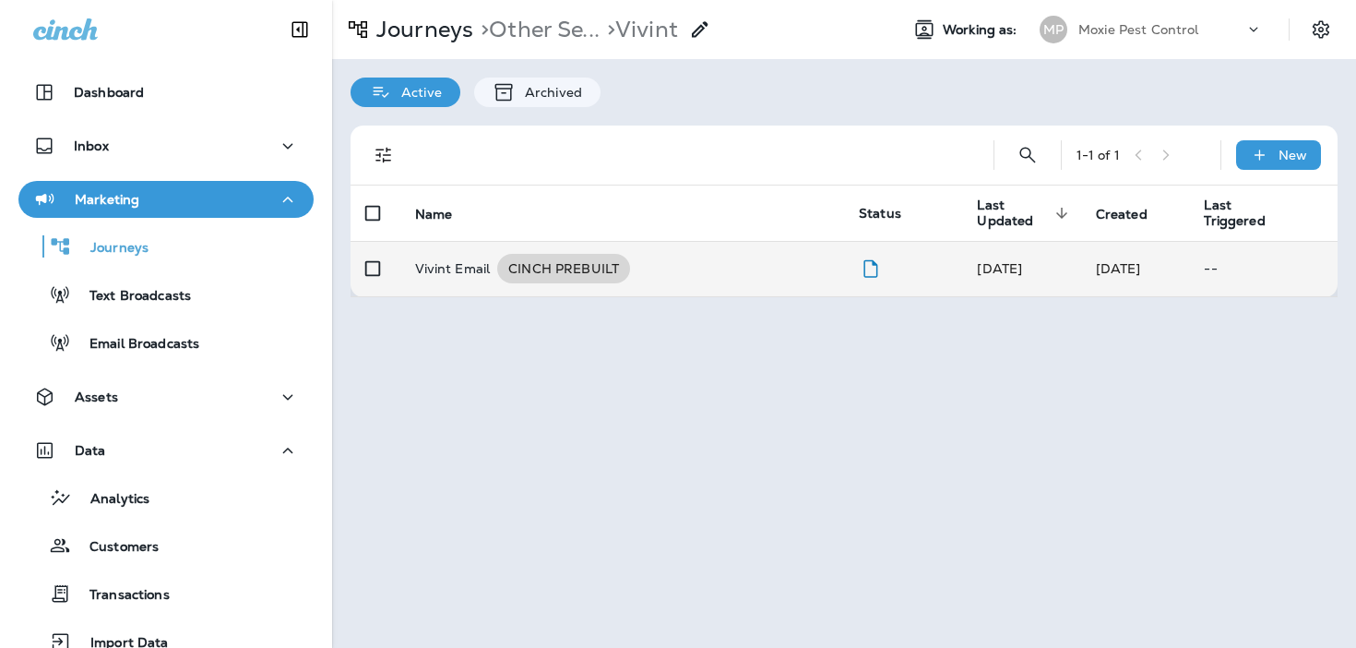
click at [560, 280] on div "CINCH PREBUILT" at bounding box center [563, 269] width 133 height 30
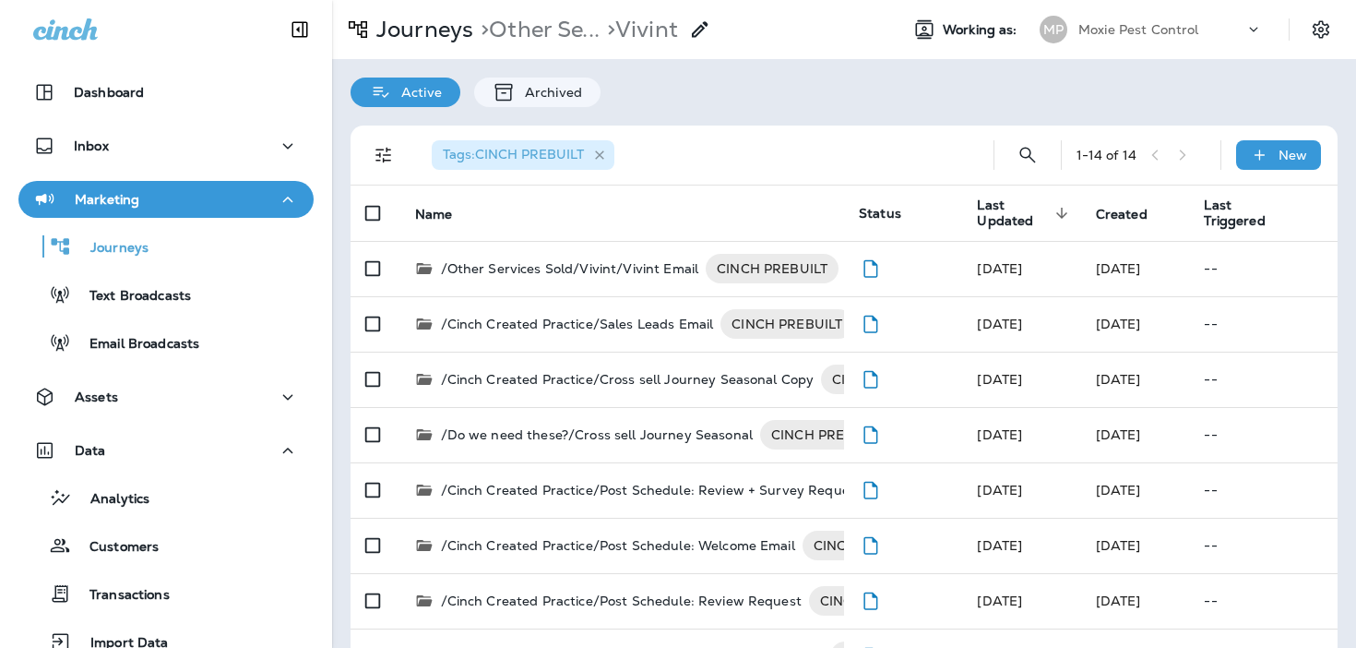
click at [600, 159] on icon "button" at bounding box center [600, 156] width 16 height 16
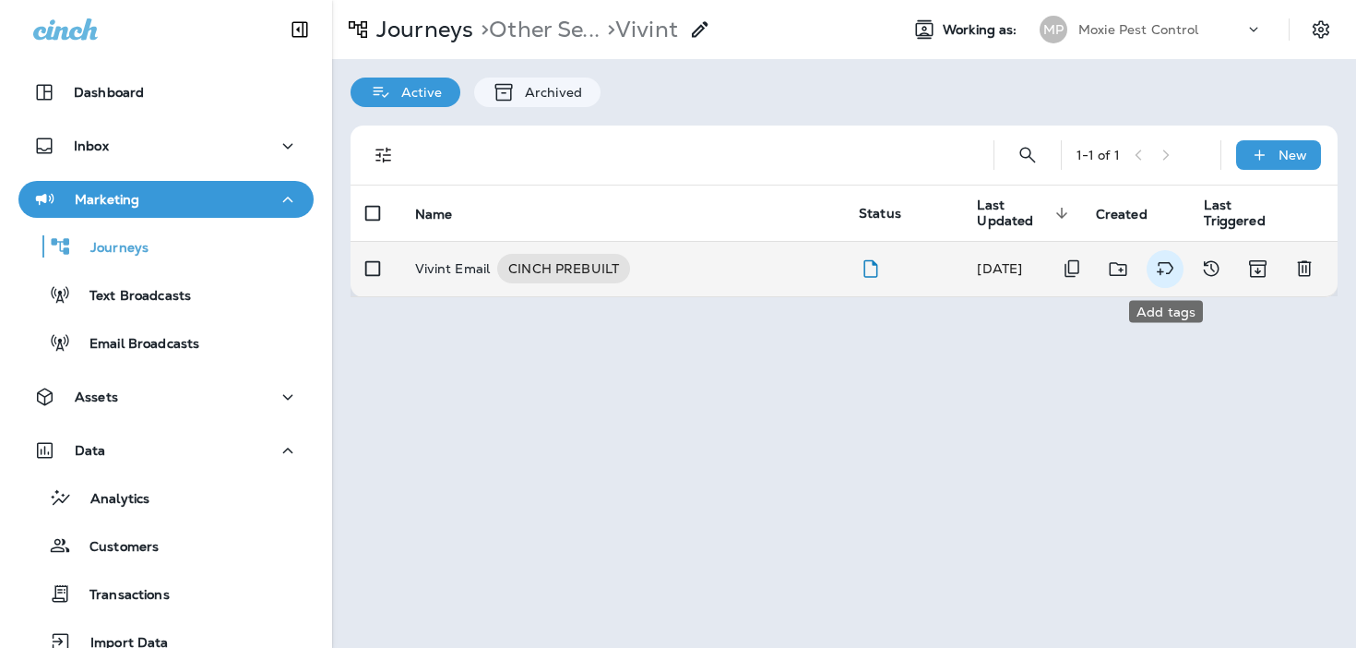
click at [1164, 273] on icon "Add tags" at bounding box center [1165, 268] width 22 height 22
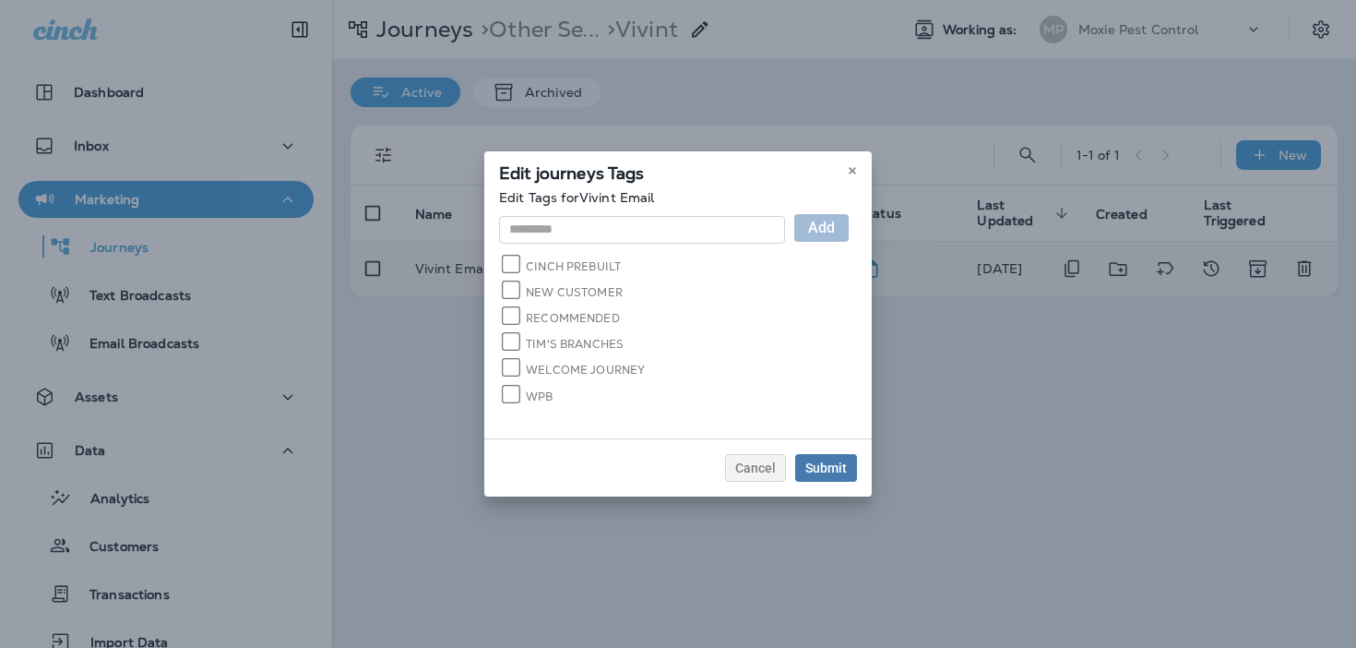
click at [607, 270] on label "CINCH PREBUILT" at bounding box center [562, 265] width 117 height 18
click at [822, 461] on div "Submit" at bounding box center [826, 467] width 42 height 13
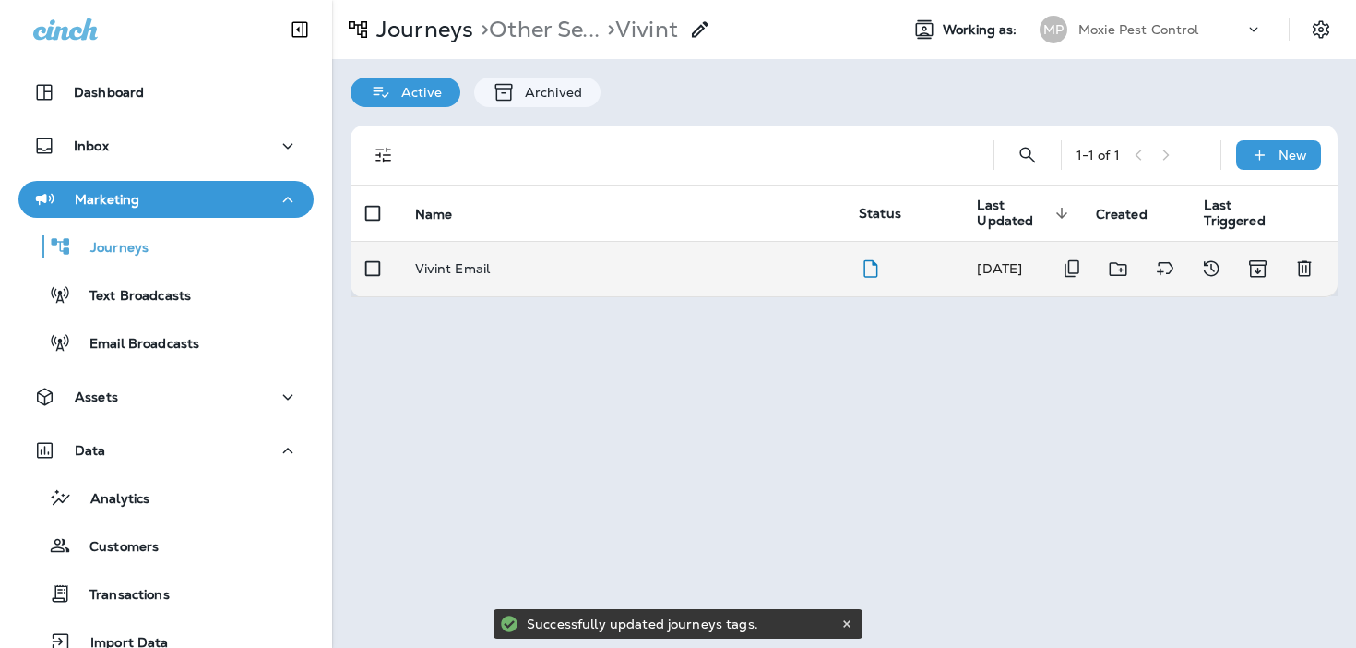
click at [670, 268] on div "Vivint Email" at bounding box center [622, 268] width 415 height 15
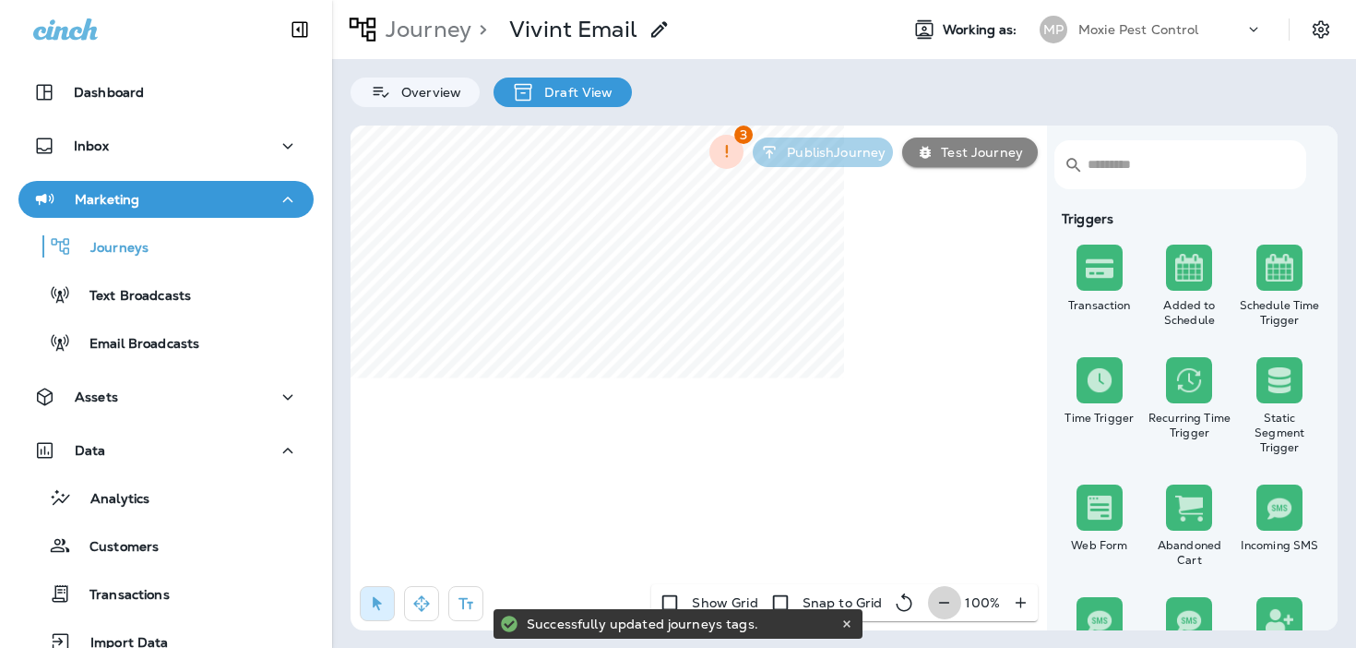
click at [947, 611] on icon "button" at bounding box center [944, 602] width 19 height 18
click at [947, 611] on icon "button" at bounding box center [951, 602] width 19 height 18
click at [947, 611] on icon "button" at bounding box center [953, 602] width 19 height 18
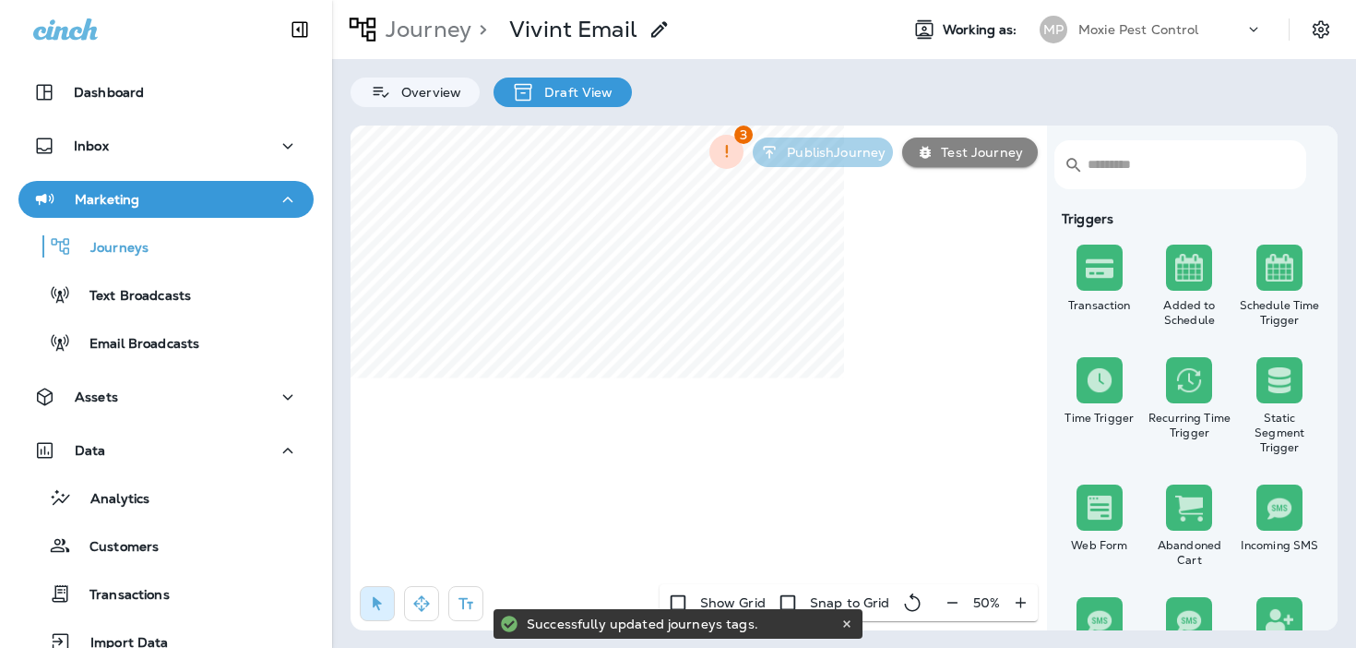
click at [947, 611] on div "50 %" at bounding box center [986, 602] width 102 height 37
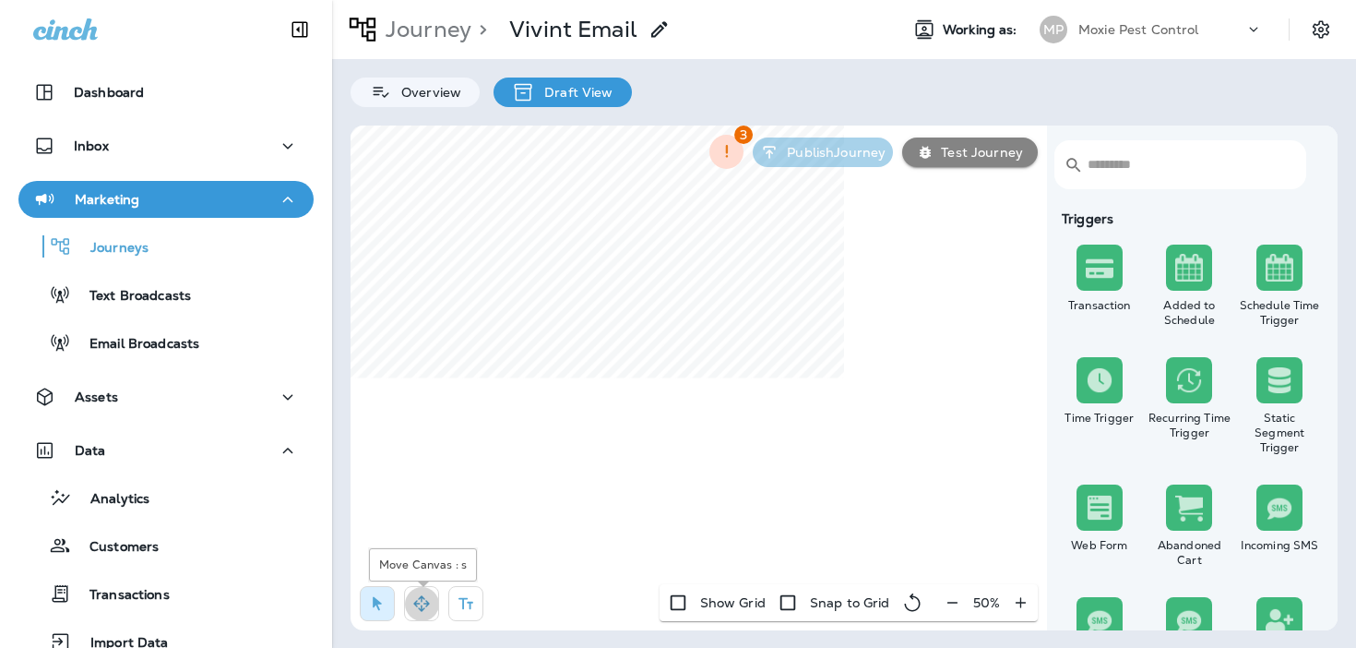
click at [425, 605] on icon "button" at bounding box center [421, 603] width 16 height 16
click at [390, 603] on button "button" at bounding box center [377, 603] width 35 height 35
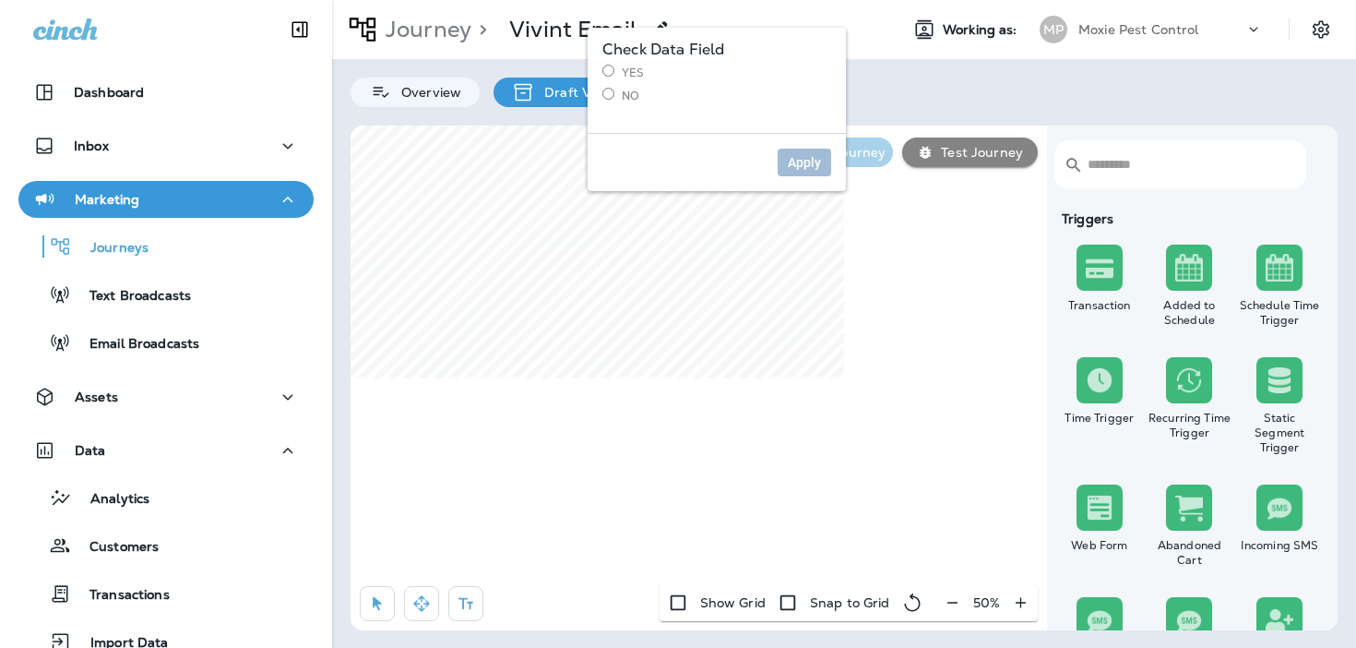
click at [625, 77] on label "Yes" at bounding box center [716, 73] width 229 height 16
click at [810, 161] on span "Apply" at bounding box center [804, 162] width 33 height 13
click at [625, 90] on label "No" at bounding box center [716, 96] width 229 height 16
click at [792, 161] on span "Apply" at bounding box center [804, 162] width 33 height 13
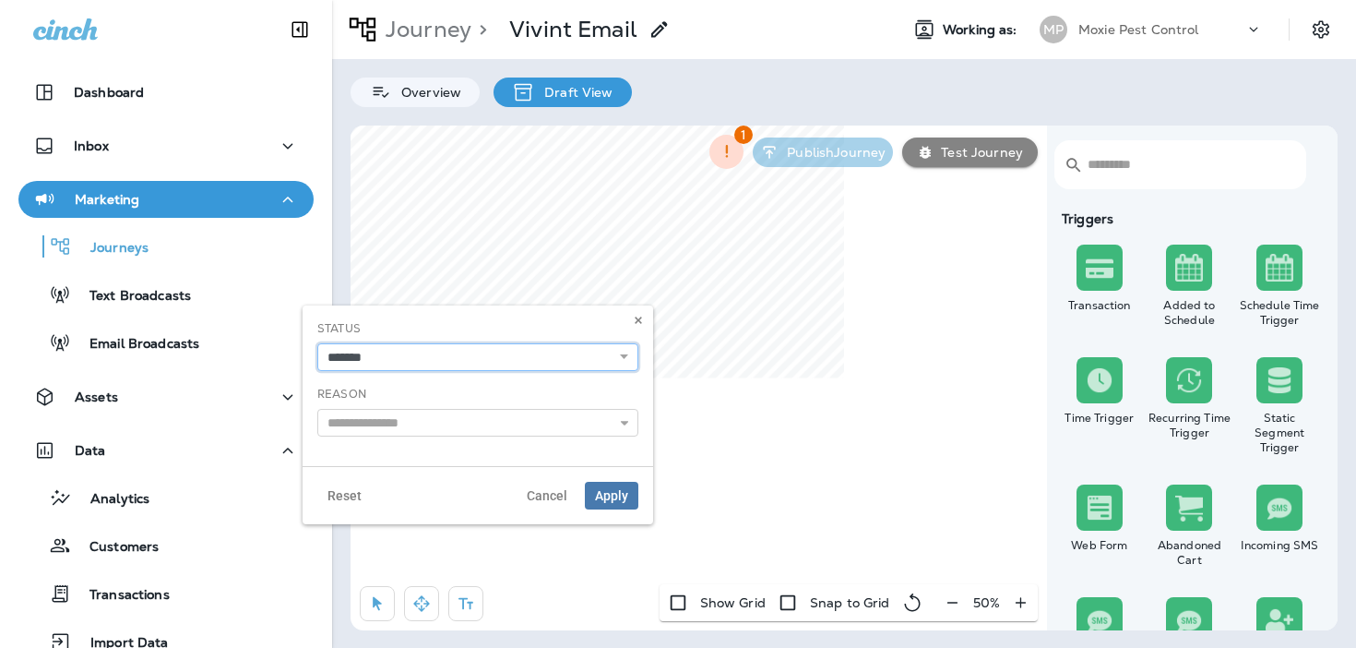
click at [501, 349] on select "**********" at bounding box center [477, 357] width 321 height 28
select select "*******"
click at [509, 430] on input "text" at bounding box center [477, 423] width 321 height 28
click at [622, 424] on icon at bounding box center [624, 422] width 13 height 13
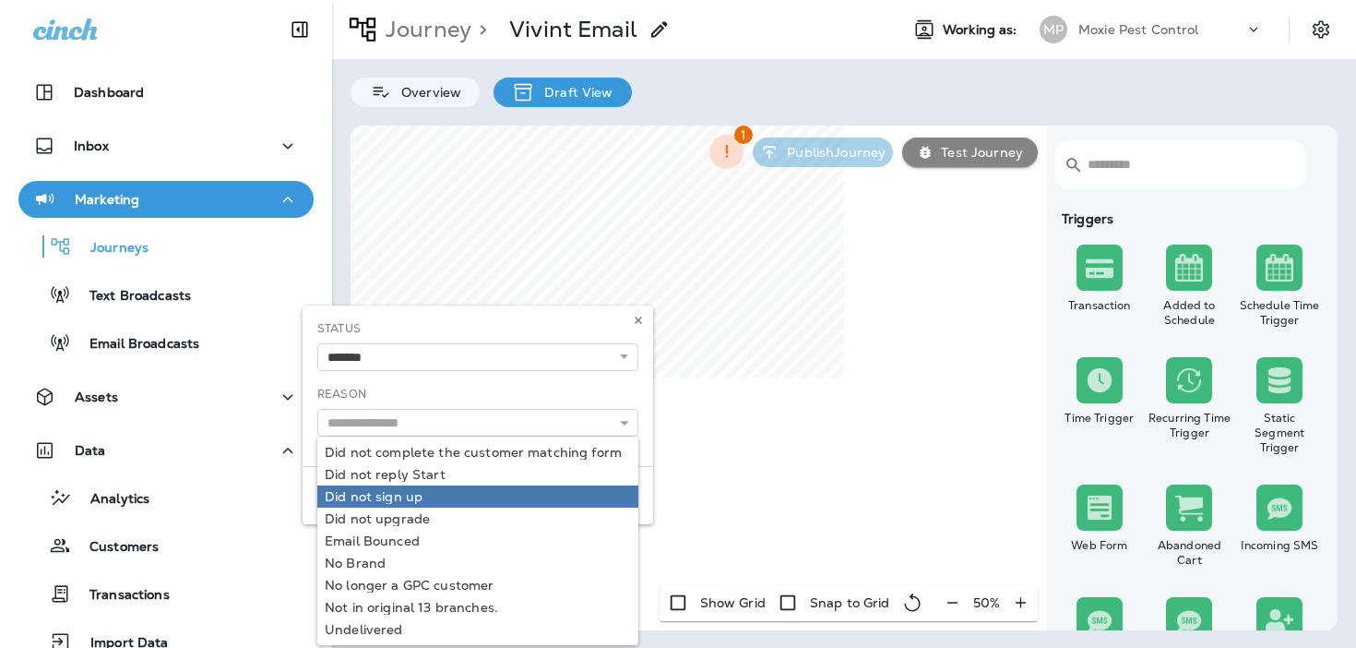
type input "**********"
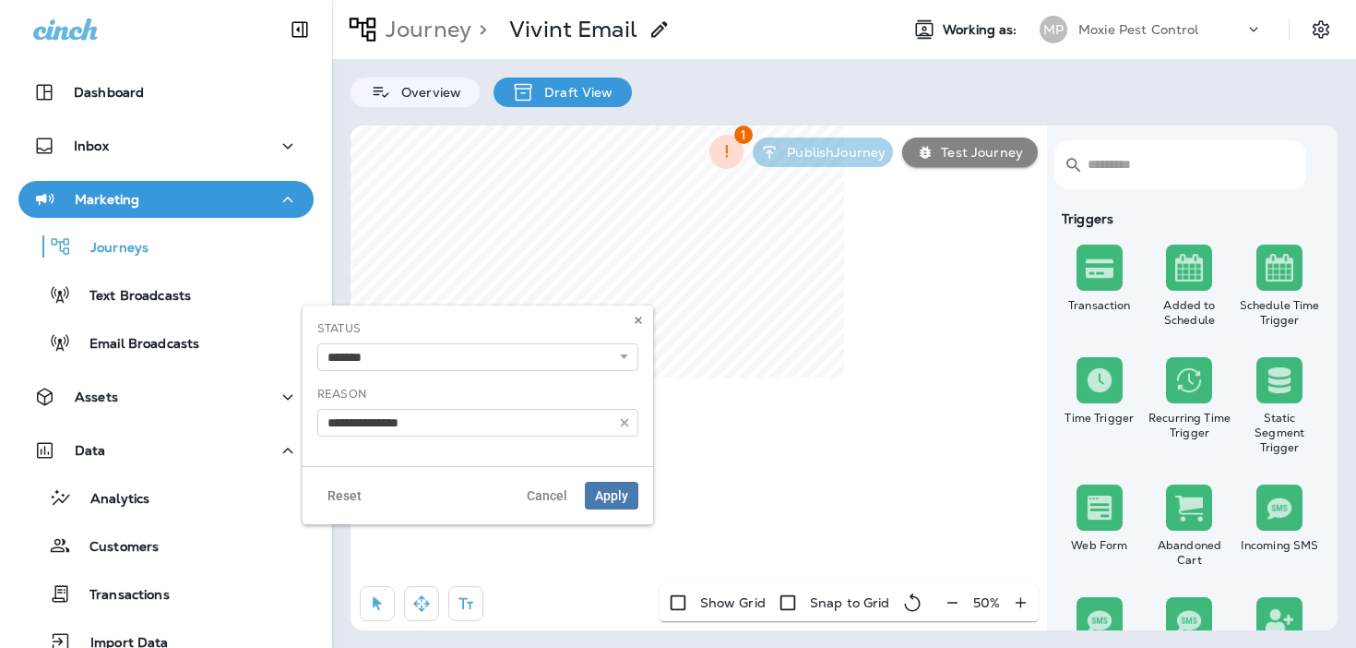
click at [545, 494] on div "**********" at bounding box center [478, 414] width 351 height 219
click at [583, 421] on input "**********" at bounding box center [477, 423] width 321 height 28
click at [625, 423] on use at bounding box center [625, 423] width 8 height 8
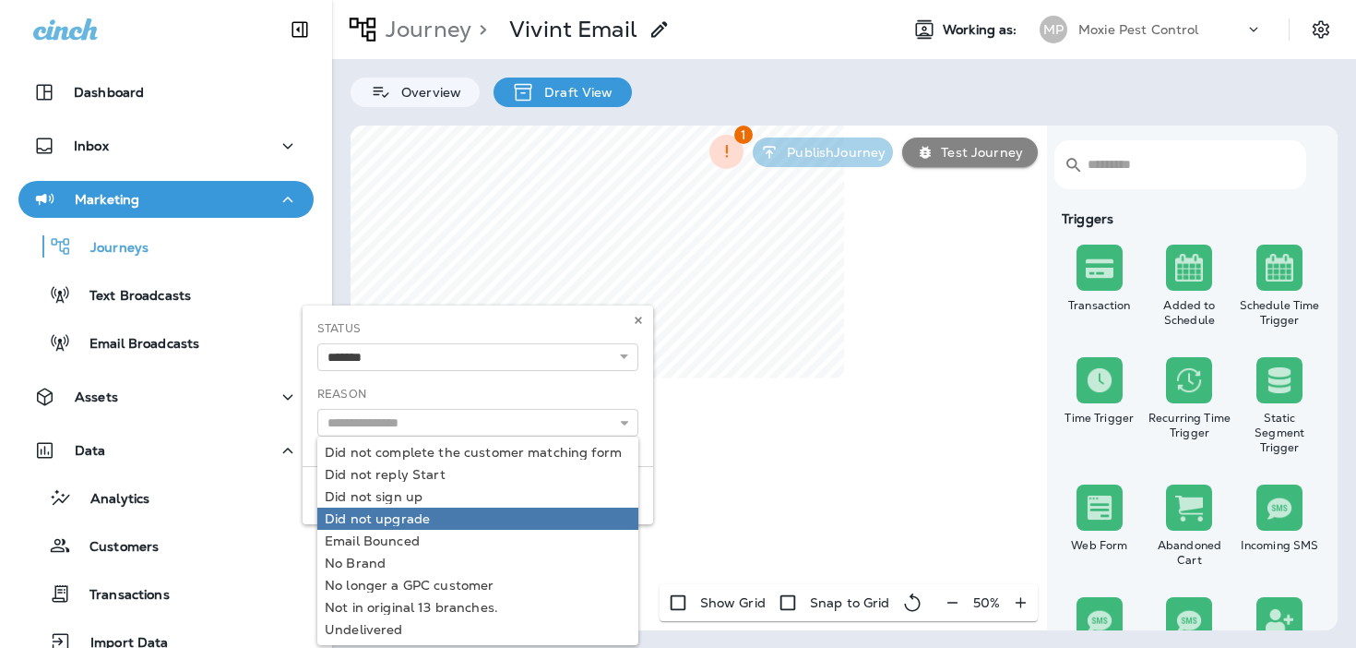
type input "**********"
click at [541, 513] on div "**********" at bounding box center [478, 414] width 351 height 219
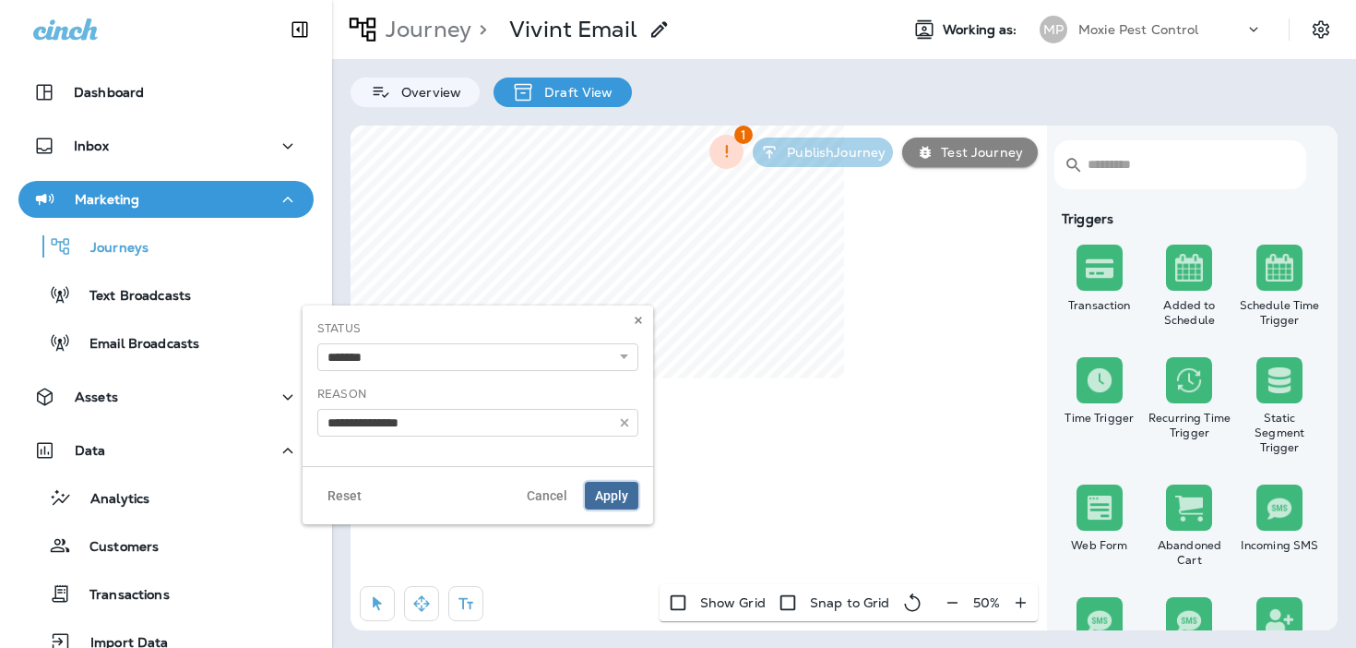
click at [616, 491] on span "Apply" at bounding box center [611, 495] width 33 height 13
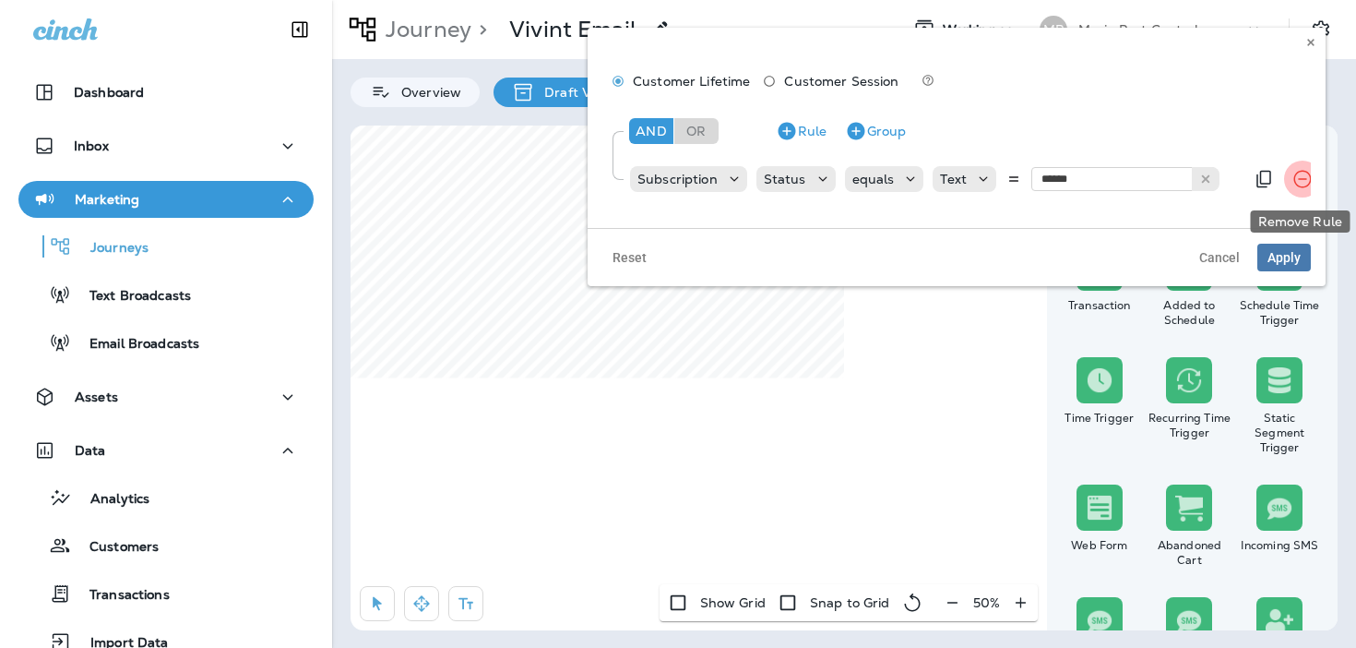
click at [1292, 180] on icon "Remove Rule" at bounding box center [1303, 179] width 22 height 22
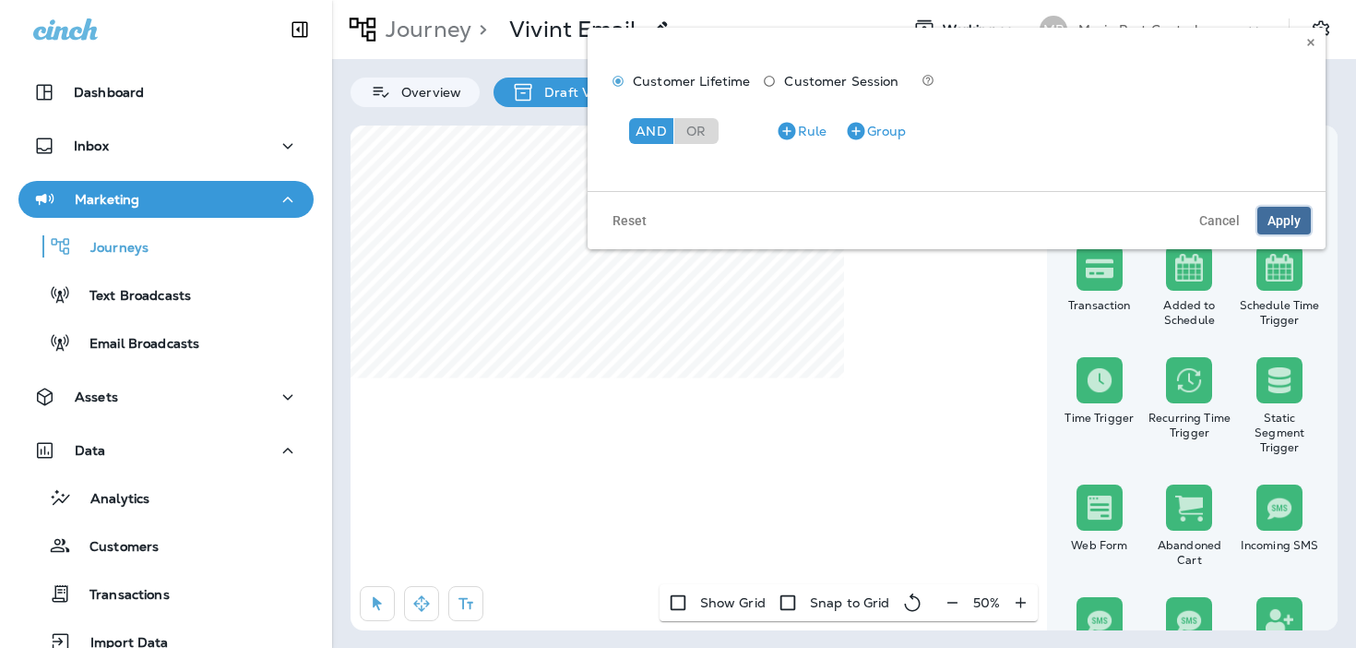
click at [1280, 220] on span "Apply" at bounding box center [1284, 220] width 33 height 13
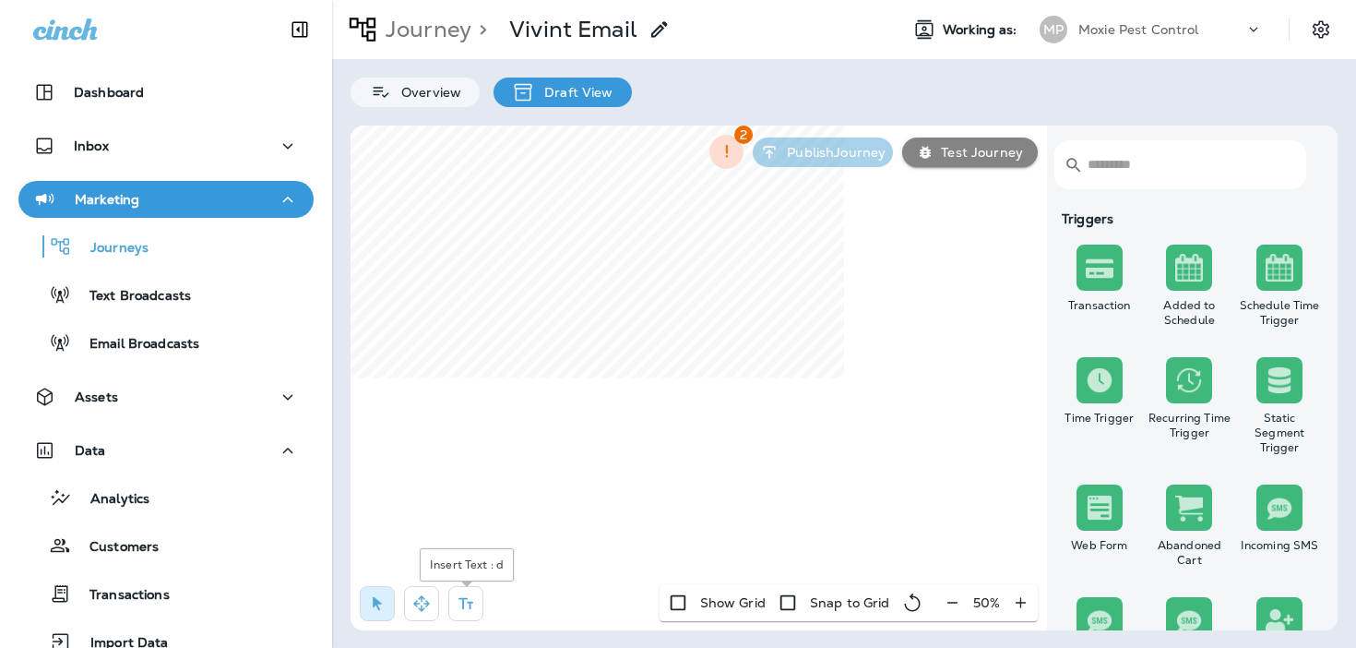
click at [471, 600] on icon "button" at bounding box center [466, 603] width 18 height 18
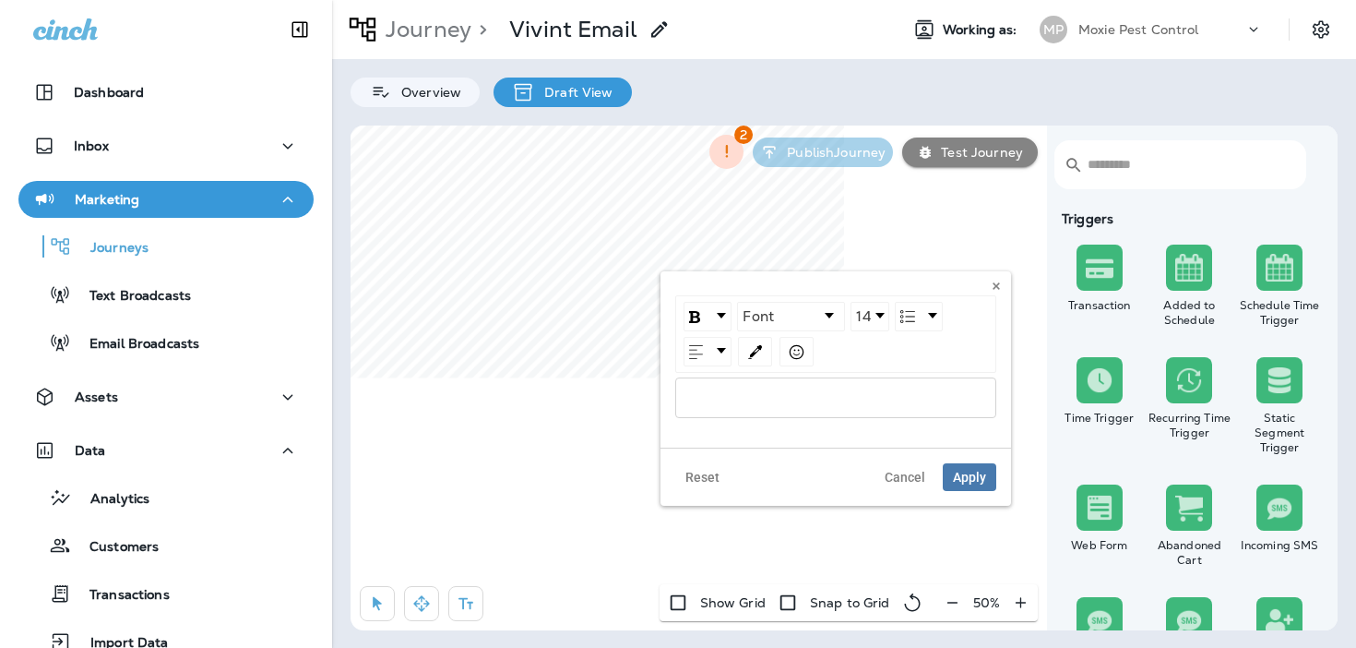
click at [703, 392] on div "rdw-editor" at bounding box center [836, 397] width 300 height 13
click at [687, 393] on span "**********" at bounding box center [749, 397] width 126 height 13
click at [802, 353] on img "rdw-emoji-control" at bounding box center [797, 352] width 16 height 16
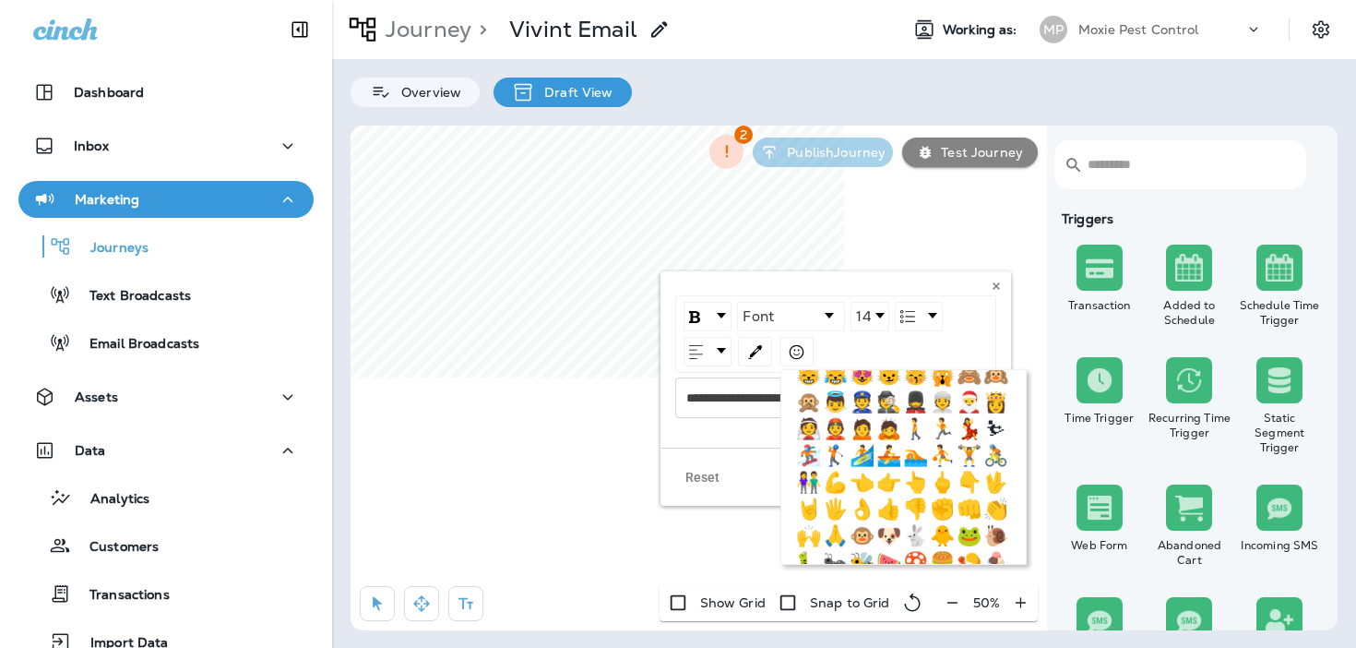
scroll to position [101, 0]
click at [971, 482] on span "👇" at bounding box center [970, 484] width 22 height 22
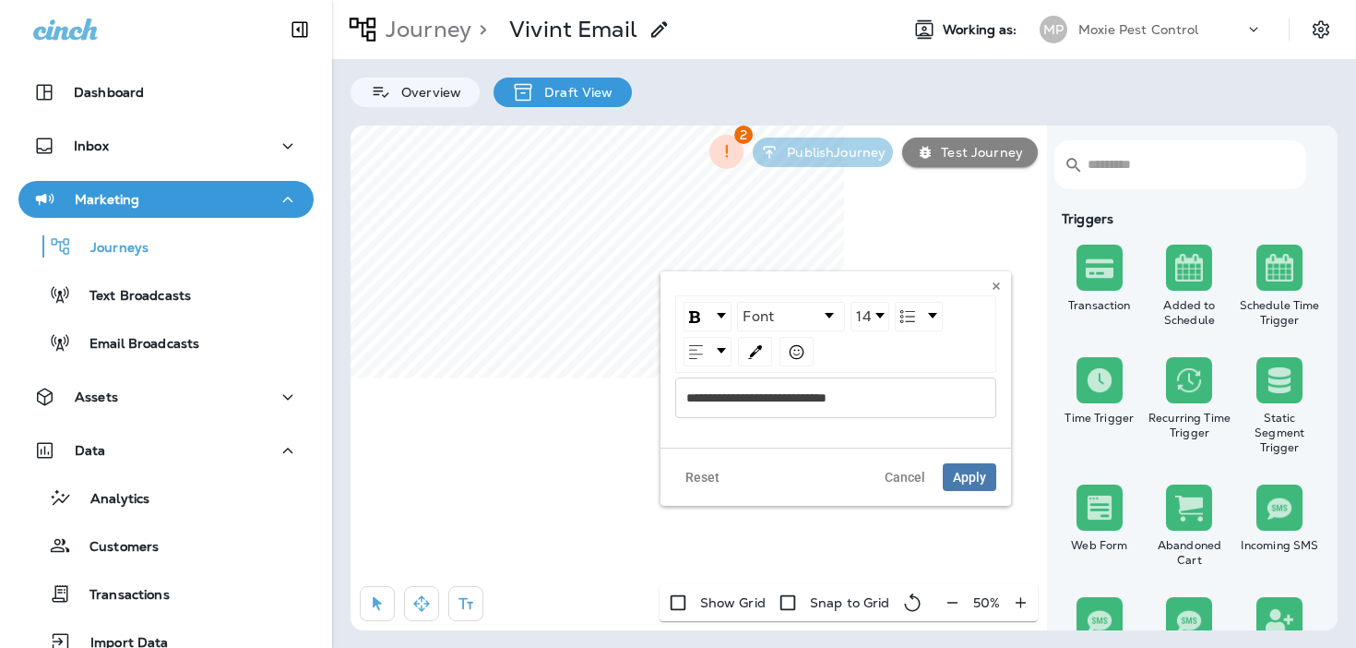
click at [882, 398] on div "**********" at bounding box center [836, 397] width 300 height 13
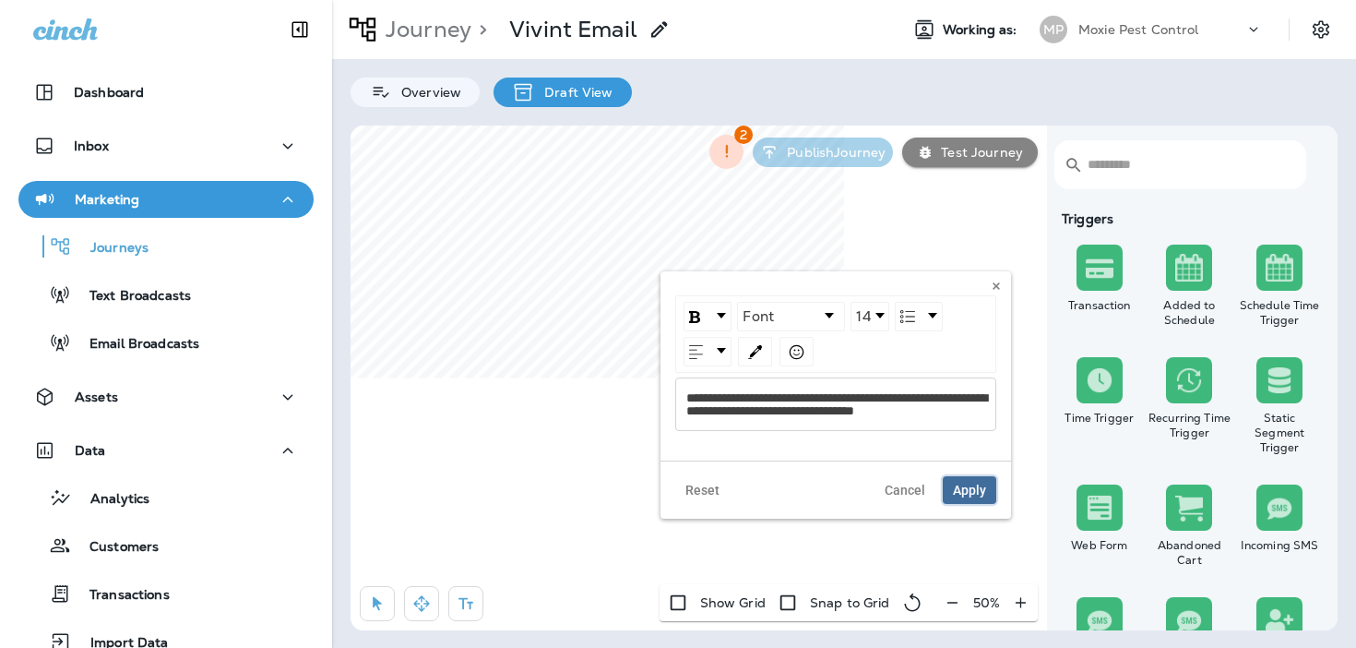
click at [984, 500] on button "Apply" at bounding box center [970, 490] width 54 height 28
click at [806, 401] on span "**********" at bounding box center [836, 404] width 301 height 26
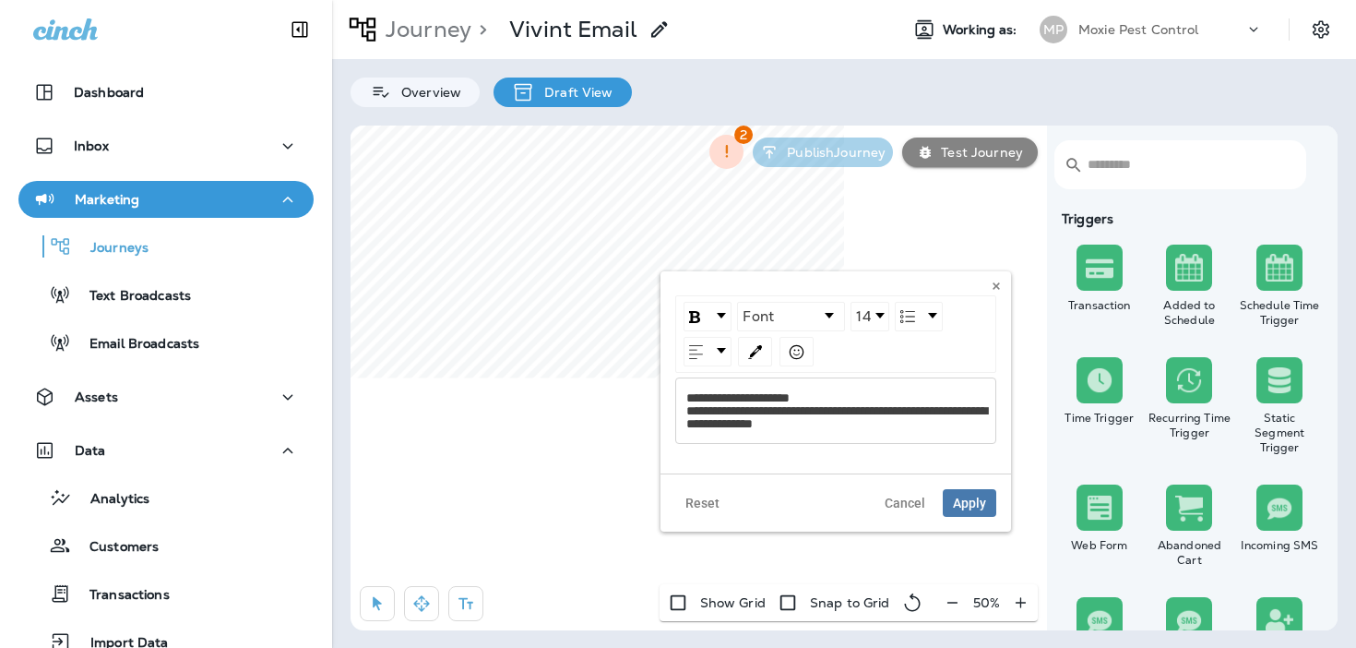
click at [824, 413] on span "**********" at bounding box center [836, 410] width 301 height 39
click at [845, 428] on span "**********" at bounding box center [811, 410] width 251 height 39
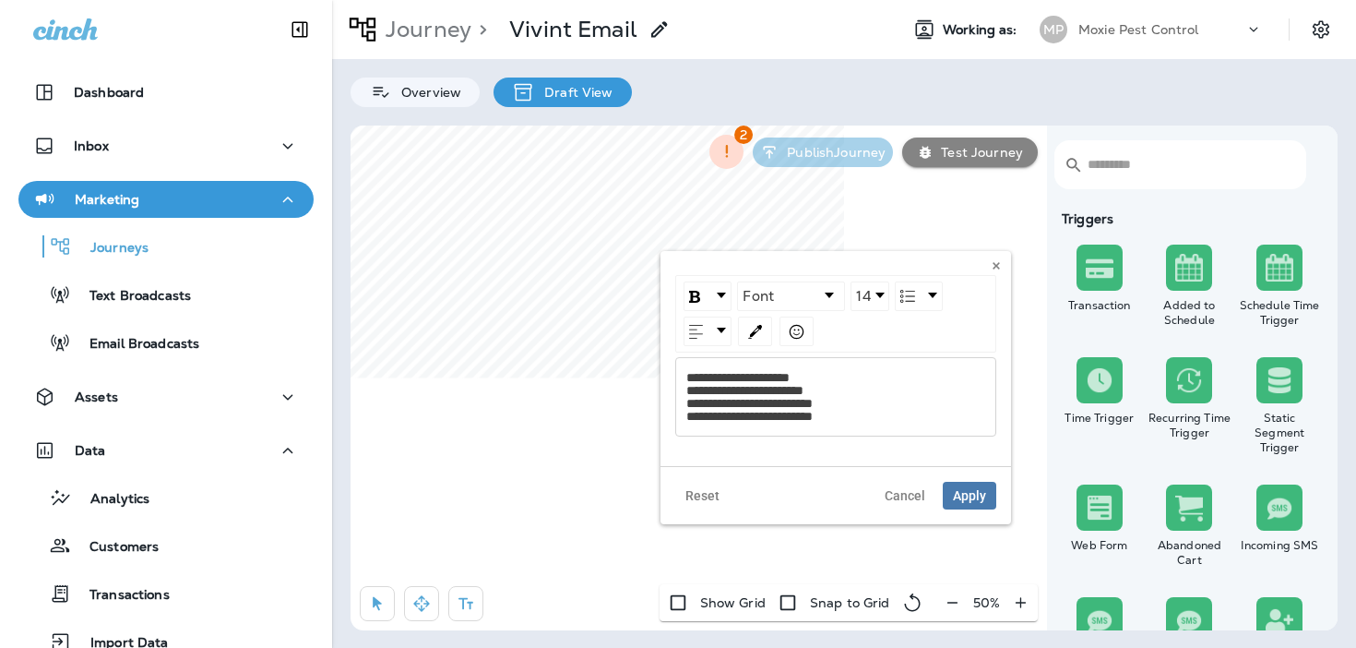
click at [813, 420] on span "**********" at bounding box center [749, 397] width 126 height 52
click at [954, 486] on button "Apply" at bounding box center [970, 496] width 54 height 28
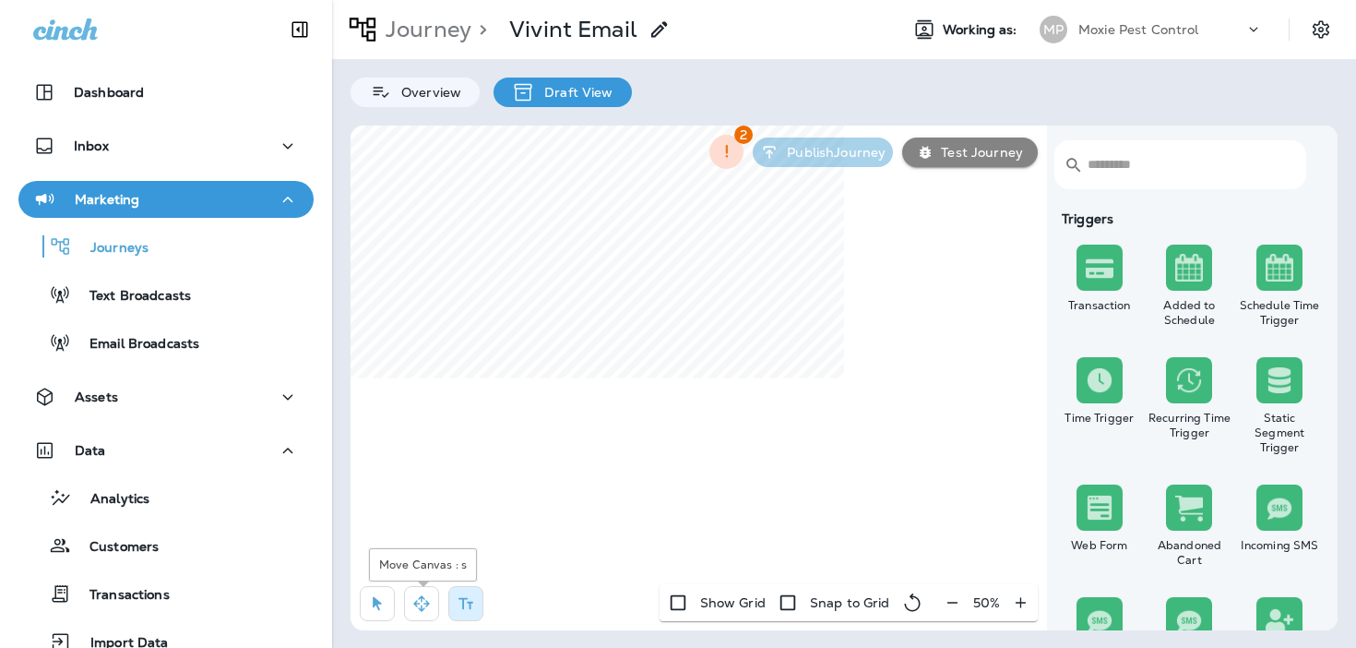
click at [417, 604] on icon "button" at bounding box center [421, 603] width 18 height 18
click at [379, 609] on icon "button" at bounding box center [377, 604] width 9 height 14
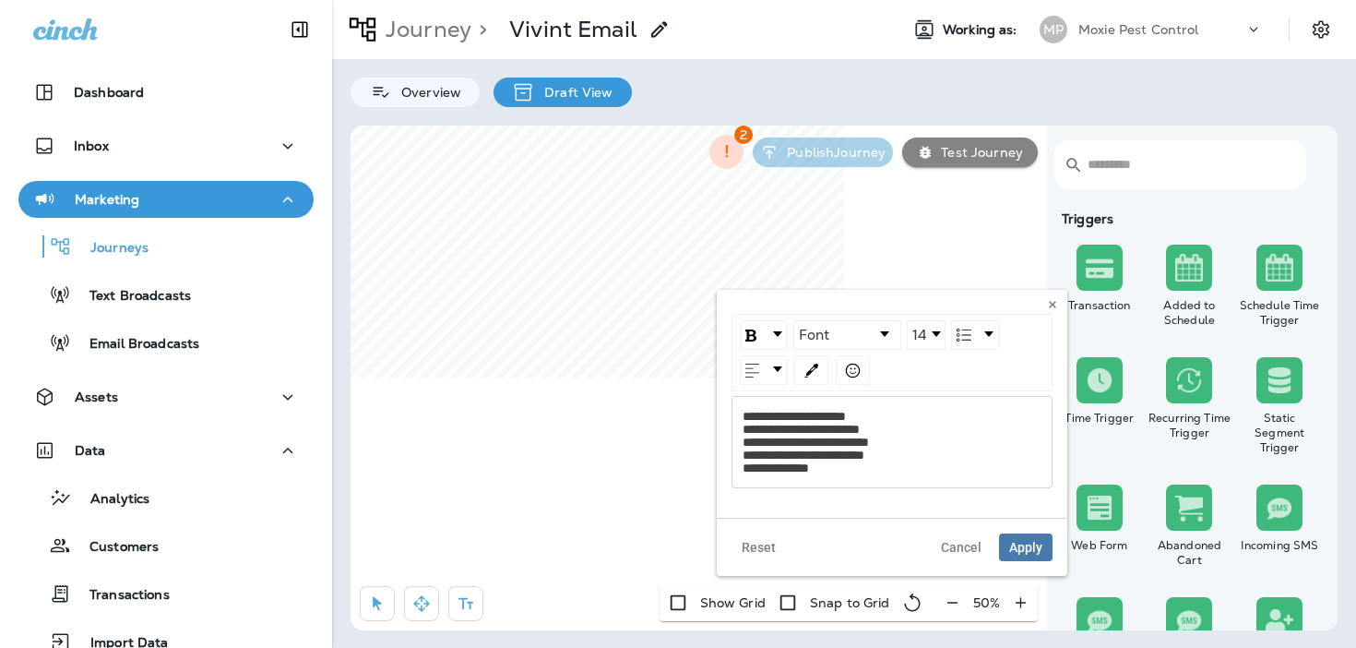
click at [843, 462] on div "**********" at bounding box center [892, 404] width 351 height 228
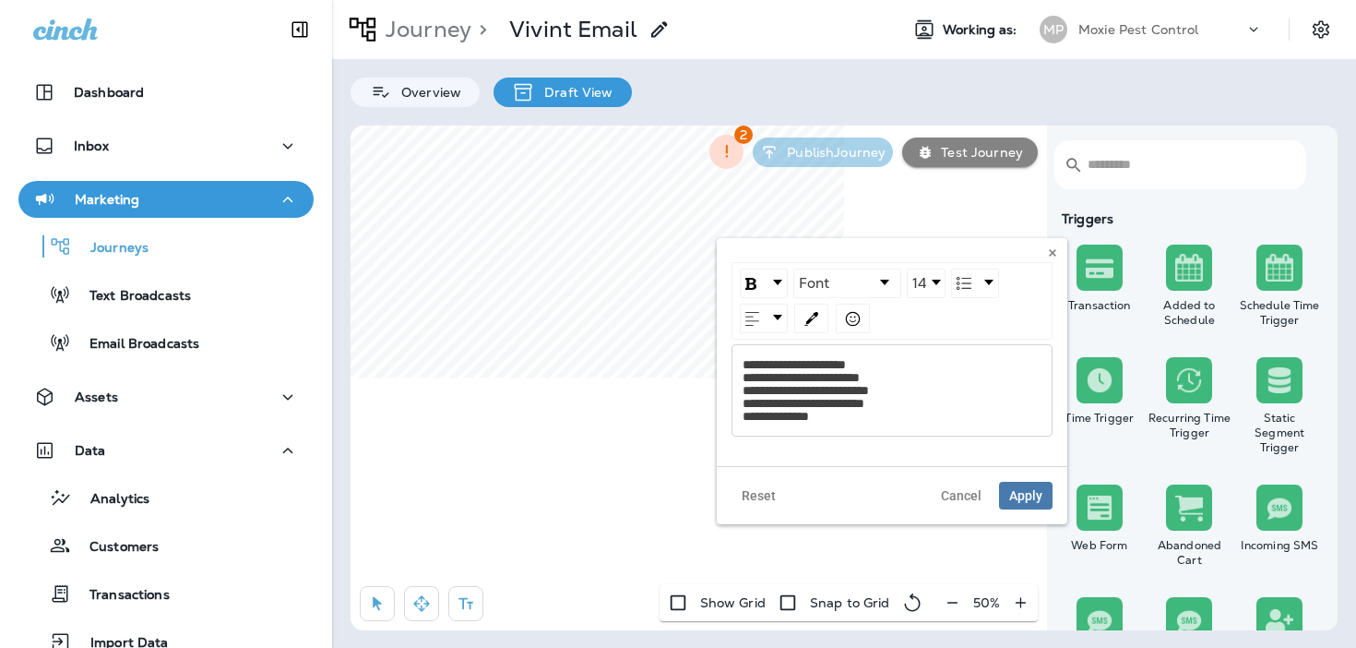
click at [778, 414] on span "**********" at bounding box center [806, 390] width 126 height 65
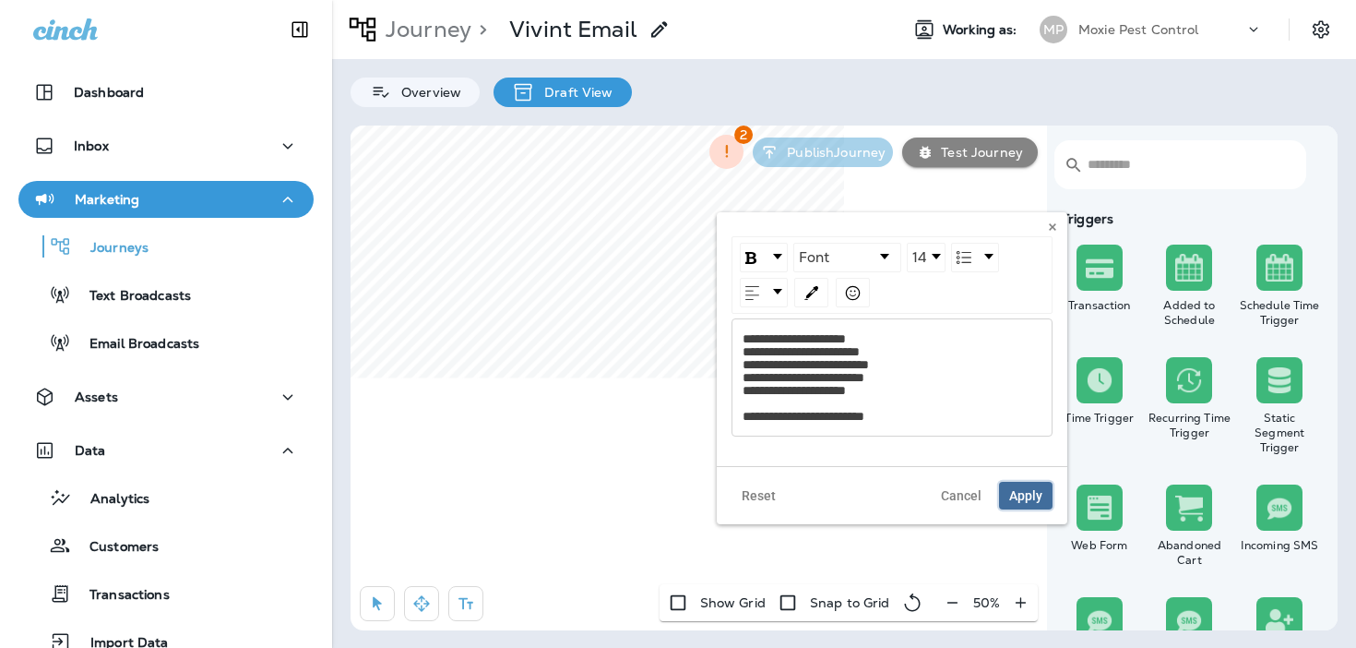
click at [1016, 489] on span "Apply" at bounding box center [1025, 495] width 33 height 13
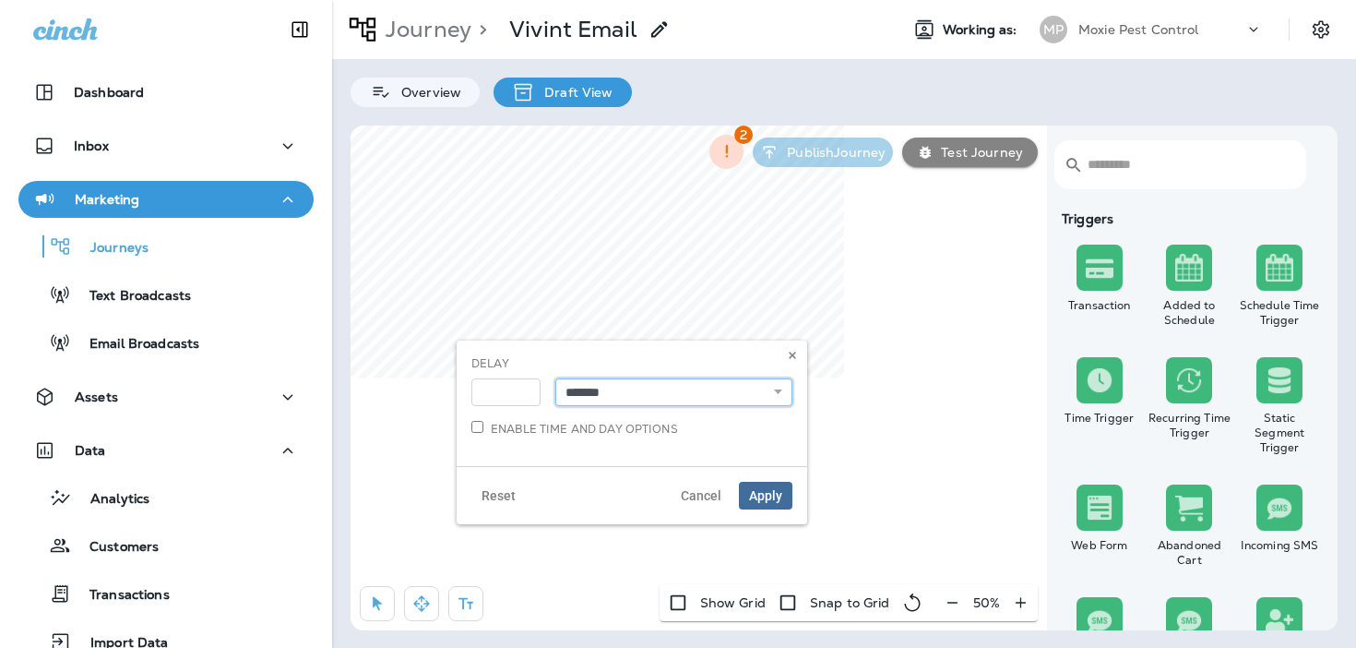
click at [627, 391] on select "**********" at bounding box center [673, 392] width 237 height 28
select select "******"
click at [759, 497] on span "Apply" at bounding box center [765, 495] width 33 height 13
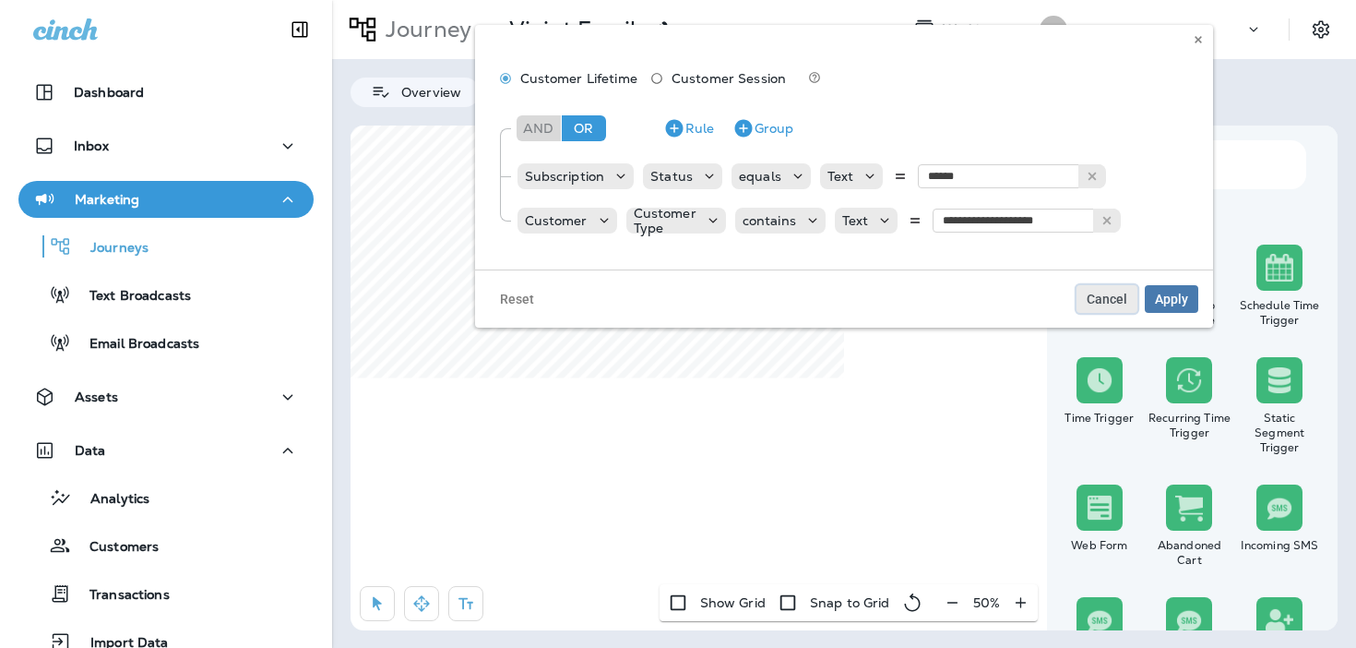
click at [1105, 294] on span "Cancel" at bounding box center [1107, 298] width 41 height 13
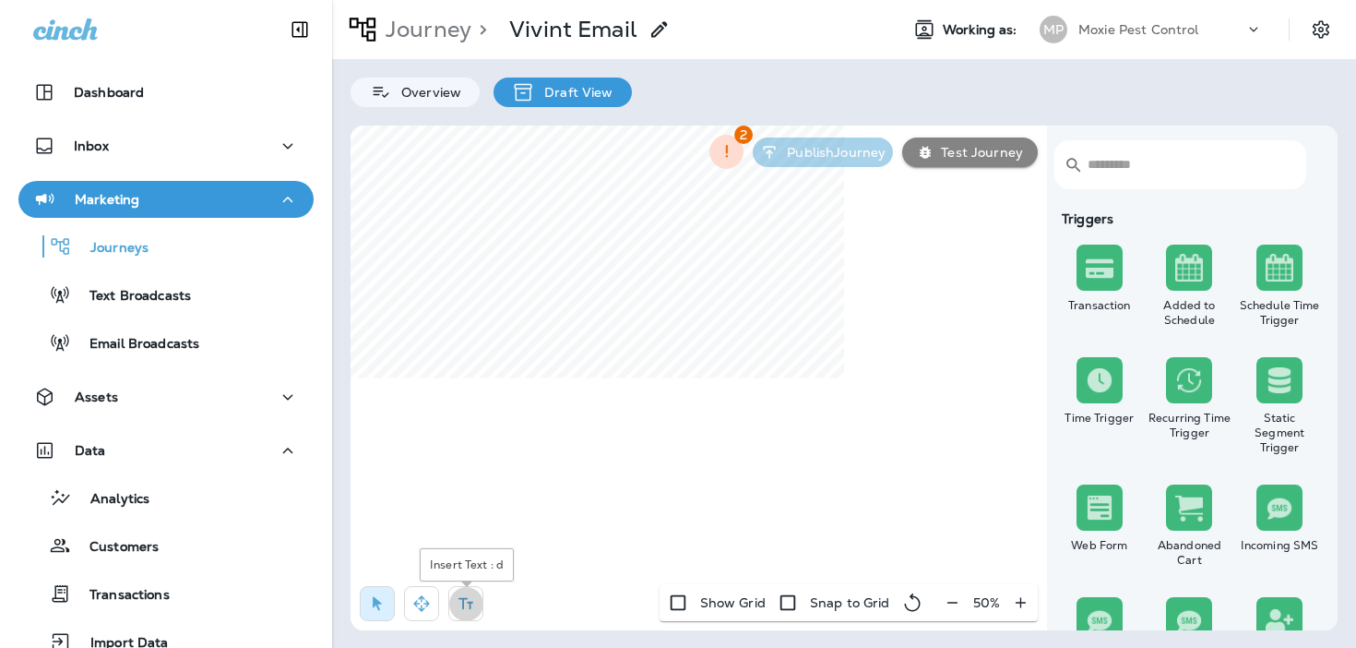
click at [468, 598] on icon "button" at bounding box center [466, 603] width 18 height 18
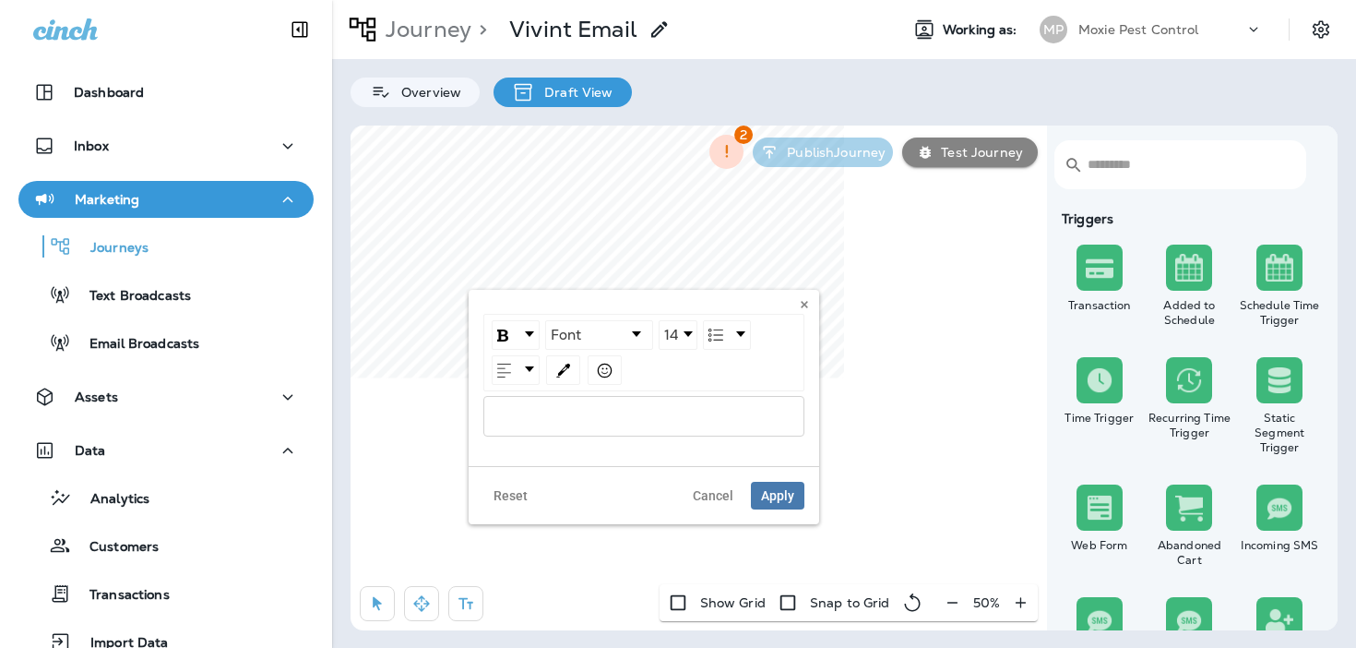
click at [511, 423] on div "rdw-wrapper" at bounding box center [643, 416] width 321 height 41
click at [605, 365] on img "rdw-emoji-control" at bounding box center [605, 371] width 16 height 16
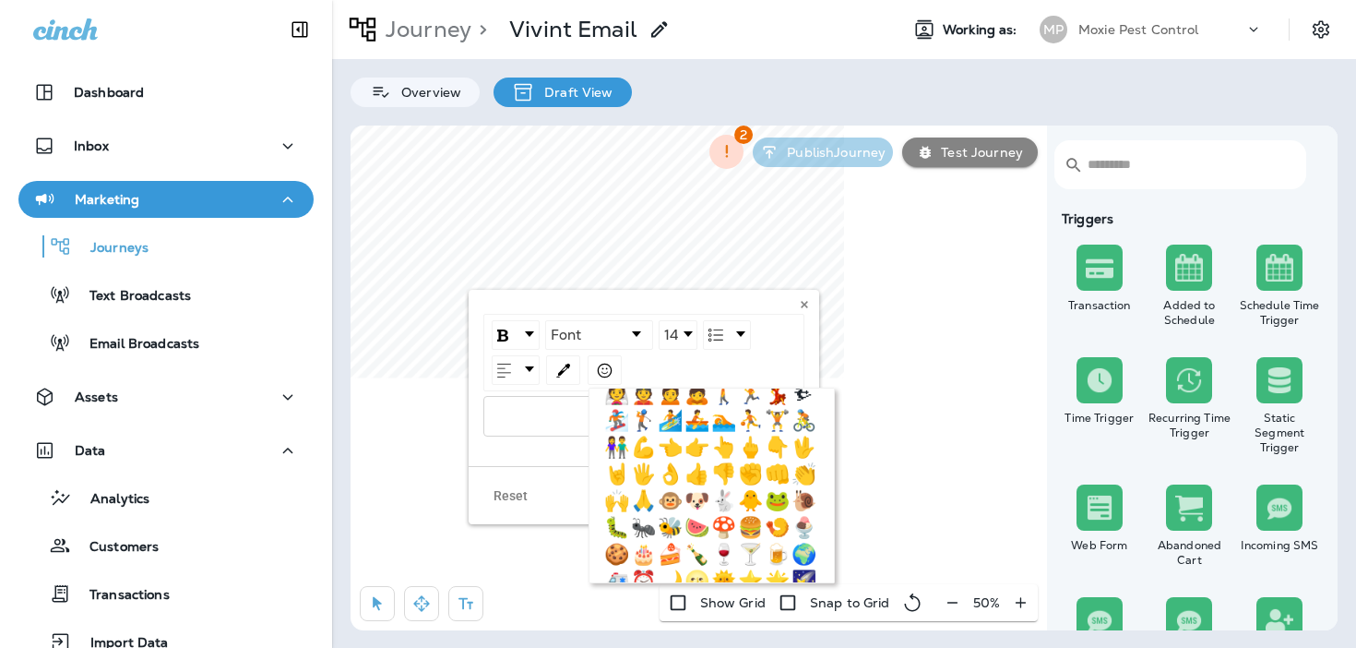
scroll to position [154, 0]
click at [694, 451] on span "👉" at bounding box center [696, 449] width 22 height 22
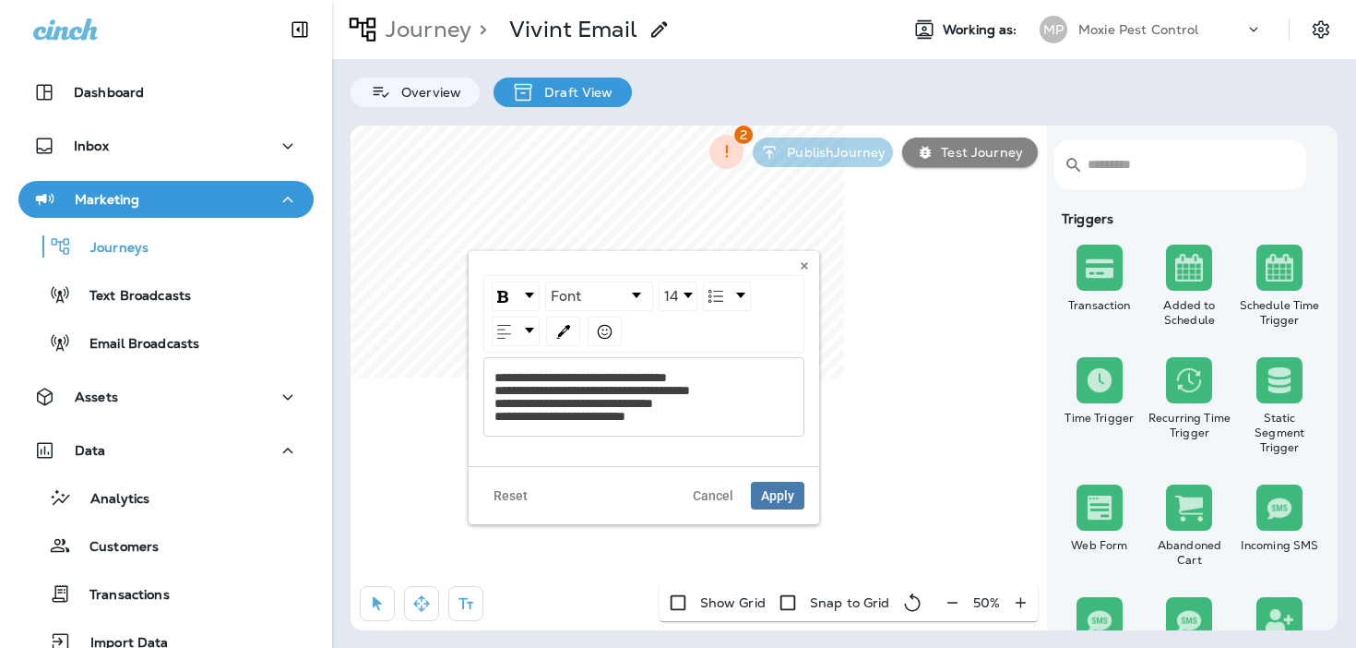
click at [455, 121] on body "Dashboard Inbox Marketing Journeys Text Broadcasts Email Broadcasts Assets Data…" at bounding box center [678, 60] width 1356 height 121
click at [466, 121] on body "Dashboard Inbox Marketing Journeys Text Broadcasts Email Broadcasts Assets Data…" at bounding box center [678, 60] width 1356 height 121
click at [426, 121] on body "Dashboard Inbox Marketing Journeys Text Broadcasts Email Broadcasts Assets Data…" at bounding box center [678, 60] width 1356 height 121
click at [543, 416] on span "**********" at bounding box center [592, 397] width 196 height 52
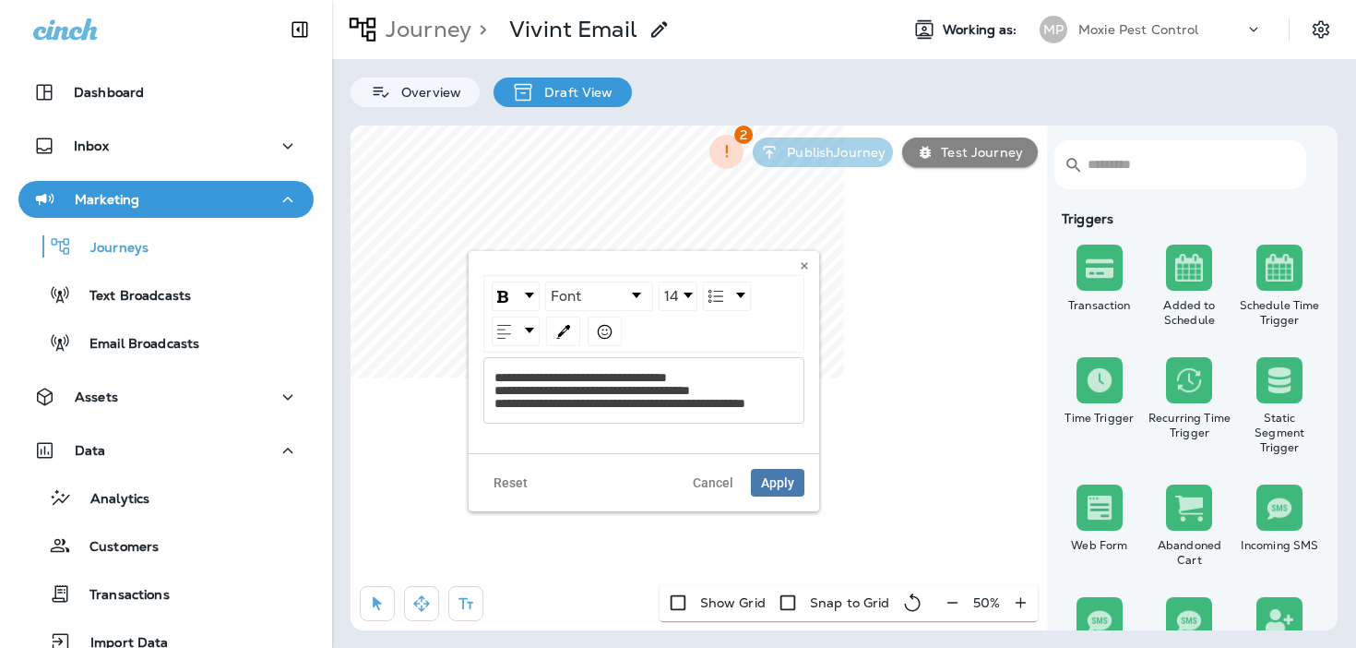
click at [745, 407] on span "**********" at bounding box center [619, 390] width 251 height 39
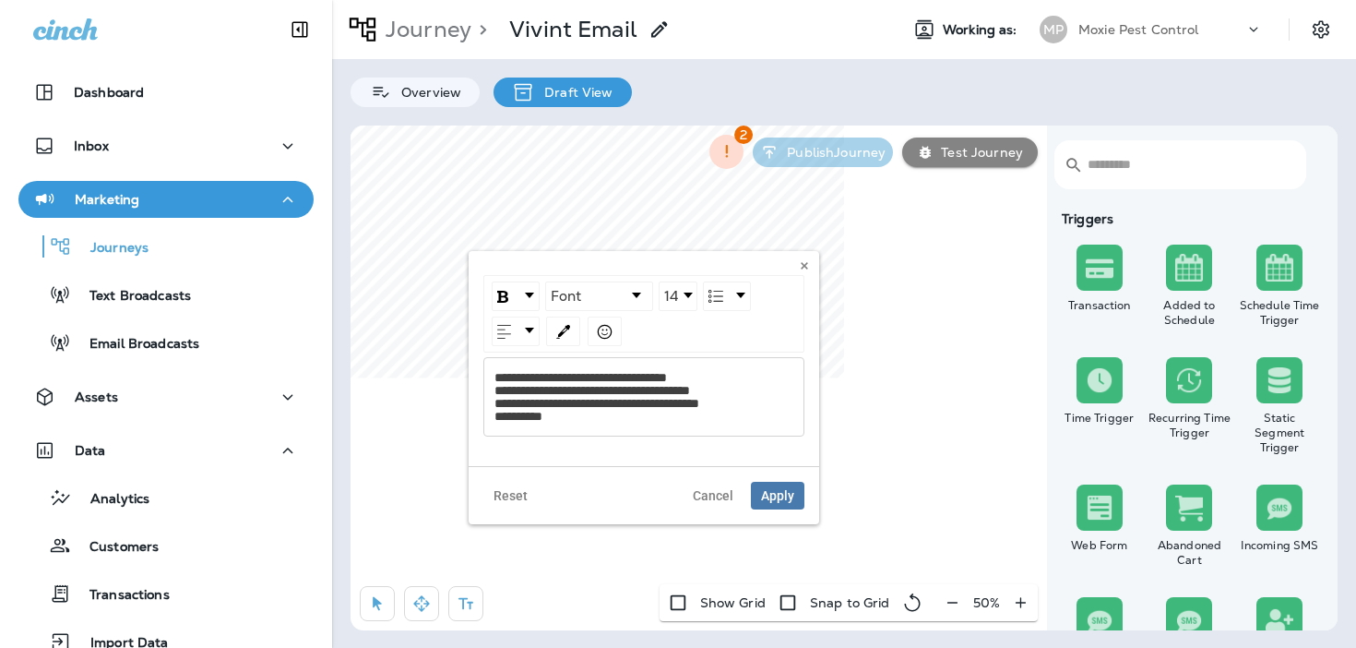
click at [647, 412] on div "**********" at bounding box center [644, 397] width 300 height 52
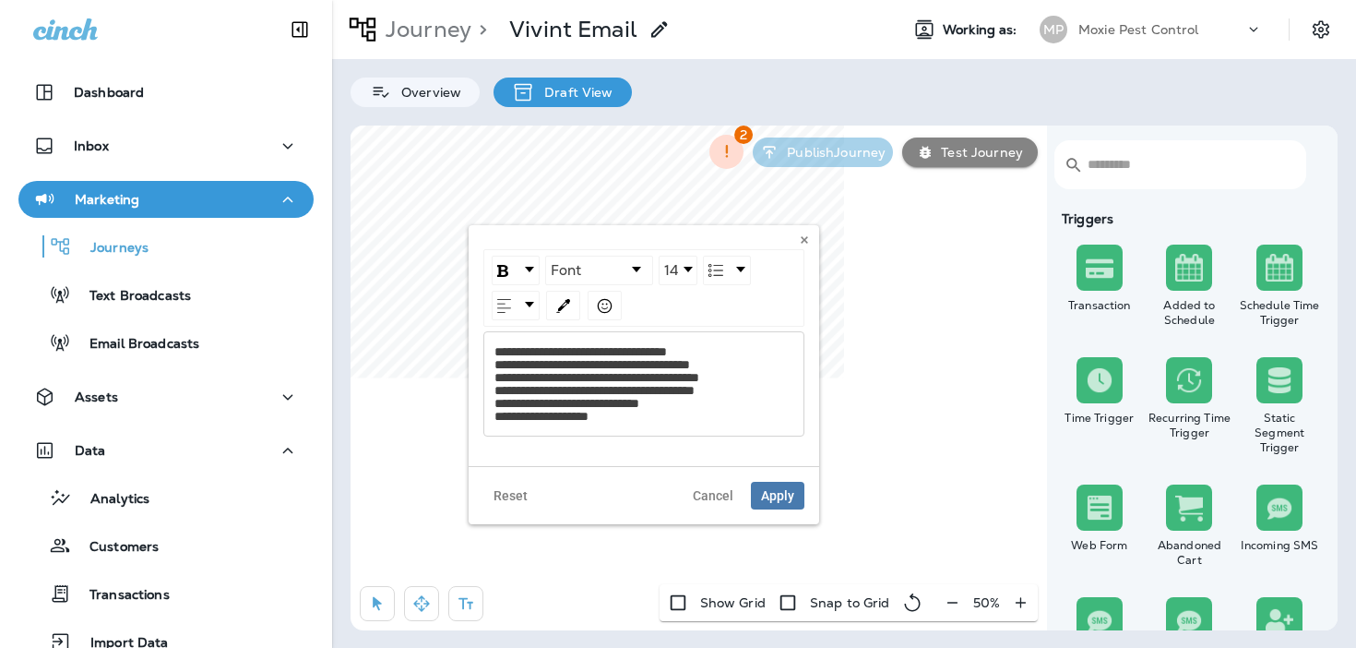
drag, startPoint x: 706, startPoint y: 238, endPoint x: 707, endPoint y: 386, distance: 147.6
click at [707, 386] on div "**********" at bounding box center [644, 345] width 351 height 241
click at [649, 427] on div "**********" at bounding box center [643, 383] width 321 height 105
click at [641, 420] on div "**********" at bounding box center [644, 383] width 300 height 77
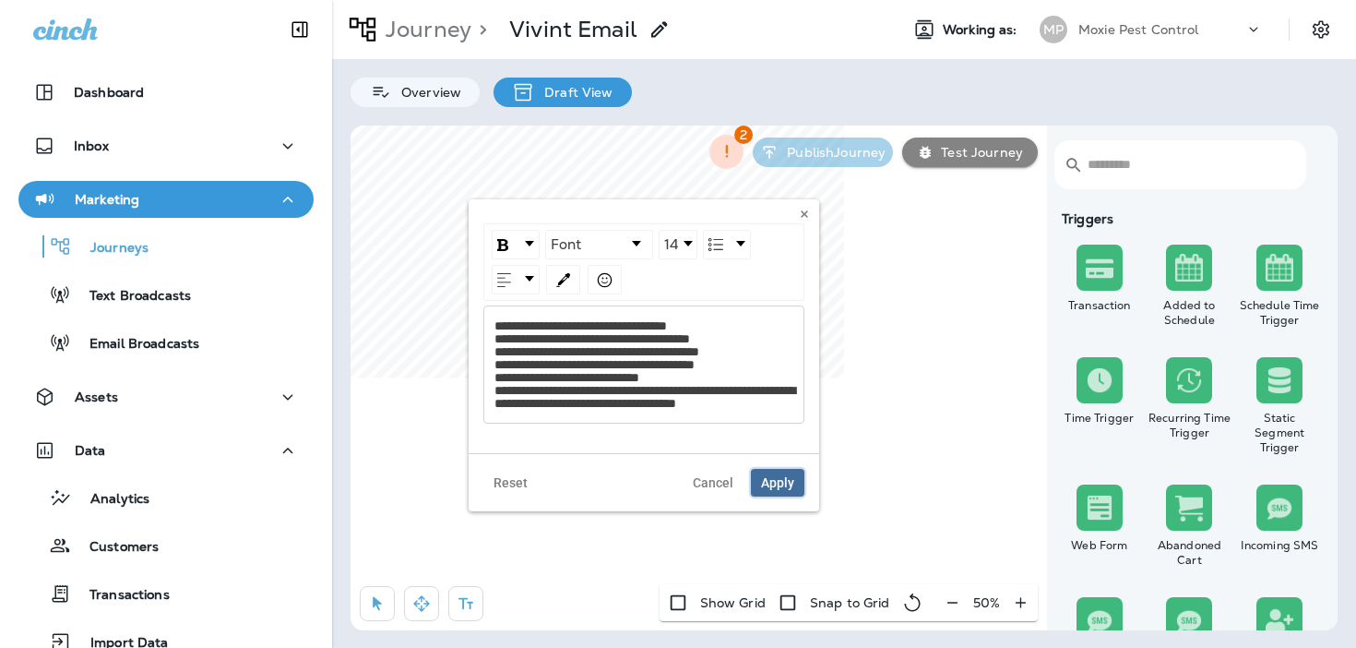
click at [783, 489] on span "Apply" at bounding box center [777, 482] width 33 height 13
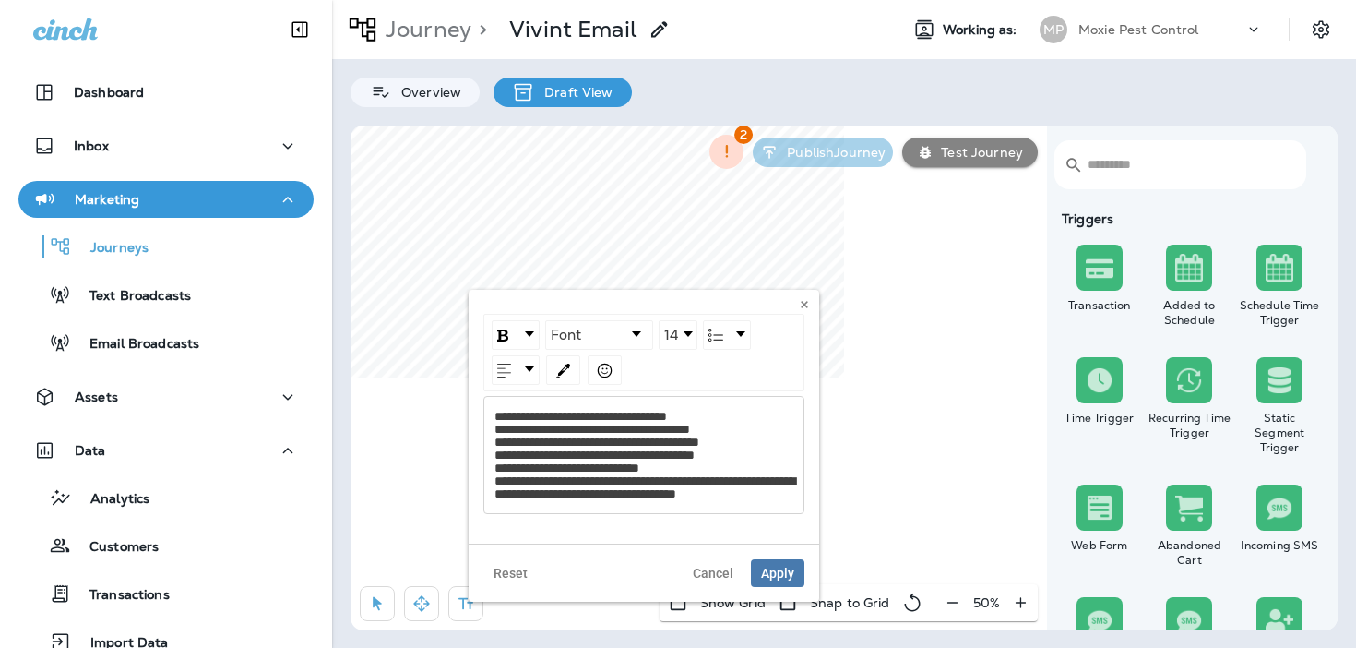
click at [646, 482] on div "**********" at bounding box center [644, 446] width 351 height 312
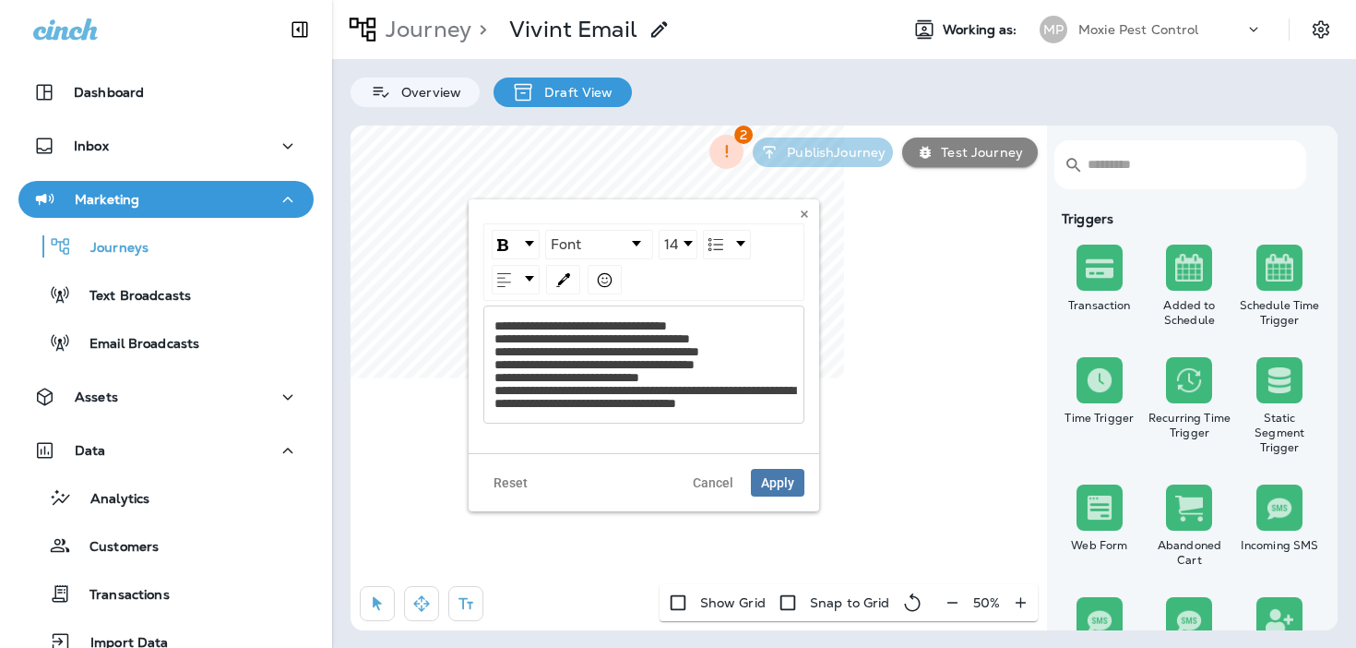
click at [677, 391] on span "**********" at bounding box center [644, 364] width 301 height 90
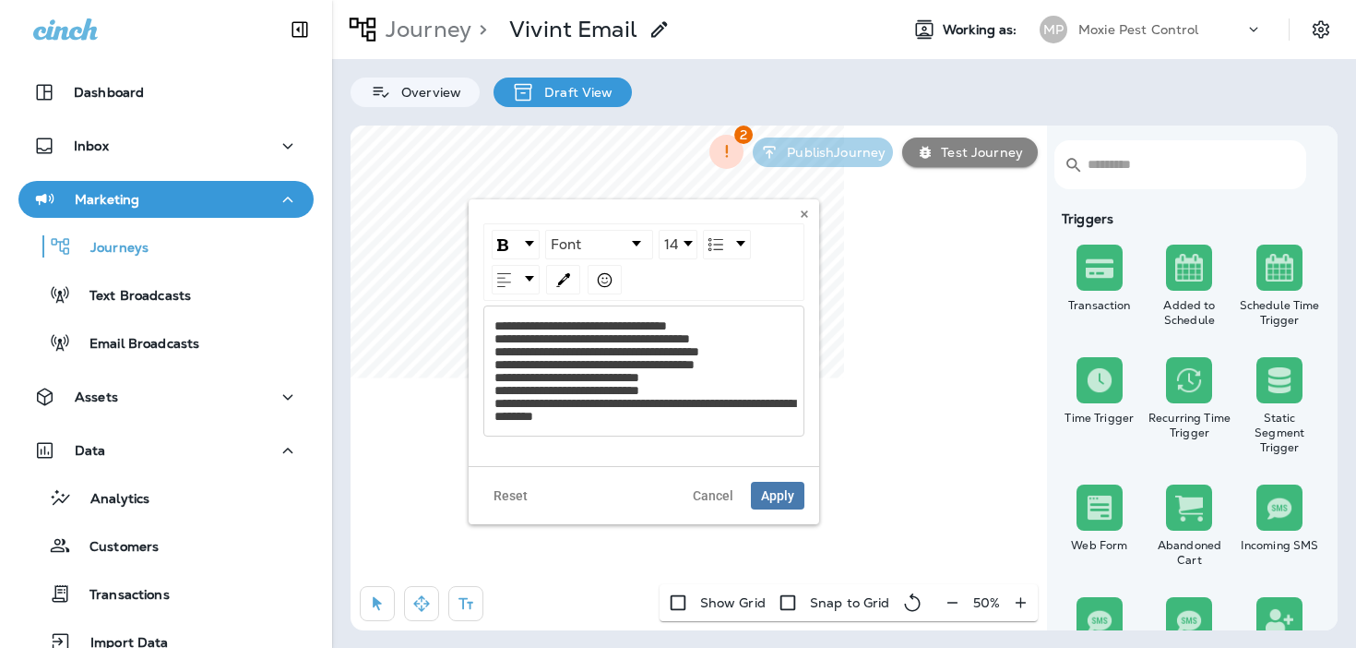
click at [661, 404] on span "**********" at bounding box center [644, 370] width 301 height 103
click at [769, 489] on span "Apply" at bounding box center [777, 495] width 33 height 13
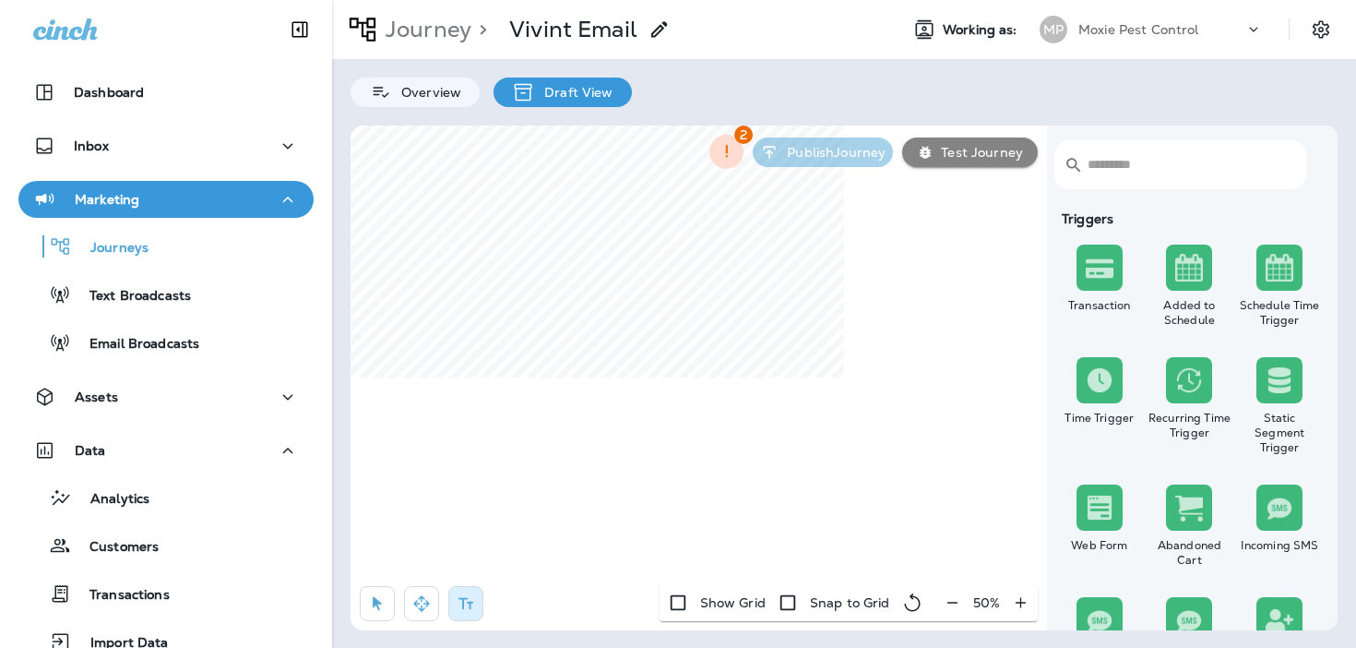
click at [378, 609] on icon "button" at bounding box center [377, 604] width 9 height 14
click at [453, 29] on p "Journey" at bounding box center [424, 30] width 93 height 28
